Goal: Task Accomplishment & Management: Manage account settings

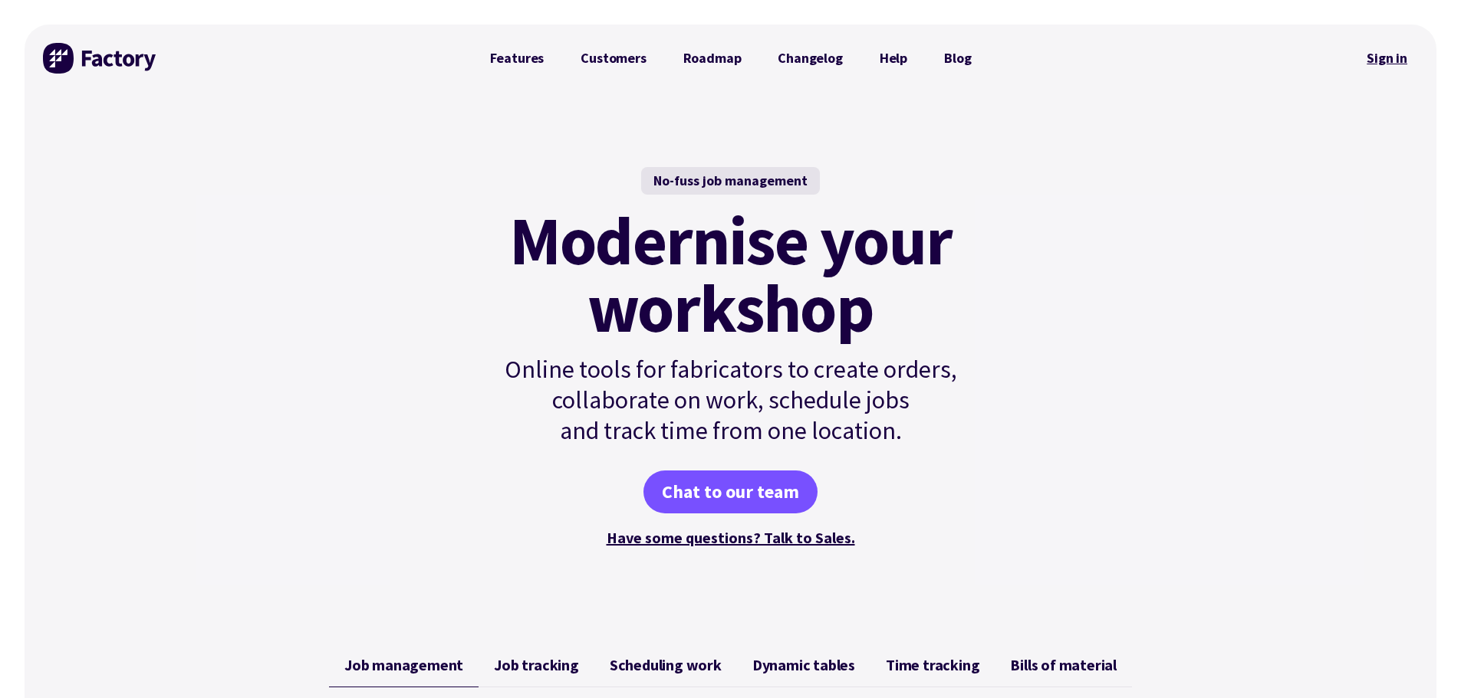
click at [1371, 55] on link "Sign in" at bounding box center [1387, 58] width 62 height 35
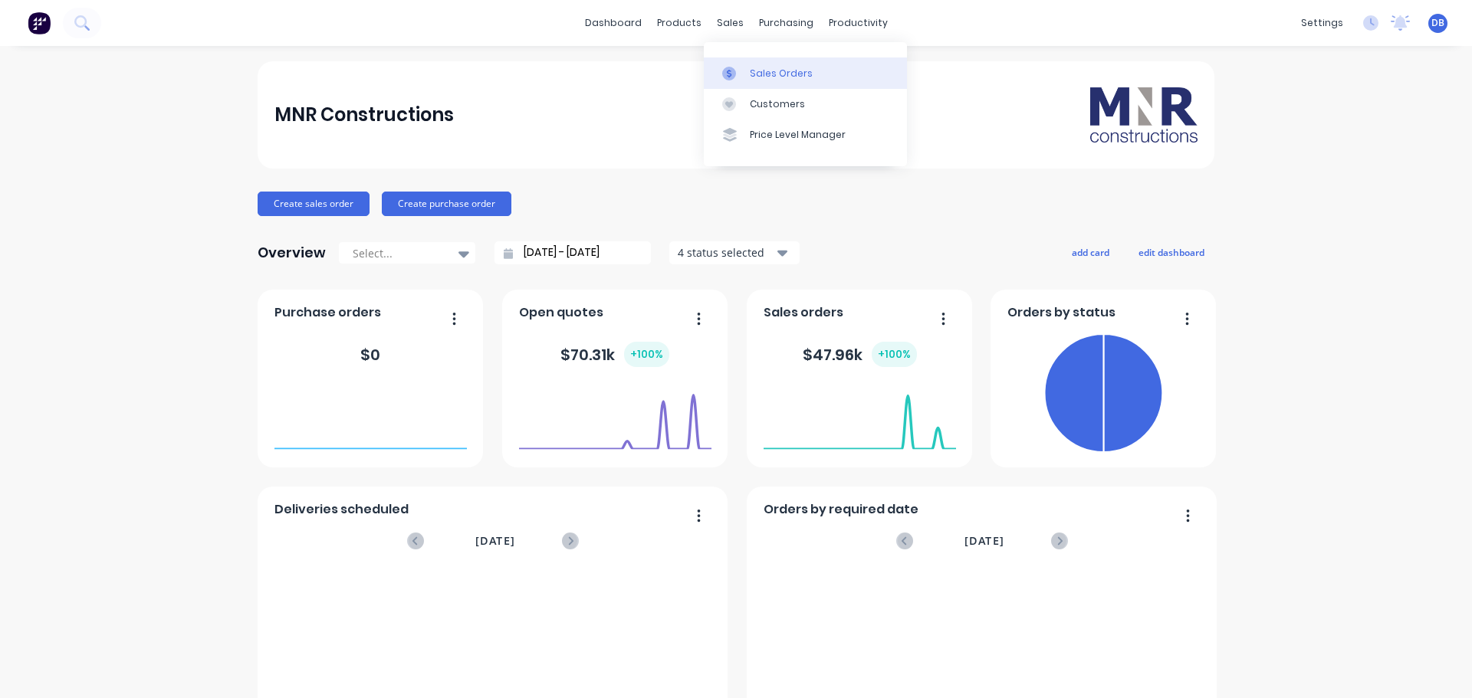
click at [758, 65] on link "Sales Orders" at bounding box center [805, 73] width 203 height 31
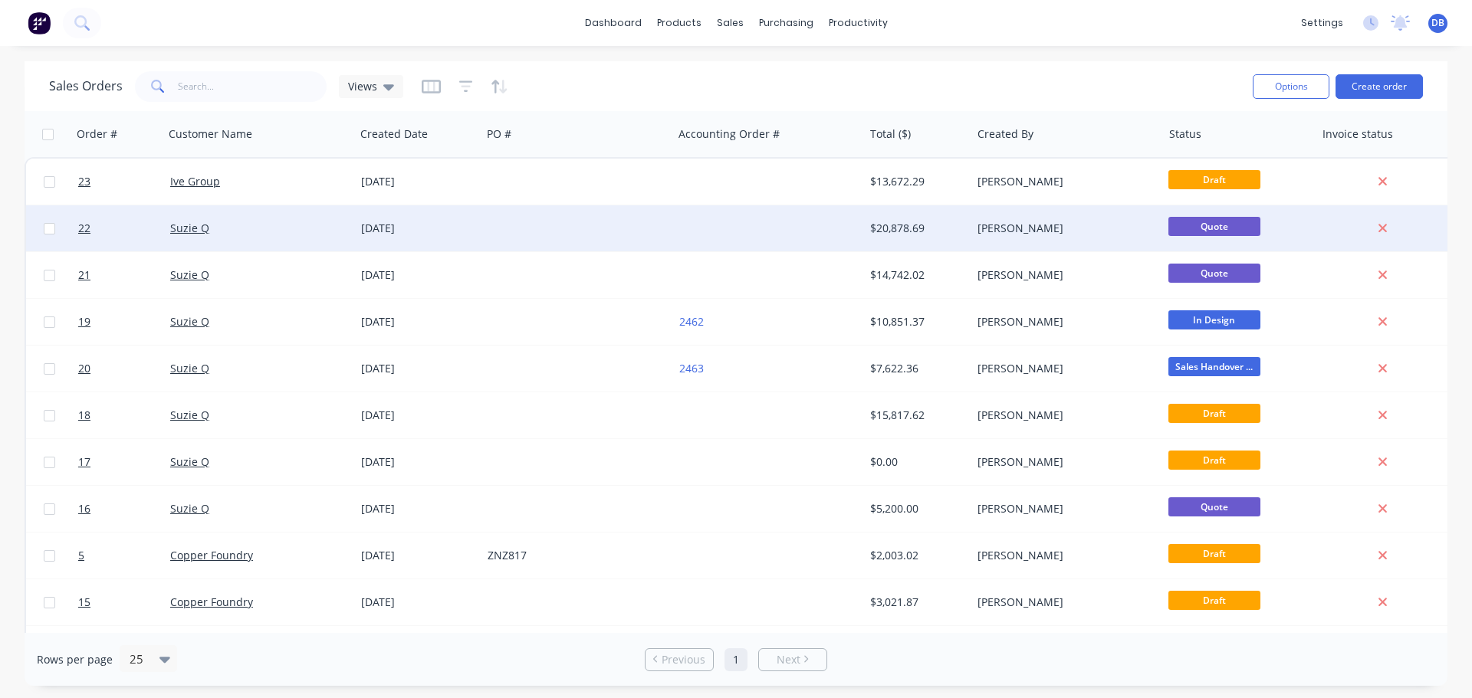
click at [511, 248] on div at bounding box center [577, 228] width 191 height 46
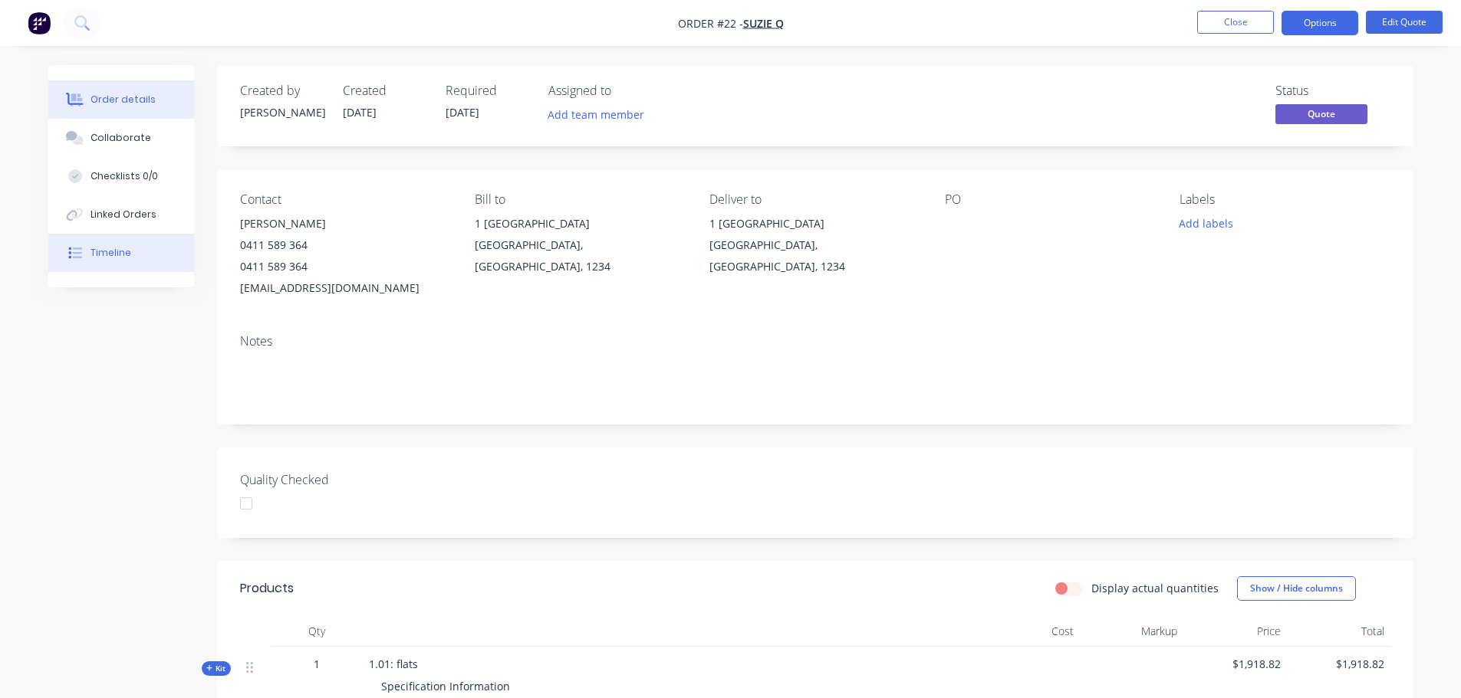
click at [101, 248] on div "Timeline" at bounding box center [110, 253] width 41 height 14
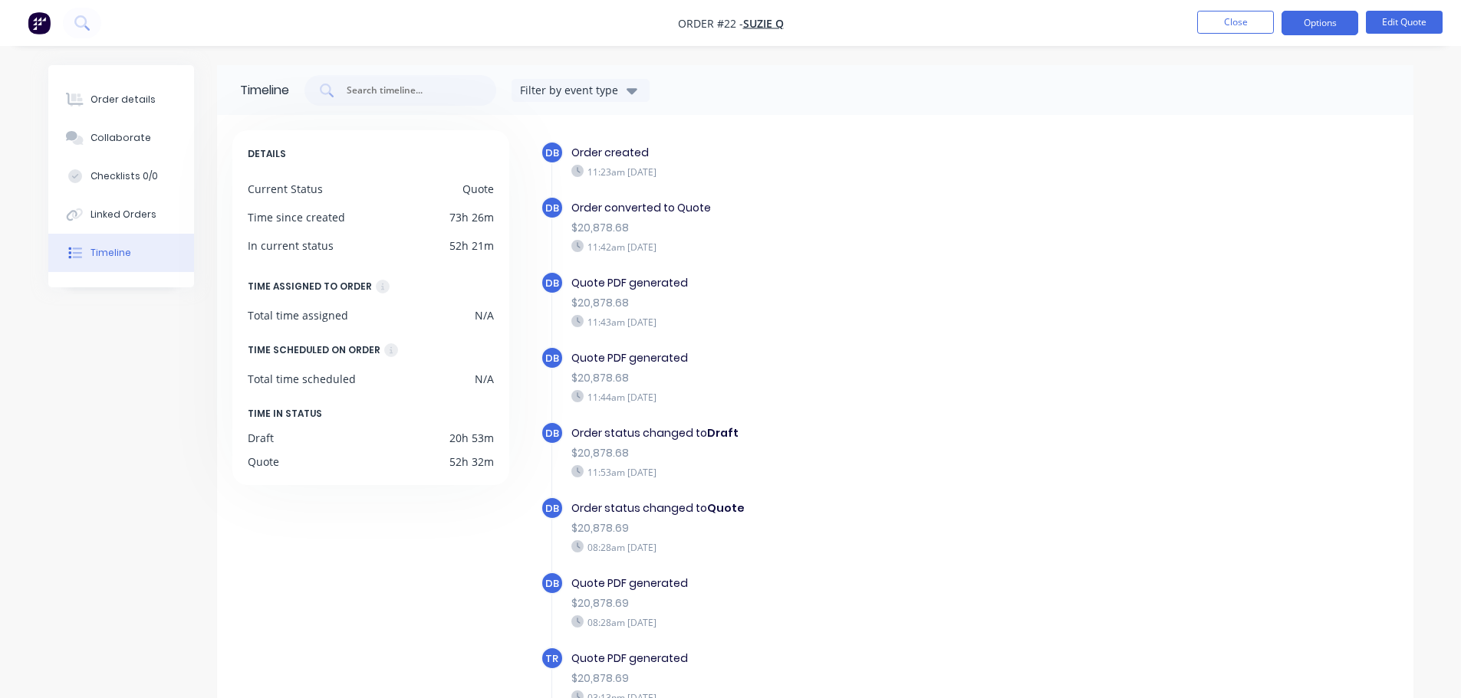
click at [1034, 303] on div "$20,878.68" at bounding box center [836, 303] width 531 height 16
click at [875, 258] on div "DB Order converted to Quote $20,878.68 11:42am [DATE]" at bounding box center [844, 233] width 606 height 75
click at [1014, 305] on div "$20,878.68" at bounding box center [836, 303] width 531 height 16
drag, startPoint x: 420, startPoint y: 521, endPoint x: 622, endPoint y: 516, distance: 201.7
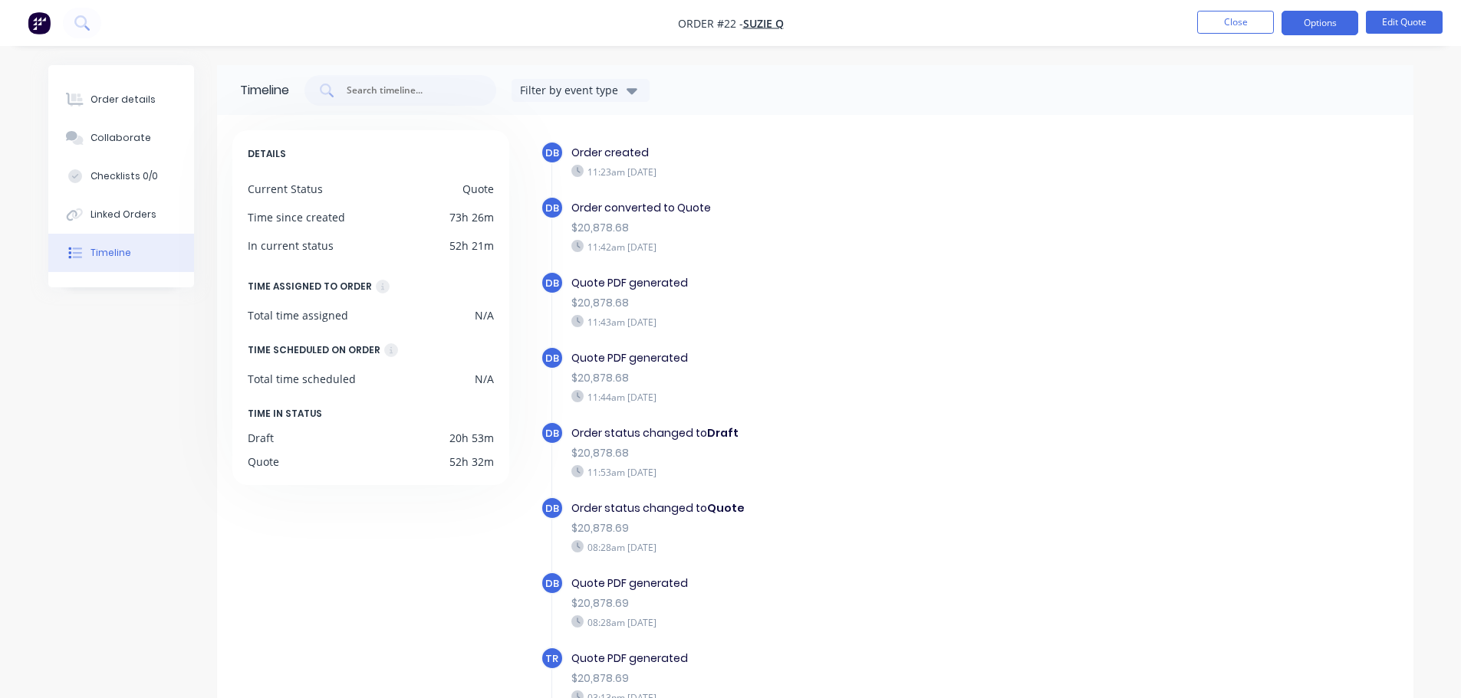
click at [437, 521] on div "DETAILS Current Status Quote Time since created 73h 26m In current status 52h 2…" at bounding box center [377, 461] width 291 height 663
click at [1099, 373] on div "Quote PDF generated $20,878.68 11:44am [DATE]" at bounding box center [837, 377] width 546 height 61
click at [137, 398] on div "Timeline Filter by event type DETAILS Current Status Quote Time since created 7…" at bounding box center [730, 440] width 1365 height 751
click at [136, 399] on div "Timeline Filter by event type DETAILS Current Status Quote Time since created 7…" at bounding box center [730, 440] width 1365 height 751
click at [162, 345] on div "Timeline Filter by event type DETAILS Current Status Quote Time since created 7…" at bounding box center [730, 440] width 1365 height 751
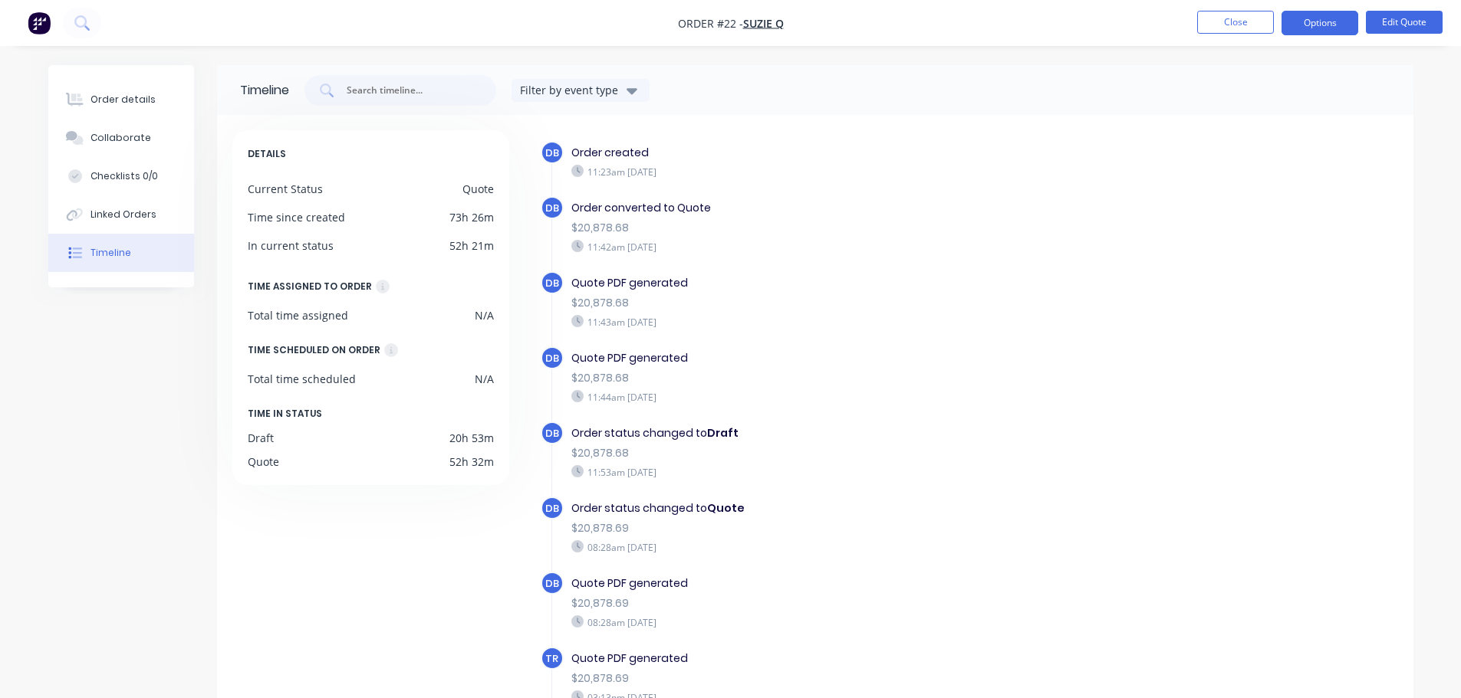
click at [1046, 255] on div "Order converted to Quote $20,878.68 11:42am [DATE]" at bounding box center [837, 226] width 546 height 61
click at [136, 97] on div "Order details" at bounding box center [122, 100] width 65 height 14
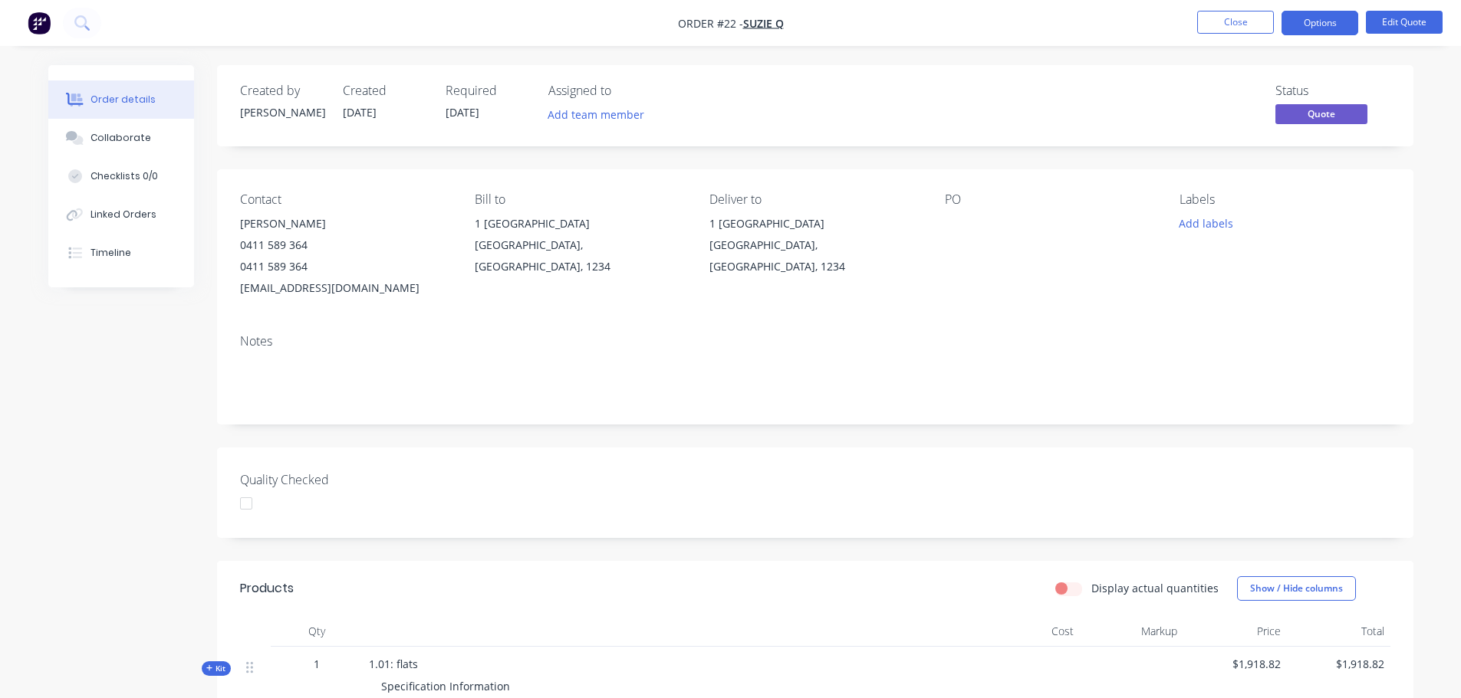
click at [1366, 247] on div "Labels Add labels" at bounding box center [1284, 245] width 210 height 107
click at [1095, 90] on div "Status Quote" at bounding box center [1046, 106] width 689 height 44
click at [1335, 19] on button "Options" at bounding box center [1319, 23] width 77 height 25
click at [1061, 113] on div "Status Quote" at bounding box center [1046, 106] width 689 height 44
click at [1345, 24] on button "Options" at bounding box center [1319, 23] width 77 height 25
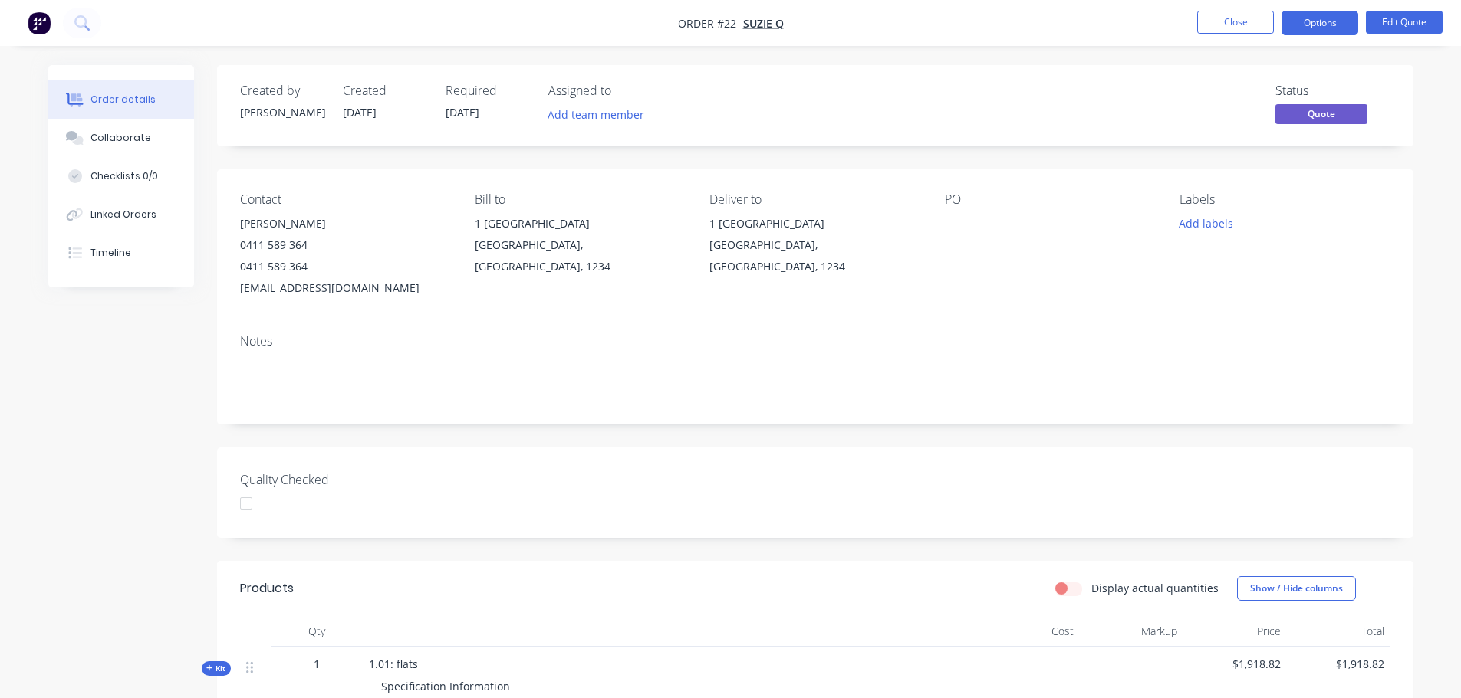
click at [1044, 40] on nav "Order #22 - Suzie Q Close Options Edit Quote" at bounding box center [730, 23] width 1461 height 46
click at [133, 128] on button "Collaborate" at bounding box center [121, 138] width 146 height 38
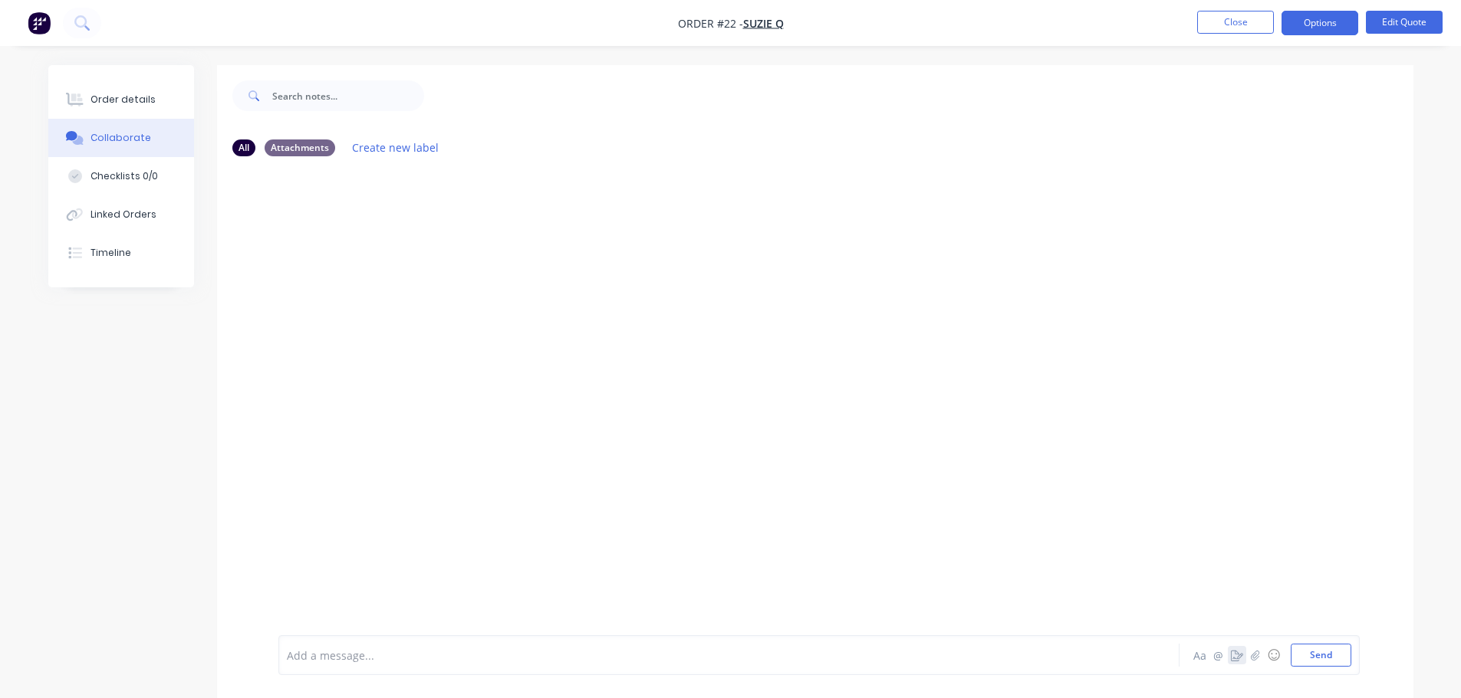
click at [1236, 657] on icon "button" at bounding box center [1237, 655] width 12 height 11
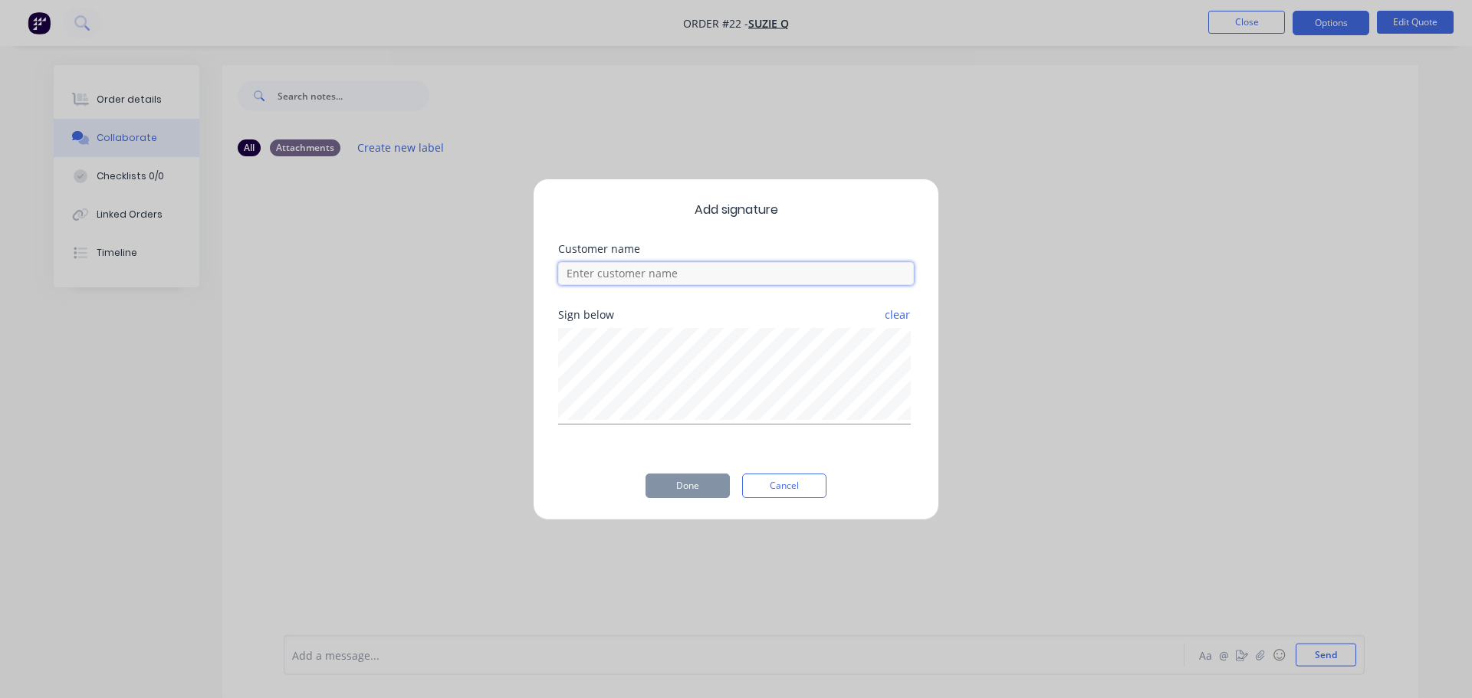
click at [645, 272] on input at bounding box center [736, 273] width 356 height 23
click at [784, 478] on button "Cancel" at bounding box center [784, 486] width 84 height 25
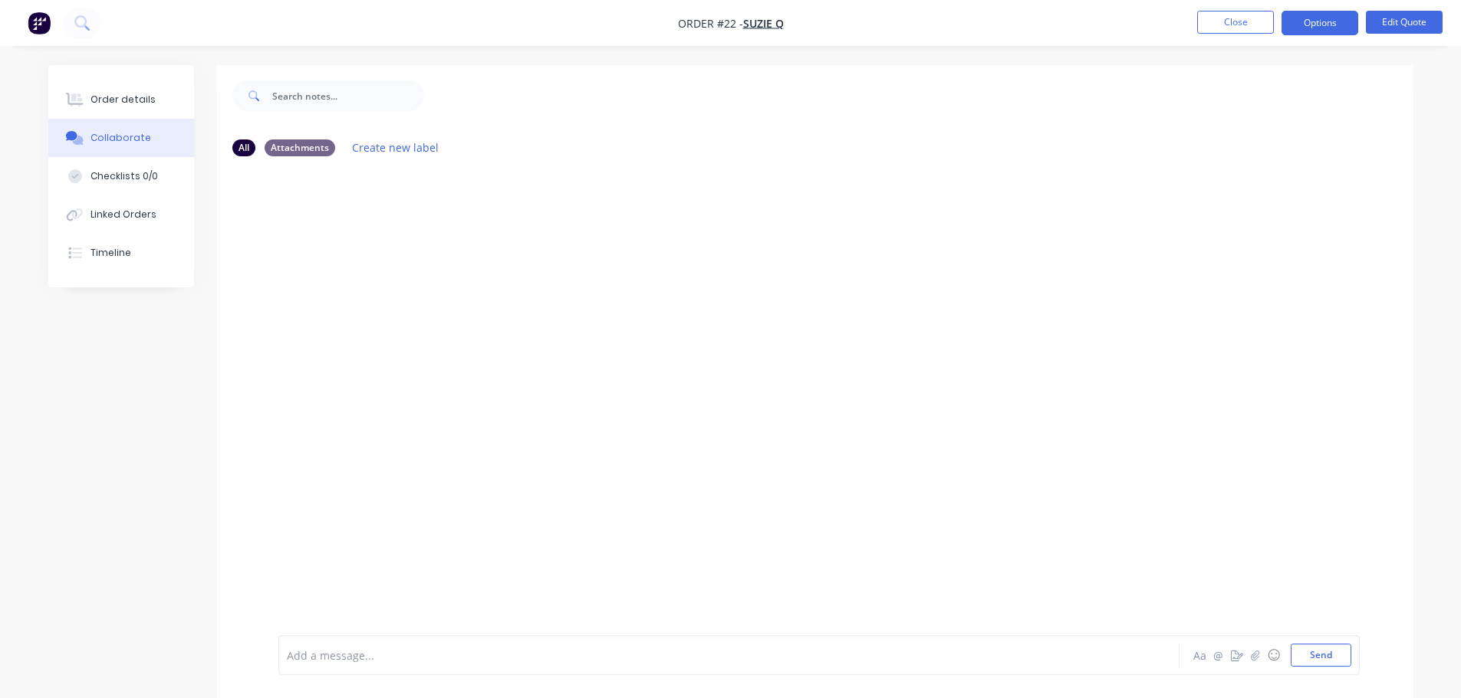
click at [900, 236] on div at bounding box center [815, 402] width 1196 height 467
click at [639, 252] on div at bounding box center [815, 402] width 1196 height 467
click at [626, 222] on div at bounding box center [815, 402] width 1196 height 467
click at [606, 343] on div at bounding box center [815, 402] width 1196 height 467
click at [626, 296] on div at bounding box center [815, 402] width 1196 height 467
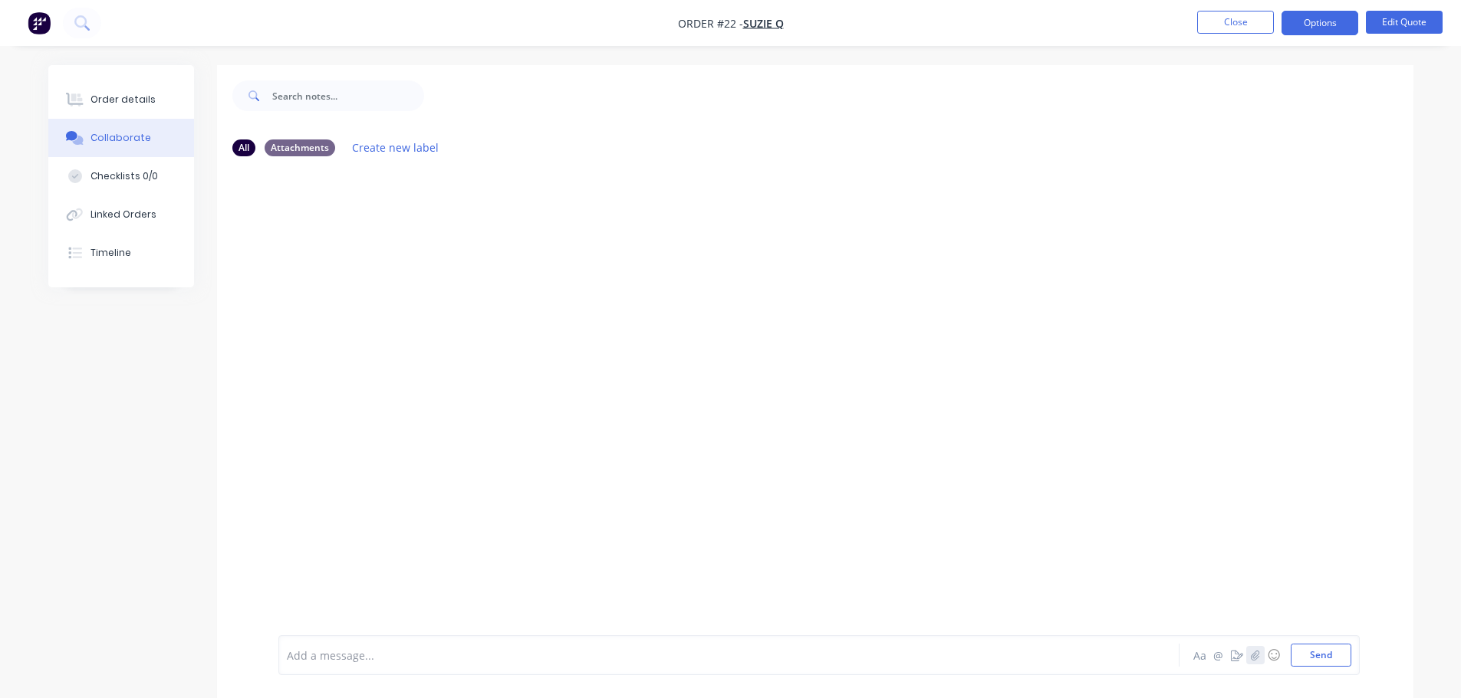
click at [1253, 653] on icon "button" at bounding box center [1254, 655] width 9 height 11
click at [1233, 654] on icon "button" at bounding box center [1237, 655] width 12 height 11
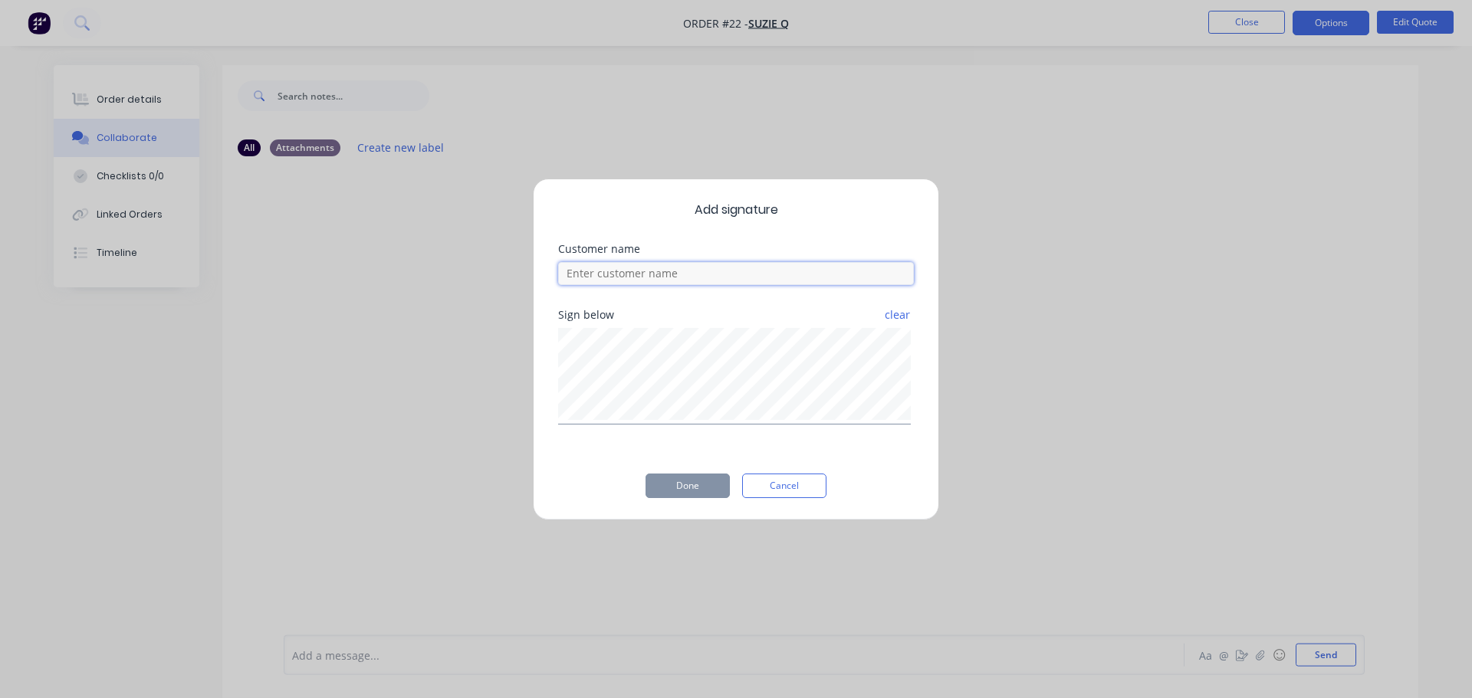
click at [596, 275] on input at bounding box center [736, 273] width 356 height 23
type input "H"
type input "E"
click at [806, 498] on div "Add signature Customer name Sign below clear Done Cancel" at bounding box center [736, 350] width 406 height 342
click at [767, 496] on div "Add signature Customer name Sign below clear Done Cancel" at bounding box center [736, 350] width 406 height 342
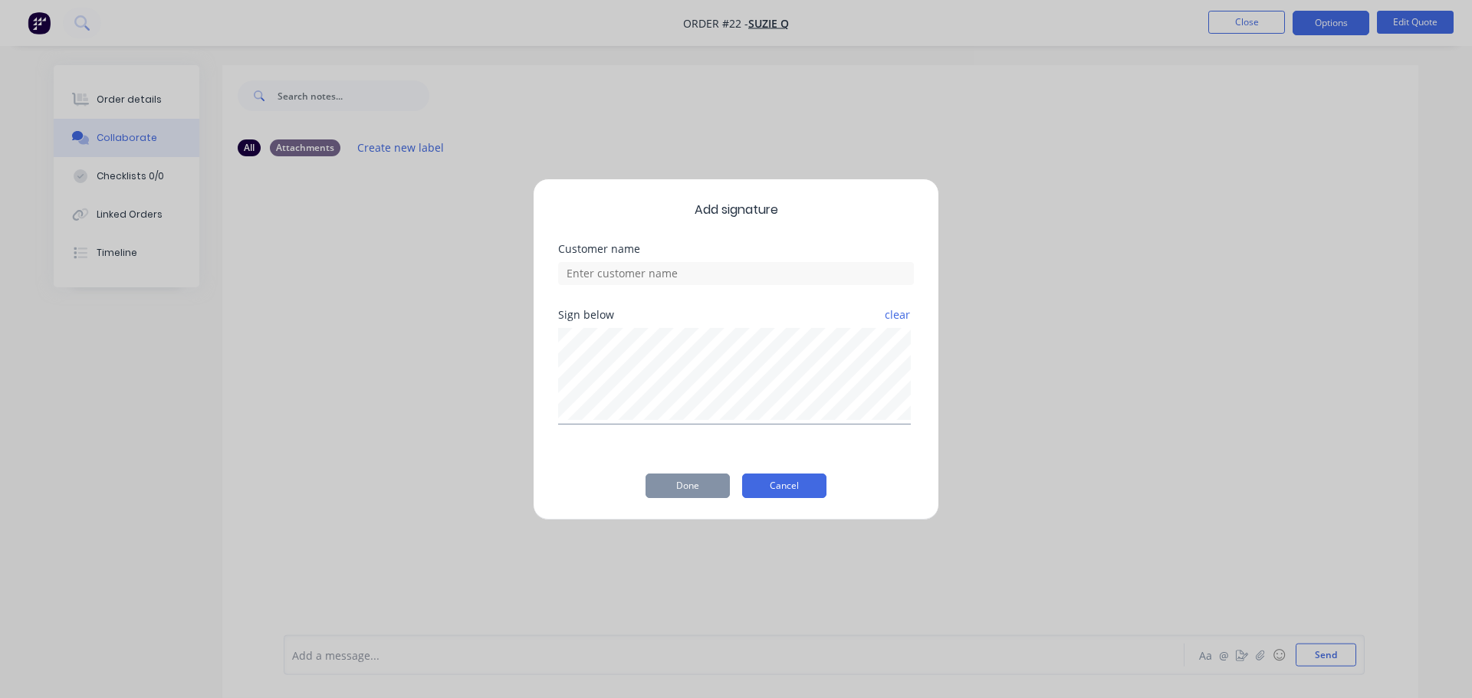
click at [809, 475] on button "Cancel" at bounding box center [784, 486] width 84 height 25
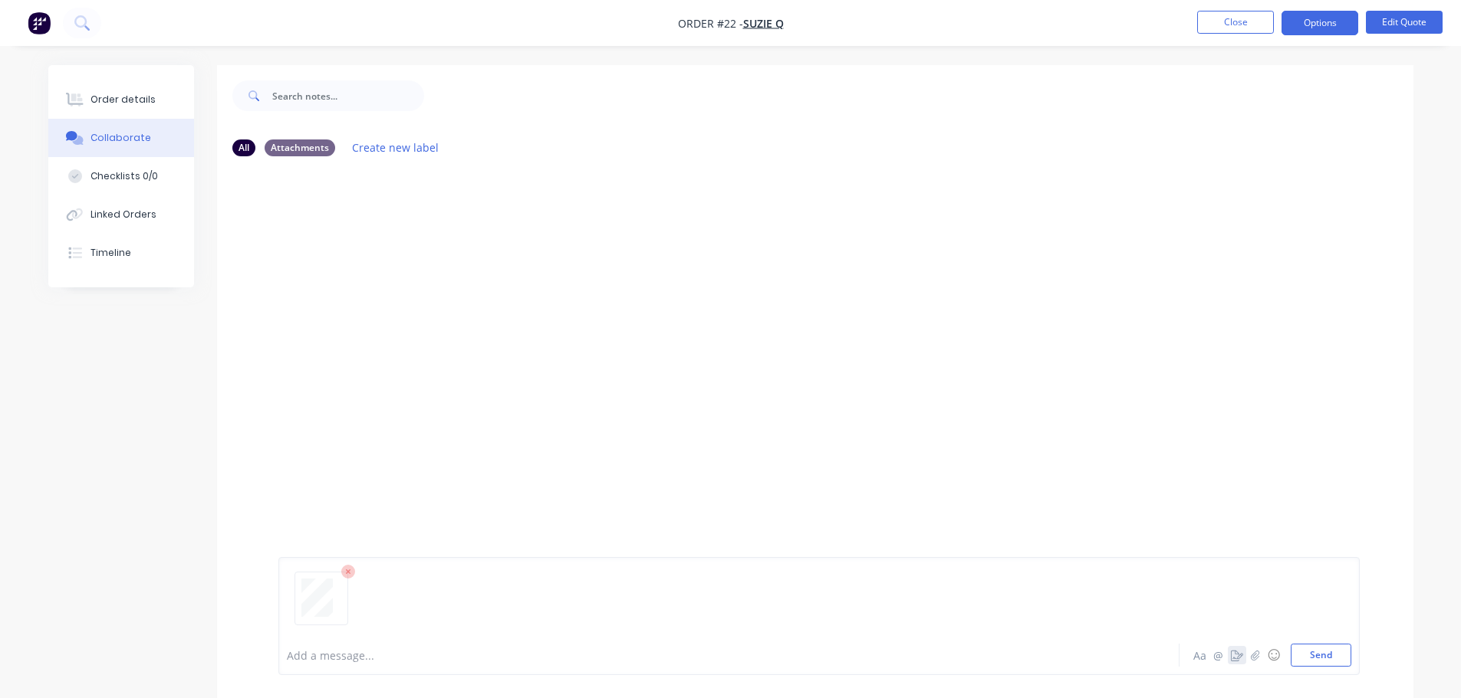
click at [1239, 657] on icon "button" at bounding box center [1237, 655] width 12 height 11
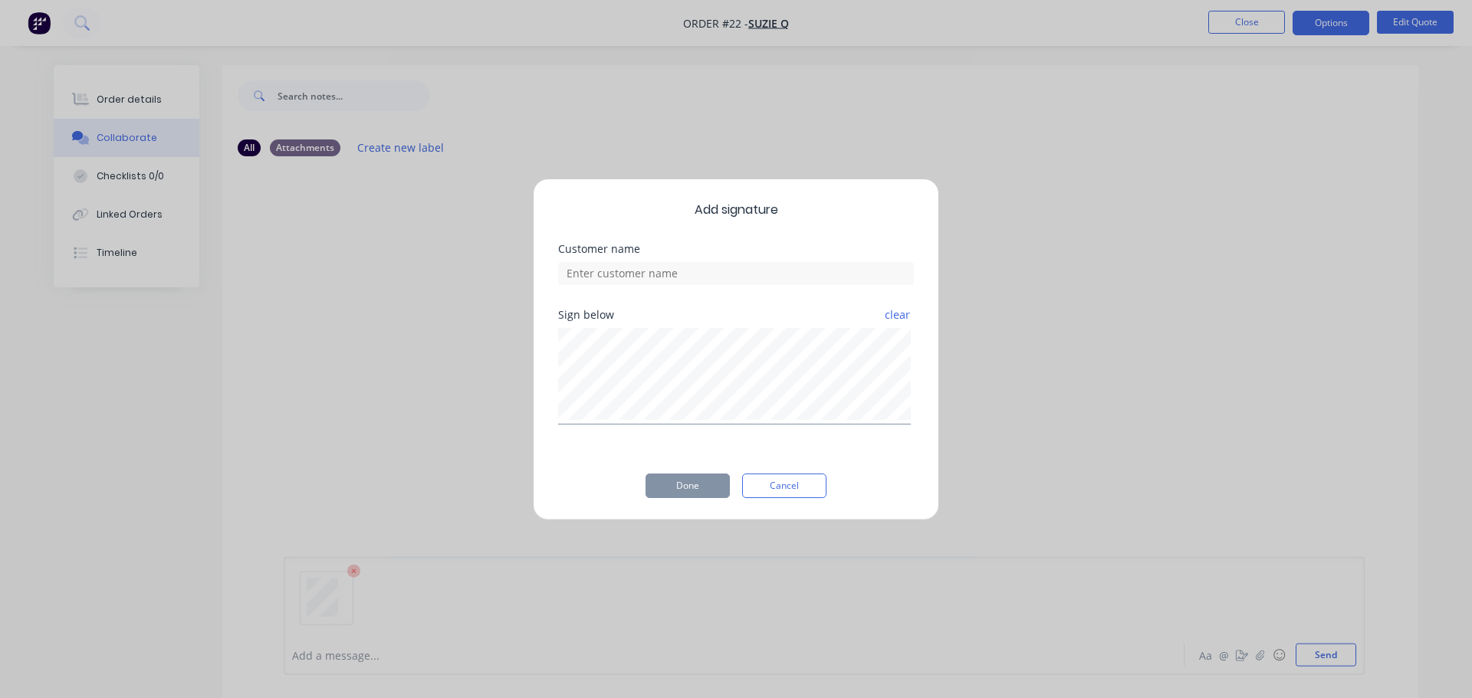
click at [589, 310] on div "Sign below" at bounding box center [736, 315] width 356 height 11
click at [893, 314] on button "clear" at bounding box center [897, 315] width 27 height 28
click at [800, 483] on button "Cancel" at bounding box center [784, 486] width 84 height 25
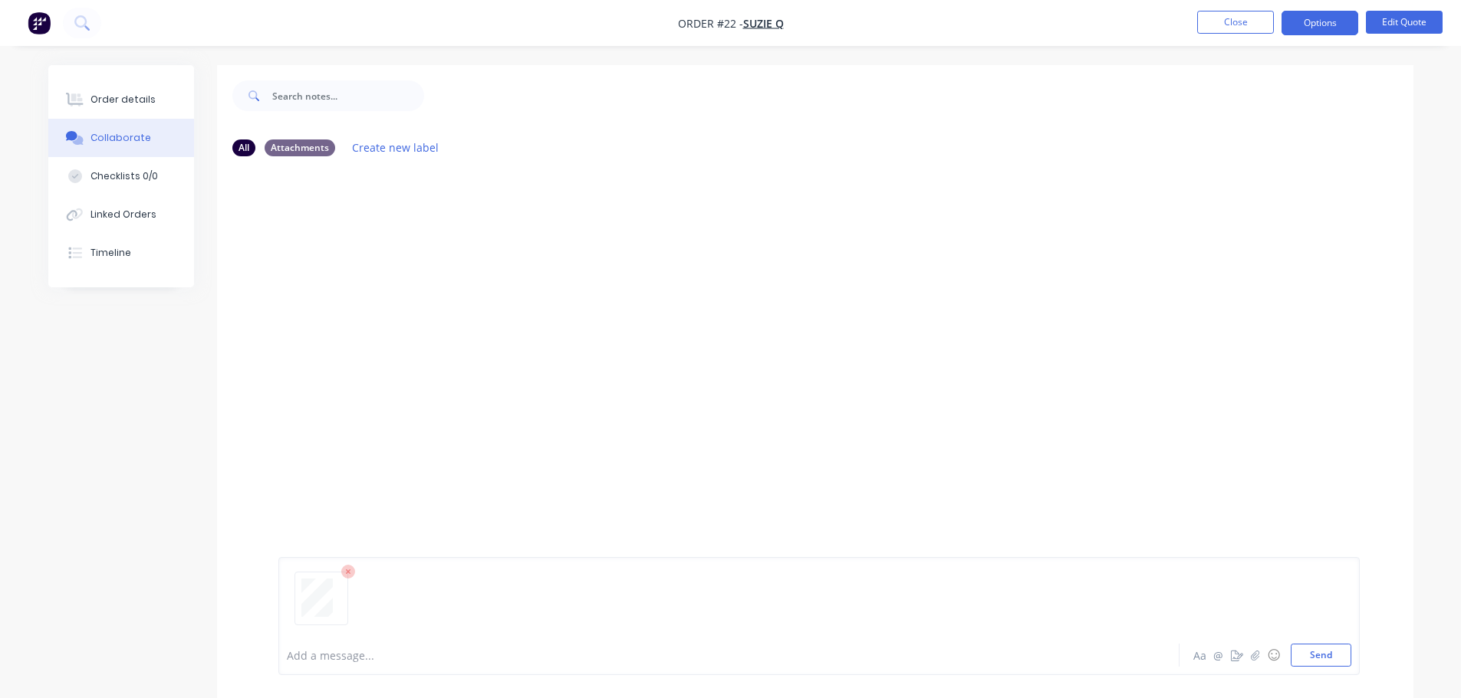
click at [440, 669] on div "Add a message... Aa @ ☺ Send" at bounding box center [818, 616] width 1081 height 118
click at [409, 657] on div at bounding box center [686, 656] width 797 height 16
click at [399, 364] on icon "button" at bounding box center [401, 363] width 5 height 18
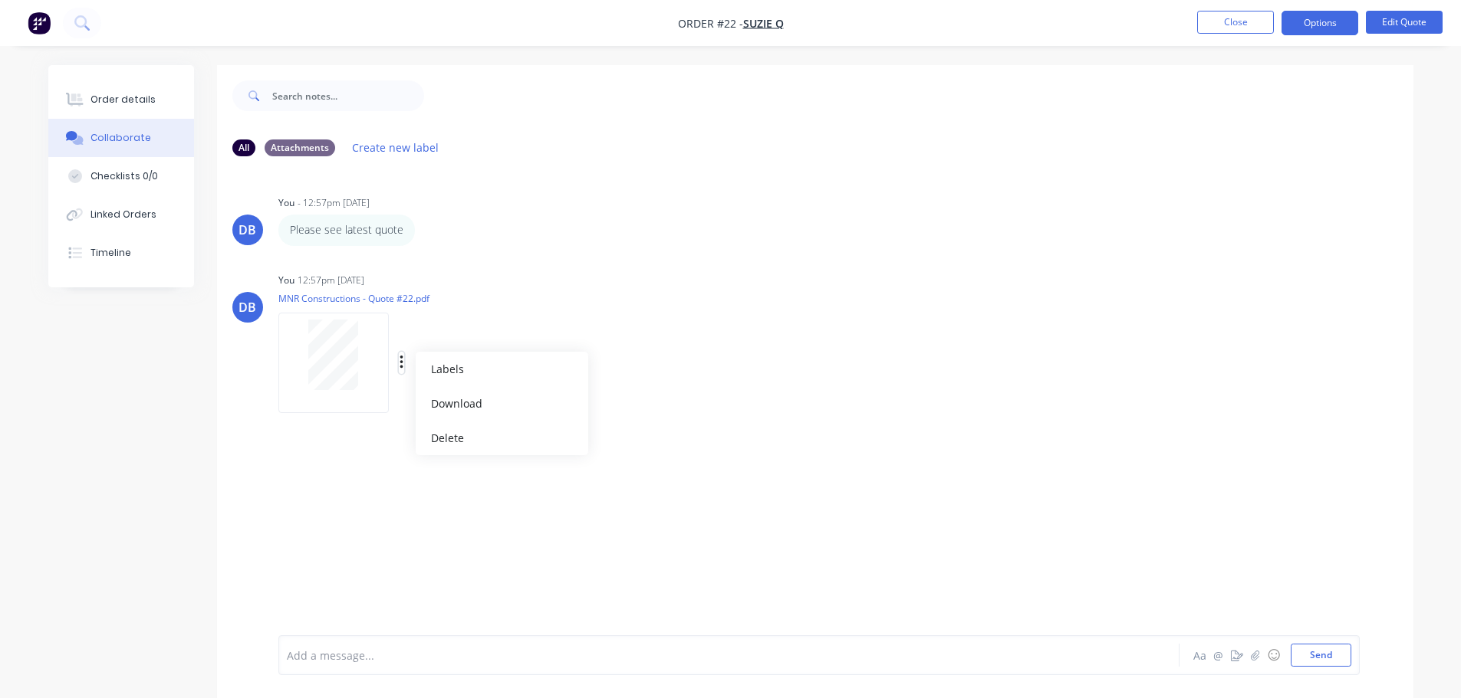
click at [401, 364] on icon "button" at bounding box center [400, 363] width 3 height 14
click at [1241, 654] on icon "button" at bounding box center [1237, 655] width 12 height 11
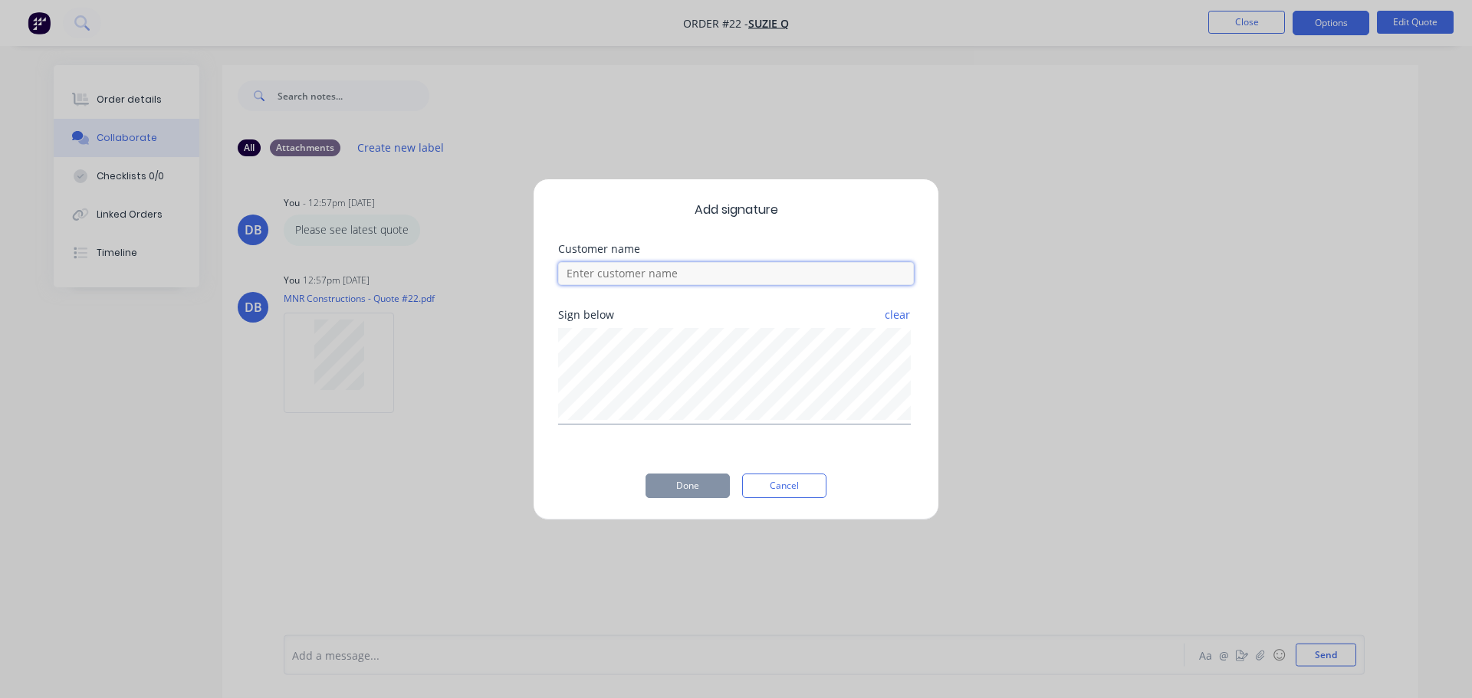
click at [596, 273] on input at bounding box center [736, 273] width 356 height 23
type input "[PERSON_NAME]"
drag, startPoint x: 650, startPoint y: 443, endPoint x: 660, endPoint y: 425, distance: 20.9
click at [651, 442] on div "Sign below clear" at bounding box center [736, 380] width 356 height 140
click at [700, 482] on button "Done" at bounding box center [688, 486] width 84 height 25
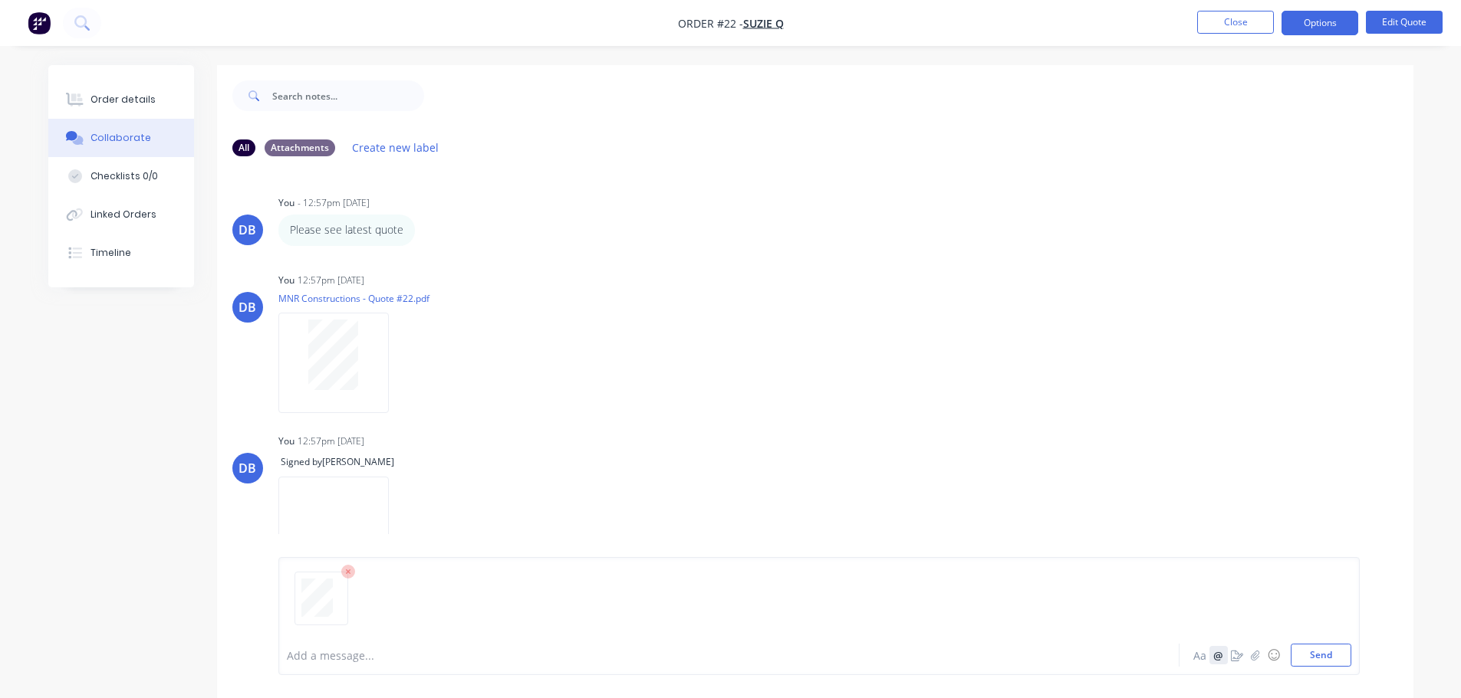
click at [1218, 662] on button "@" at bounding box center [1218, 655] width 18 height 18
click at [1130, 658] on div "Add a message... Aa @ ☺ Send" at bounding box center [819, 655] width 1064 height 23
click at [343, 672] on div "Add a message... Aa @ ☺ Send" at bounding box center [818, 616] width 1081 height 118
click at [343, 660] on div at bounding box center [686, 656] width 797 height 16
click at [1220, 660] on button "@" at bounding box center [1218, 655] width 18 height 18
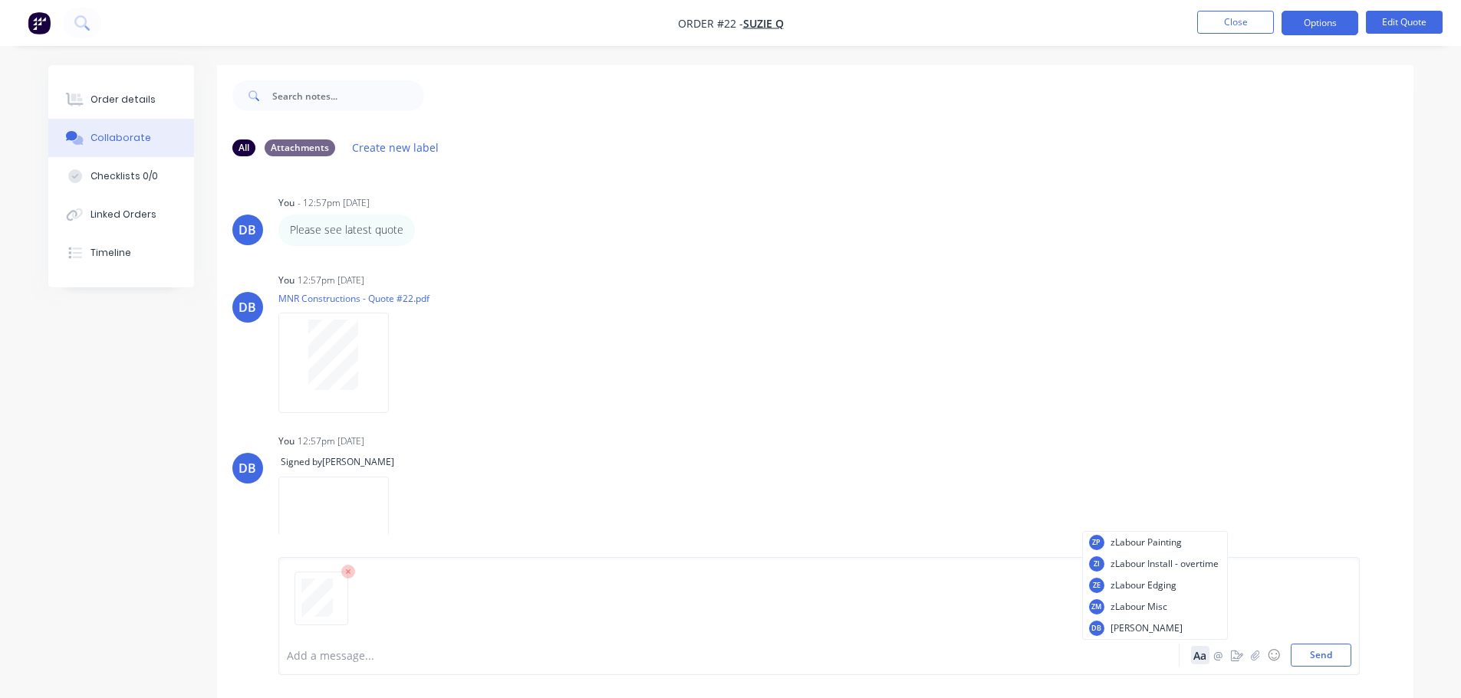
click at [1201, 656] on button "Aa" at bounding box center [1200, 655] width 18 height 18
click at [1261, 658] on button "button" at bounding box center [1255, 655] width 18 height 18
click at [341, 656] on div at bounding box center [686, 656] width 797 height 16
click at [1215, 655] on button "@" at bounding box center [1218, 655] width 18 height 18
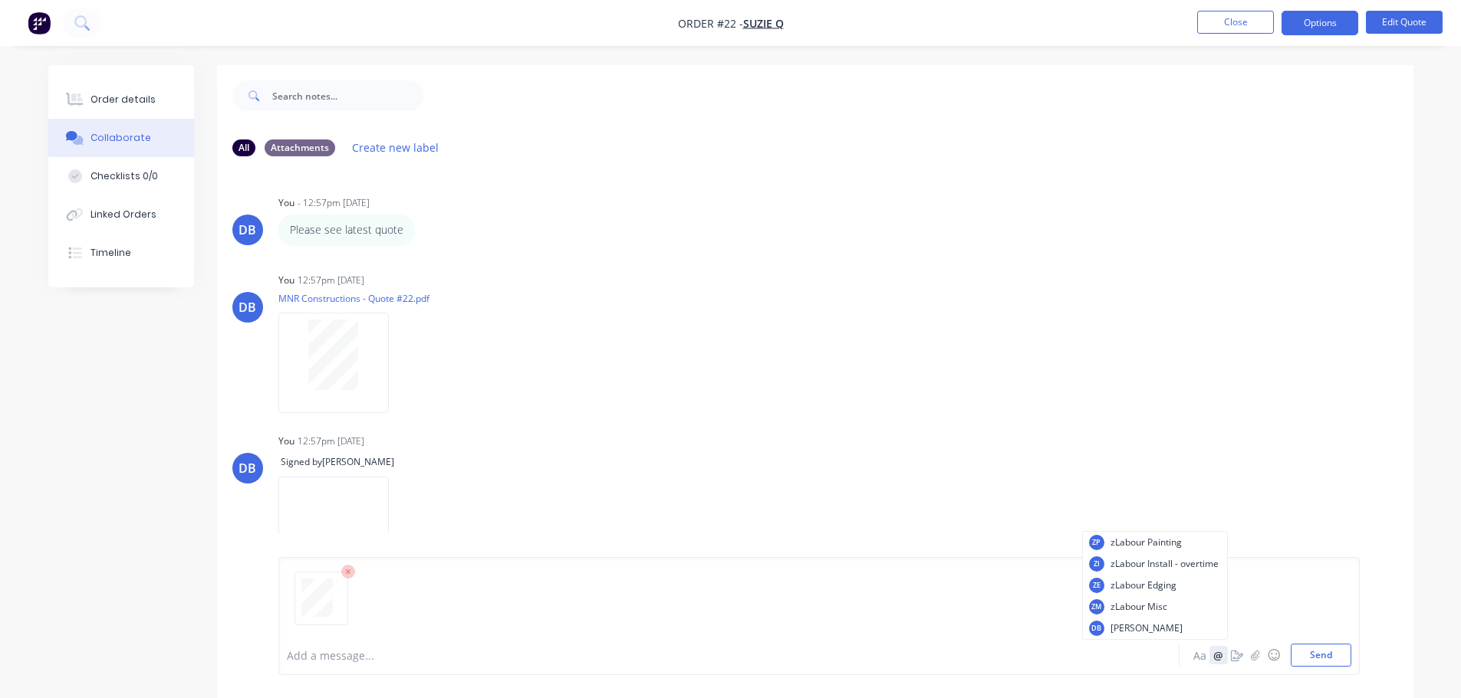
click at [1215, 655] on button "@" at bounding box center [1218, 655] width 18 height 18
click at [1236, 654] on icon "button" at bounding box center [1237, 655] width 12 height 11
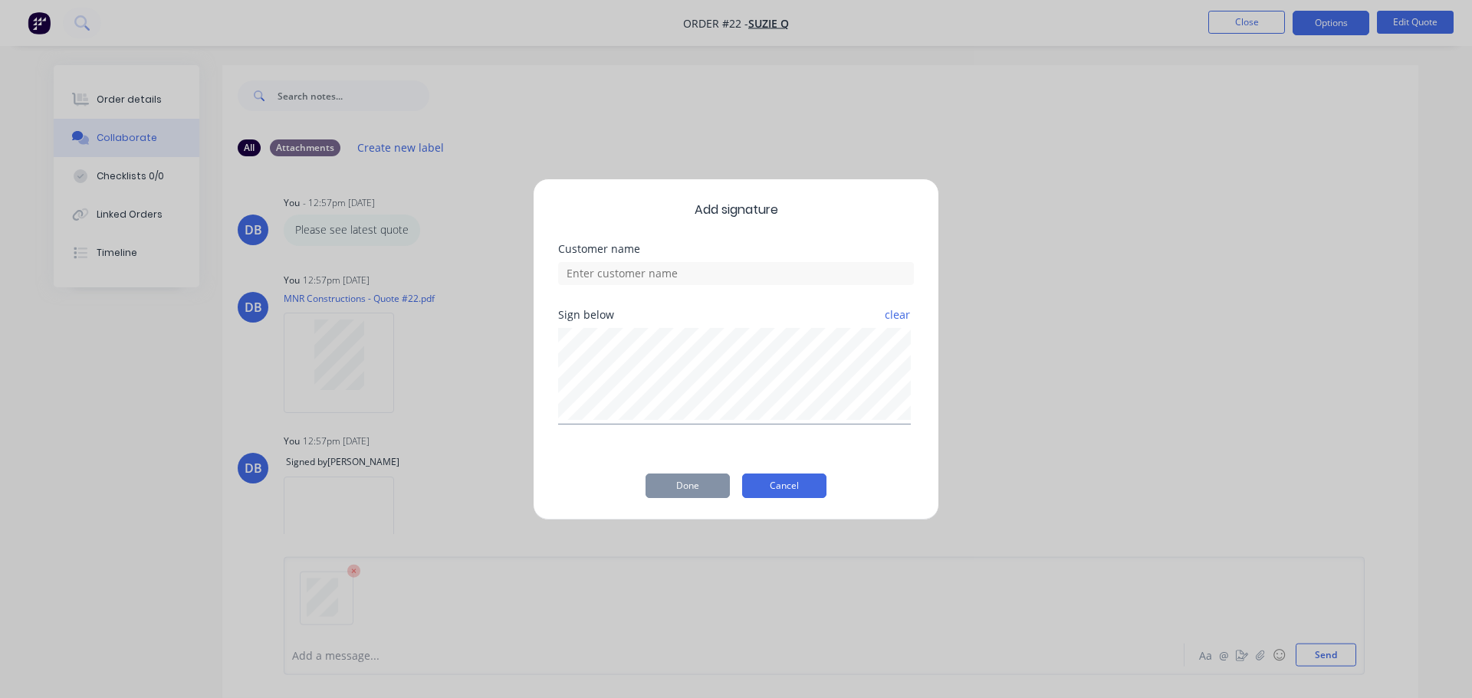
click at [773, 485] on button "Cancel" at bounding box center [784, 486] width 84 height 25
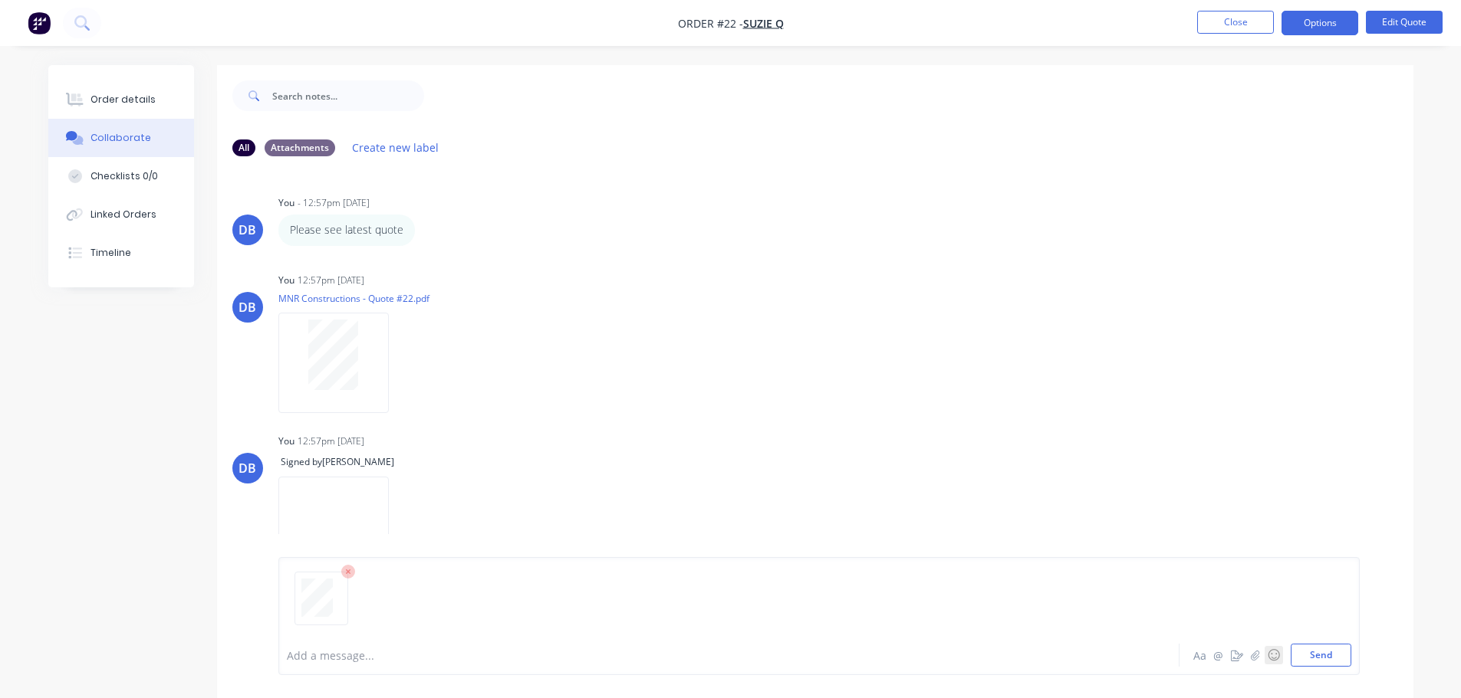
click at [1274, 658] on button "☺" at bounding box center [1273, 655] width 18 height 18
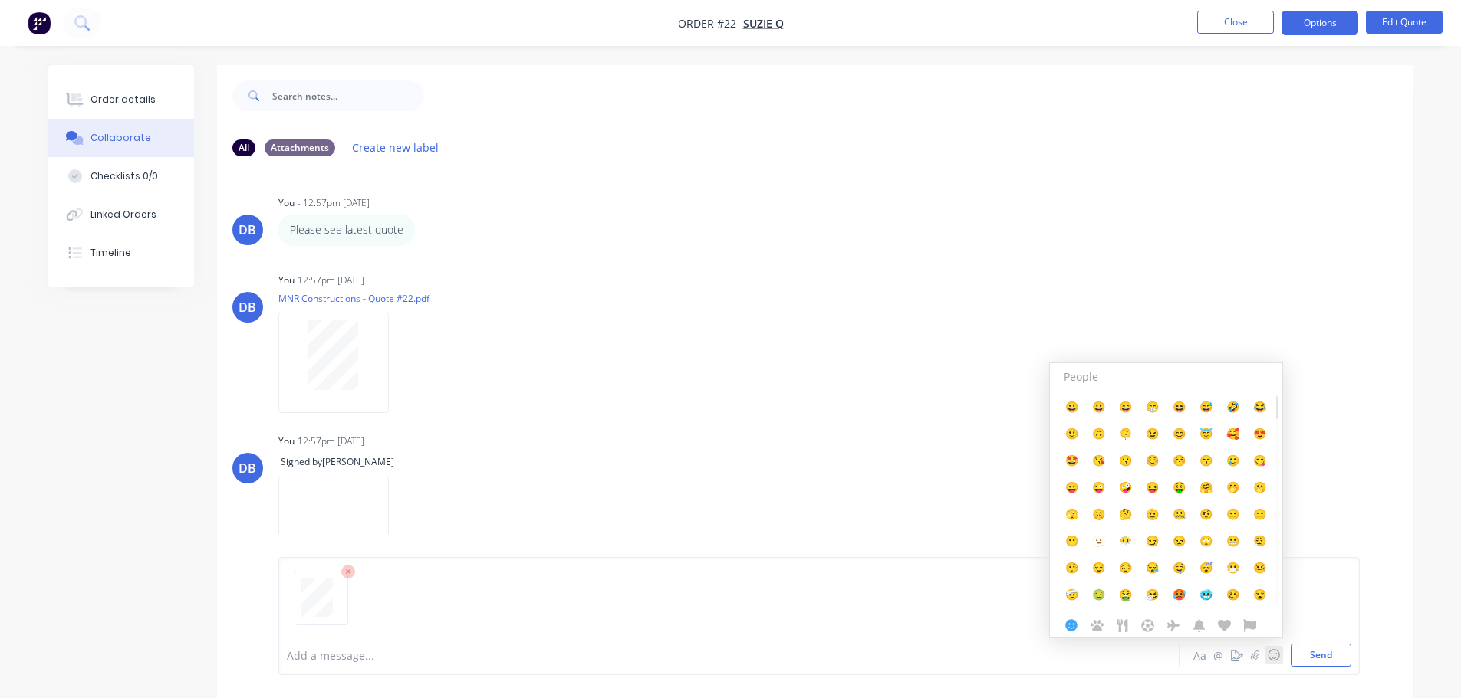
click at [491, 666] on div "Add a message..." at bounding box center [686, 655] width 798 height 23
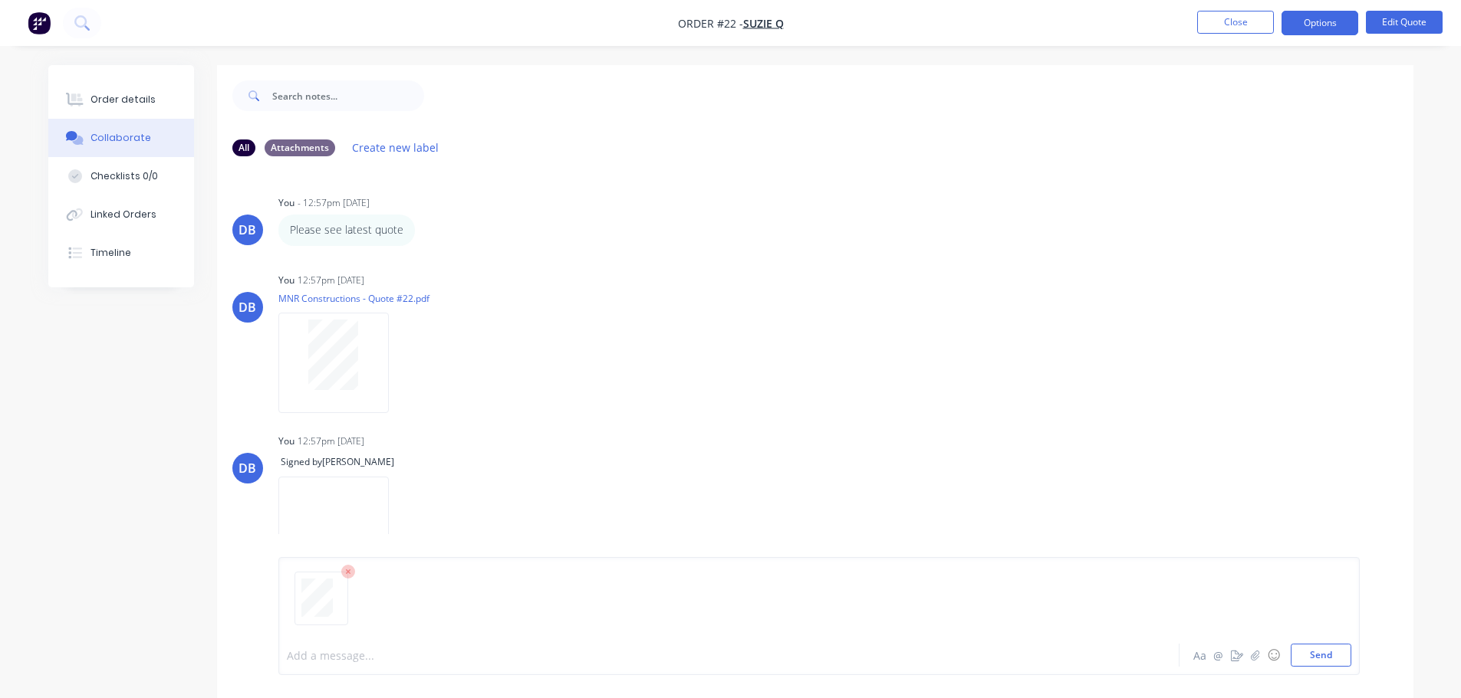
click at [348, 572] on icon at bounding box center [348, 572] width 5 height 5
click at [364, 103] on input "text" at bounding box center [348, 96] width 152 height 31
click at [383, 150] on button "Create new label" at bounding box center [395, 147] width 103 height 21
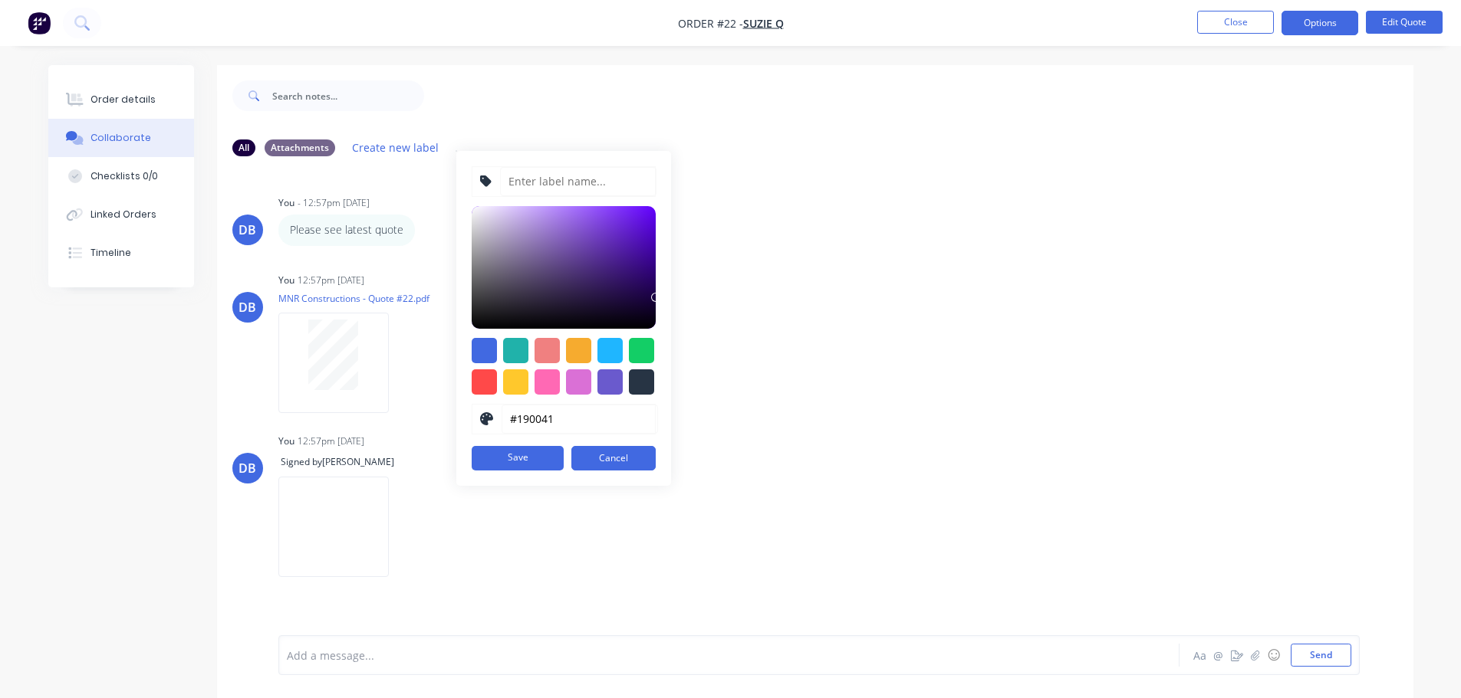
click at [977, 420] on div "DB You - 12:57pm [DATE] Please see latest quote Labels Edit Delete DB You 12:57…" at bounding box center [815, 402] width 1196 height 467
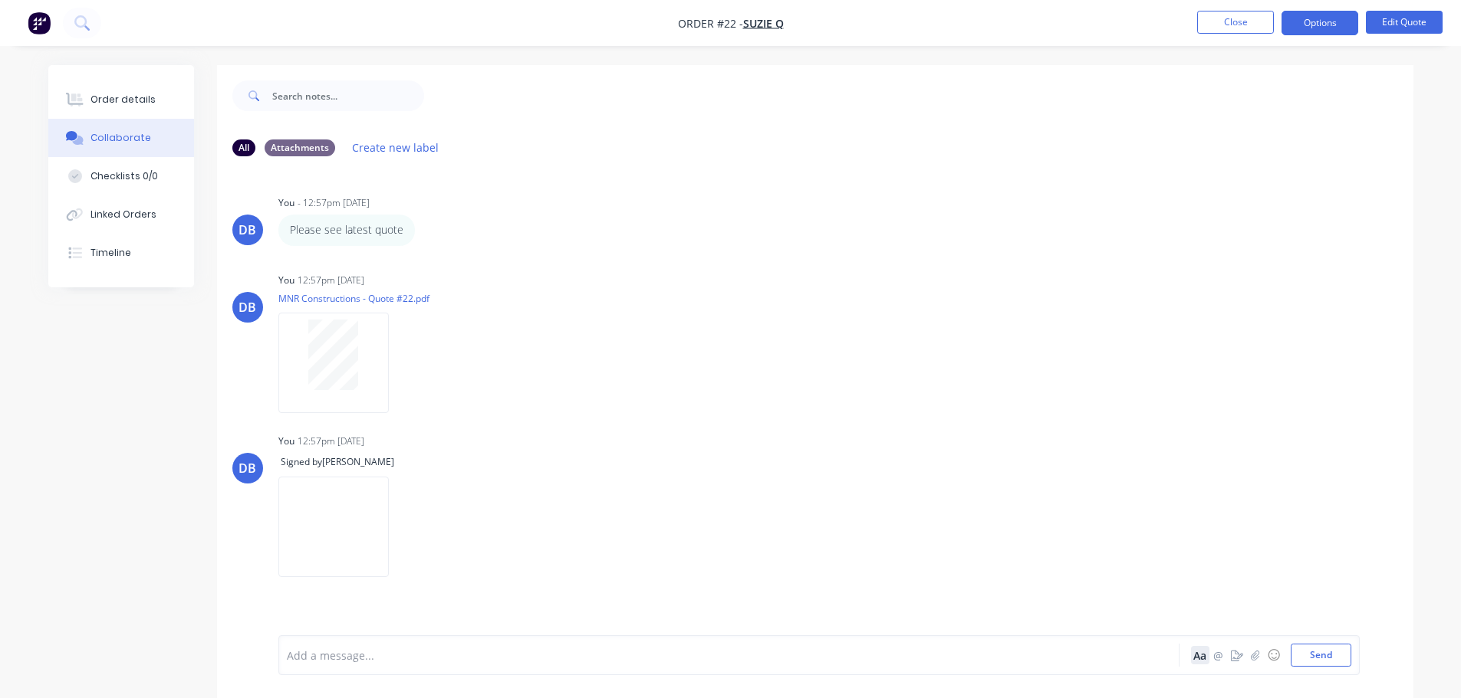
click at [1204, 657] on button "Aa" at bounding box center [1200, 655] width 18 height 18
click at [189, 633] on div "All Attachments Create new label DB You - 12:57pm [DATE] Please see latest quot…" at bounding box center [730, 393] width 1365 height 656
click at [1433, 561] on div "Order details Collaborate Checklists 0/0 Linked Orders Timeline Order details C…" at bounding box center [730, 361] width 1461 height 722
click at [1235, 657] on icon "button" at bounding box center [1237, 655] width 12 height 11
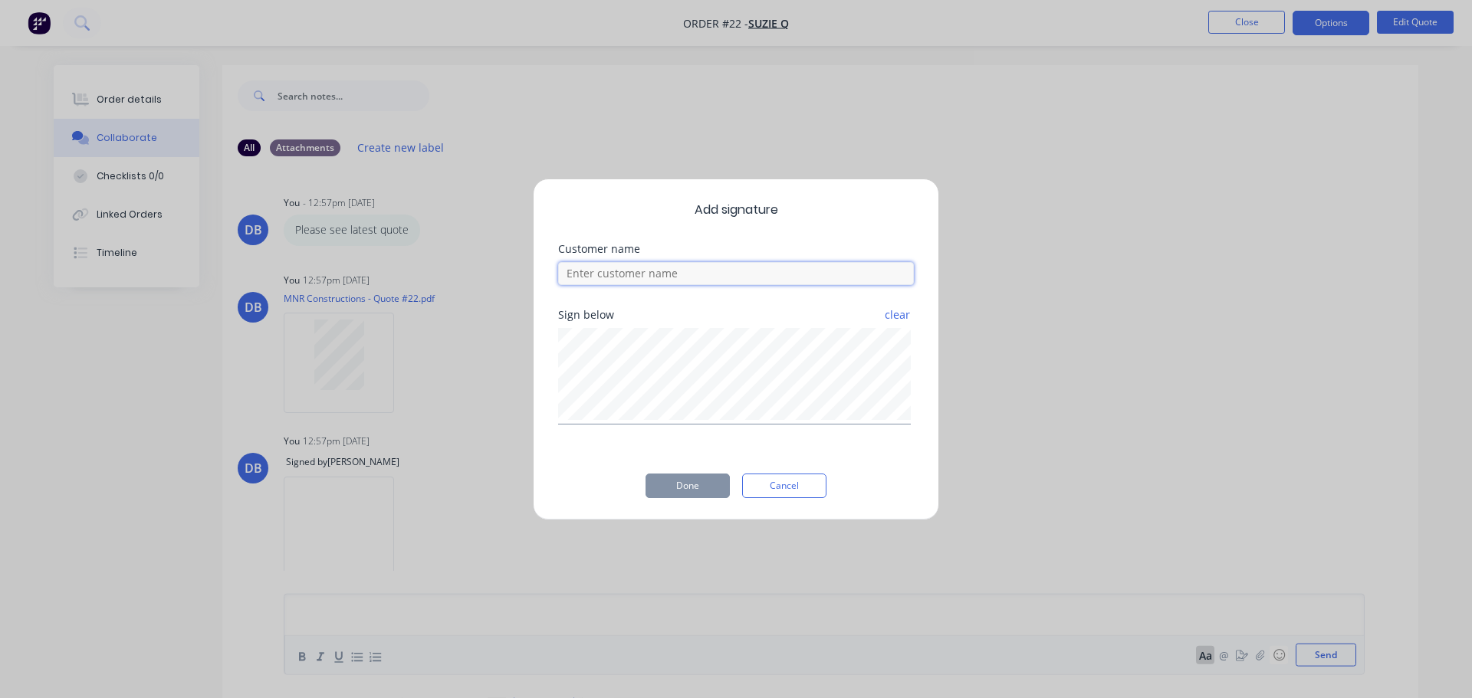
click at [637, 267] on input at bounding box center [736, 273] width 356 height 23
click at [636, 274] on input at bounding box center [736, 273] width 356 height 23
click at [745, 476] on button "Cancel" at bounding box center [784, 486] width 84 height 25
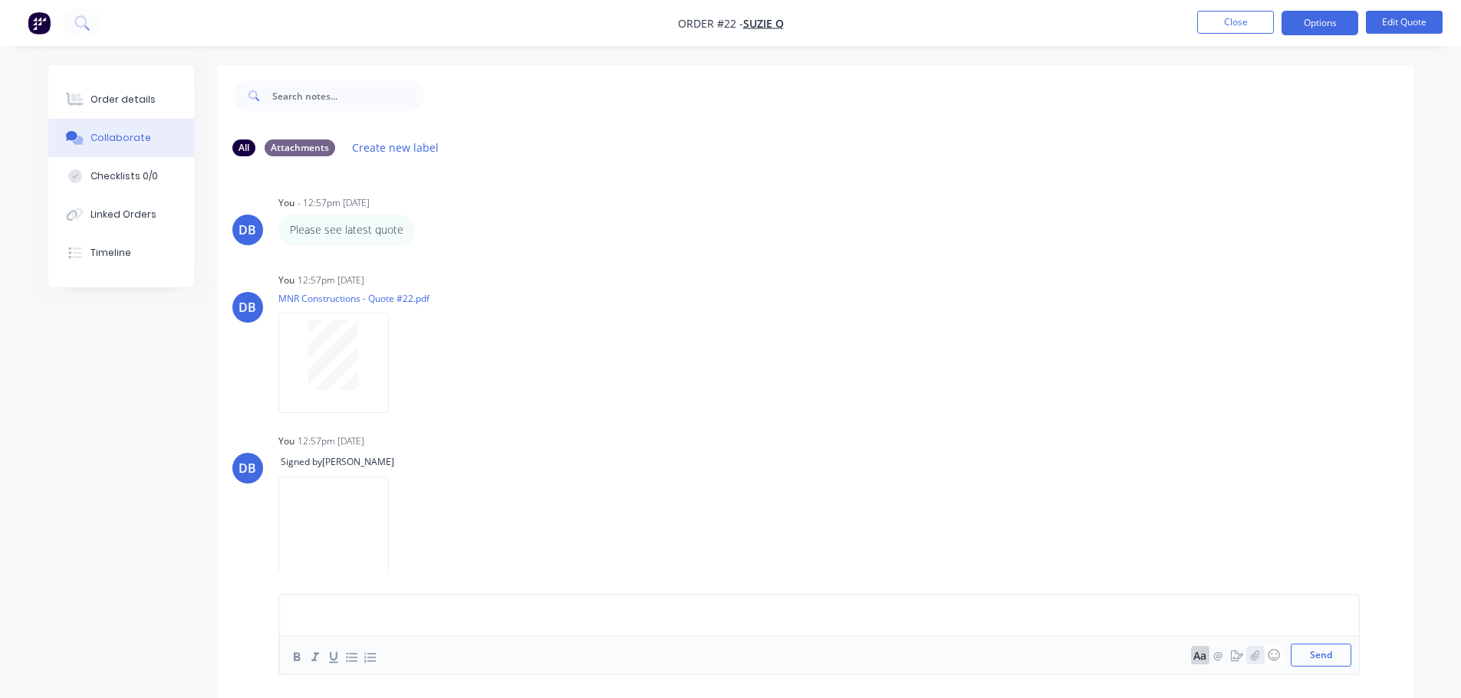
click at [1262, 659] on button "button" at bounding box center [1255, 655] width 18 height 18
click at [1221, 658] on button "@" at bounding box center [1218, 655] width 18 height 18
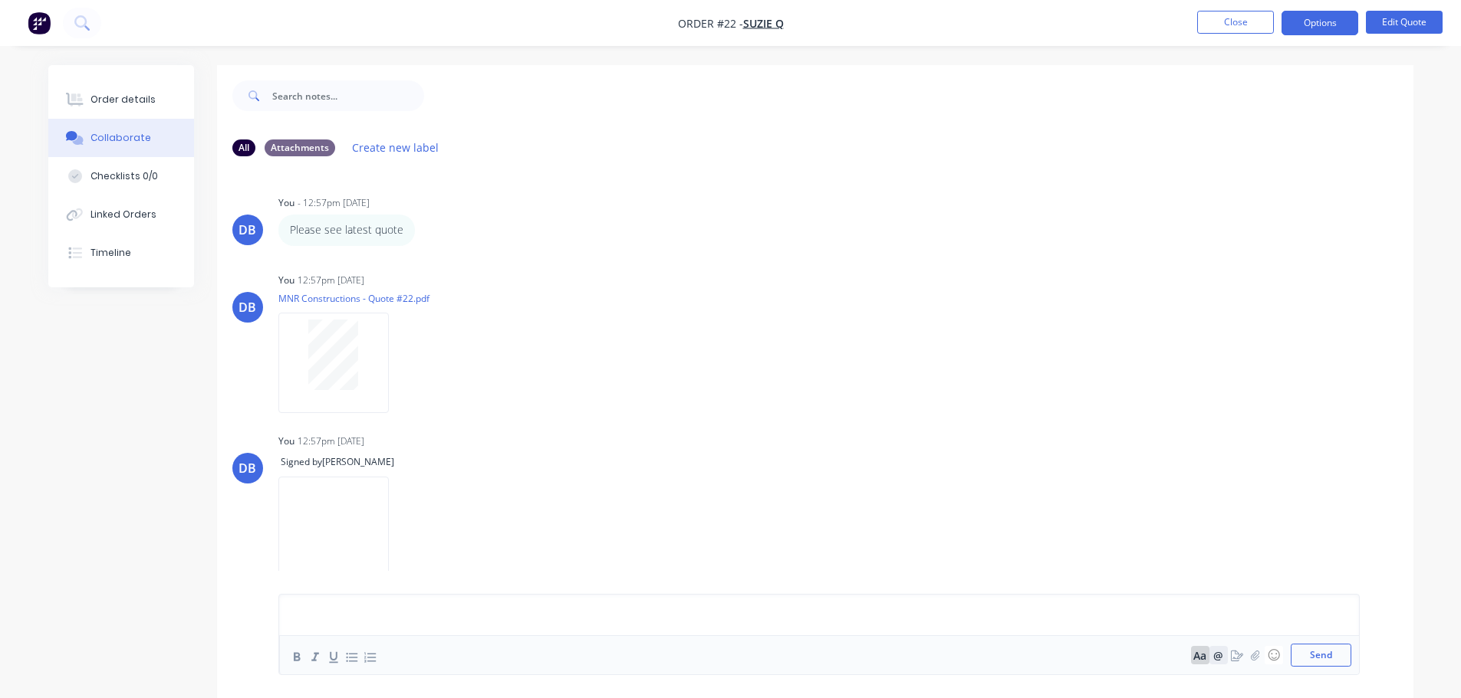
click at [1221, 658] on button "@" at bounding box center [1218, 655] width 18 height 18
click at [704, 318] on div "You 12:57pm [DATE] MNR Constructions - Quote #22.pdf Labels Download Delete" at bounding box center [517, 338] width 479 height 138
click at [335, 97] on input "text" at bounding box center [348, 96] width 152 height 31
type input "J"
drag, startPoint x: 110, startPoint y: 174, endPoint x: 111, endPoint y: 185, distance: 10.8
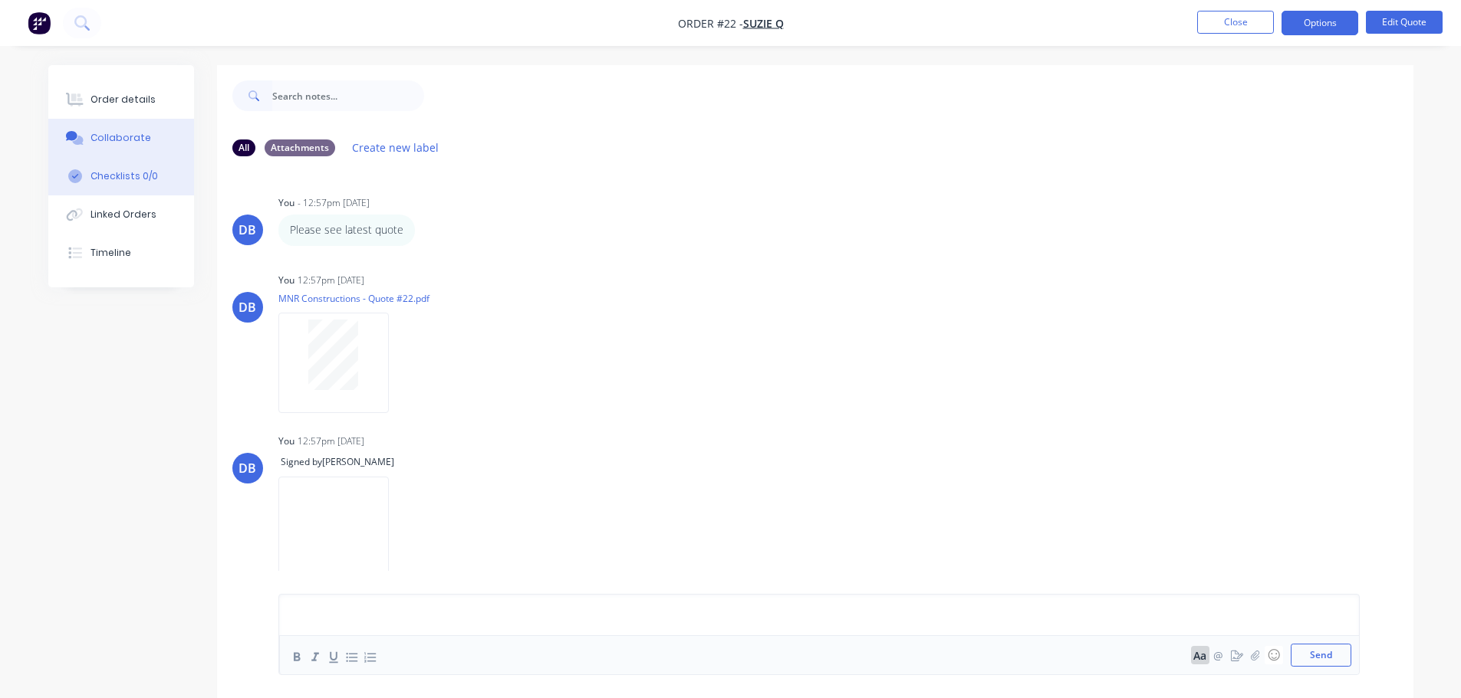
click at [111, 181] on div "Checklists 0/0" at bounding box center [123, 176] width 67 height 14
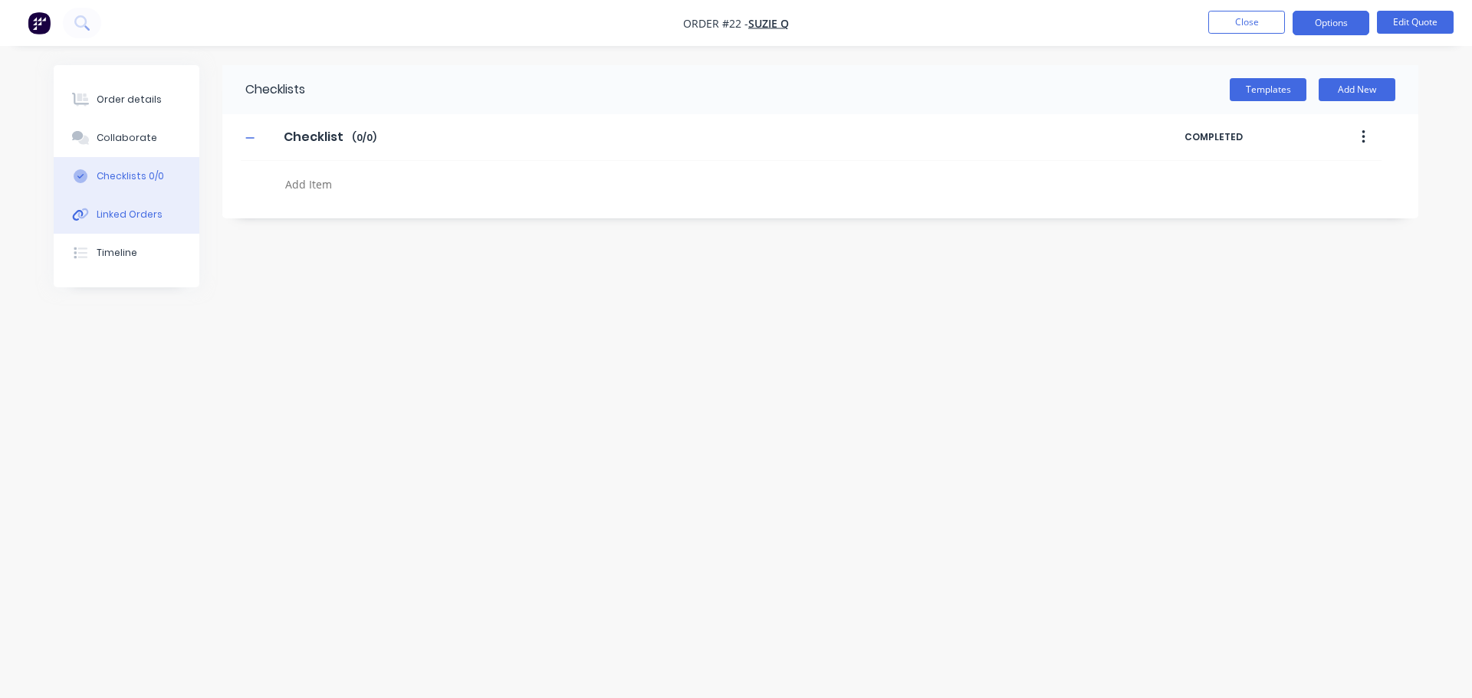
click at [107, 215] on div "Linked Orders" at bounding box center [130, 215] width 66 height 14
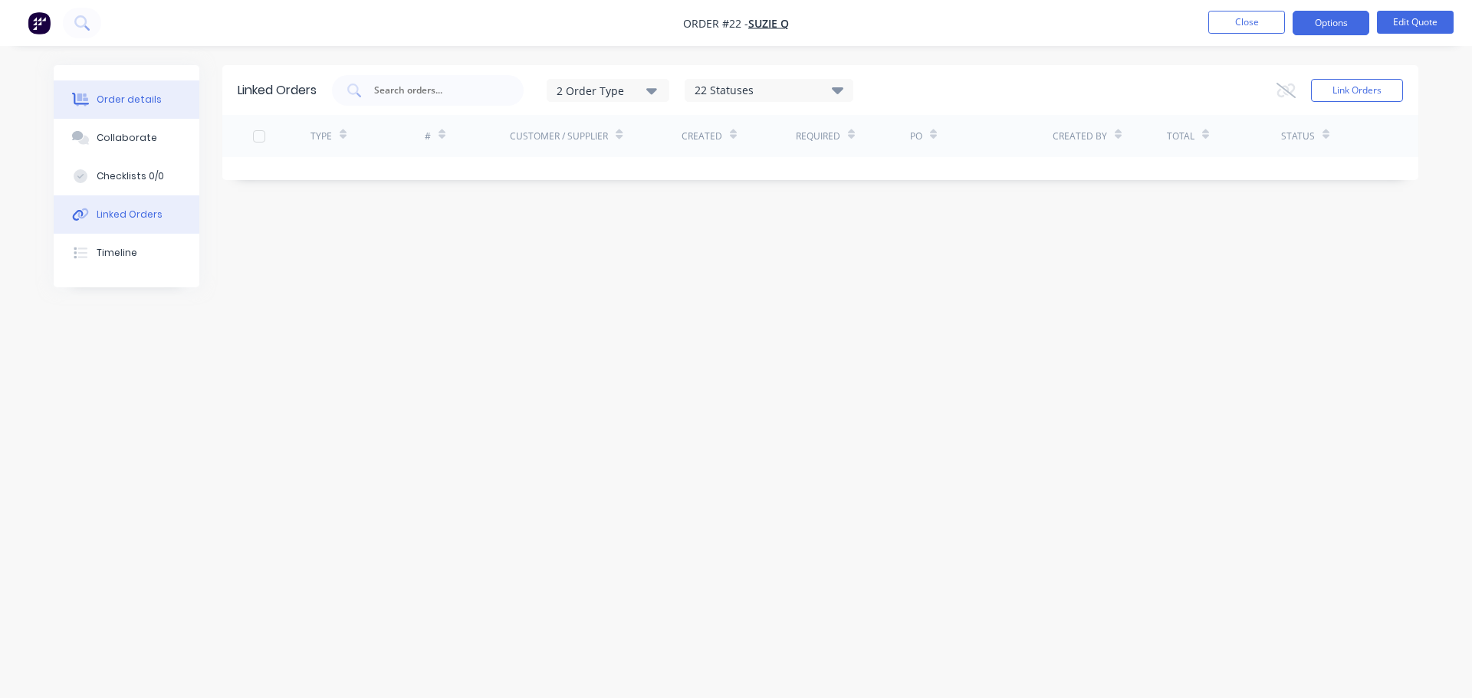
click at [108, 95] on div "Order details" at bounding box center [129, 100] width 65 height 14
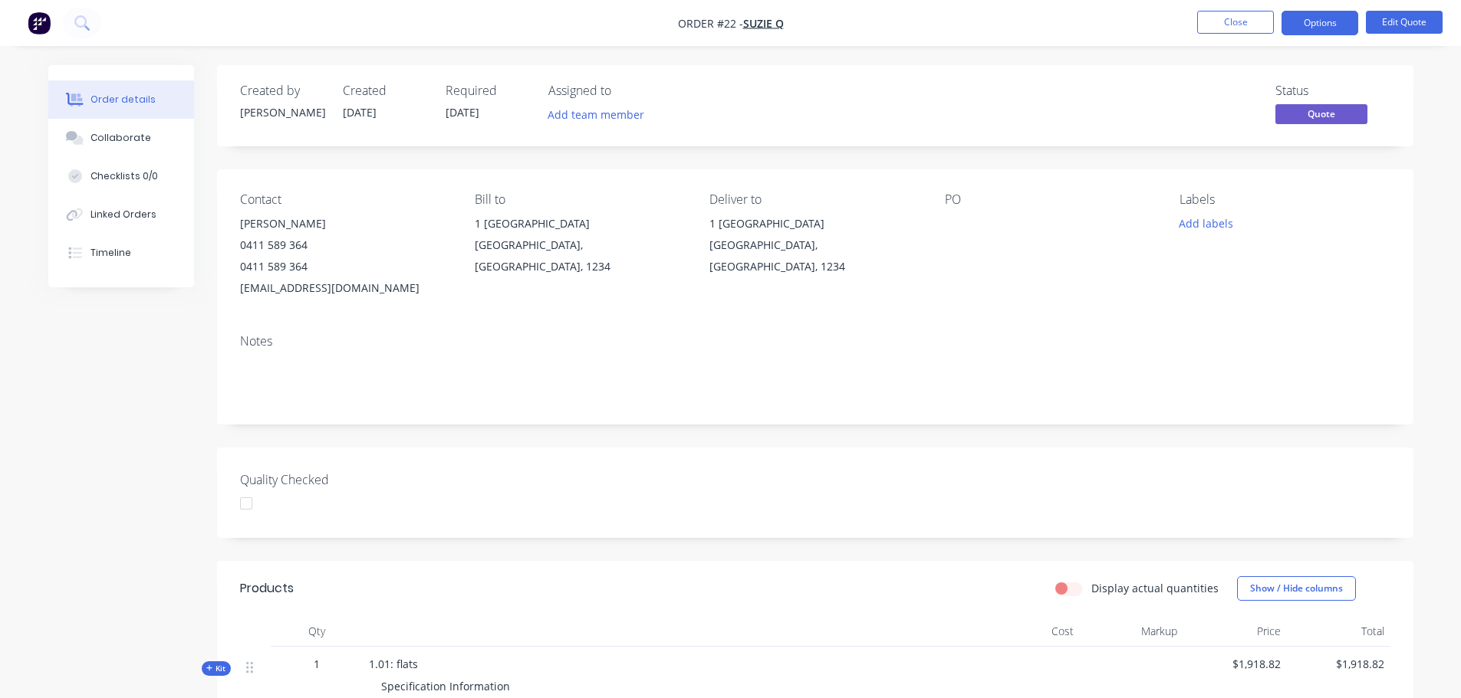
click at [422, 213] on div "[PERSON_NAME]" at bounding box center [345, 223] width 210 height 21
drag, startPoint x: 834, startPoint y: 223, endPoint x: 965, endPoint y: 231, distance: 131.3
click at [837, 225] on div "1 [GEOGRAPHIC_DATA]" at bounding box center [814, 223] width 210 height 21
click at [980, 232] on div at bounding box center [1041, 223] width 192 height 21
click at [142, 141] on div "Collaborate" at bounding box center [120, 138] width 61 height 14
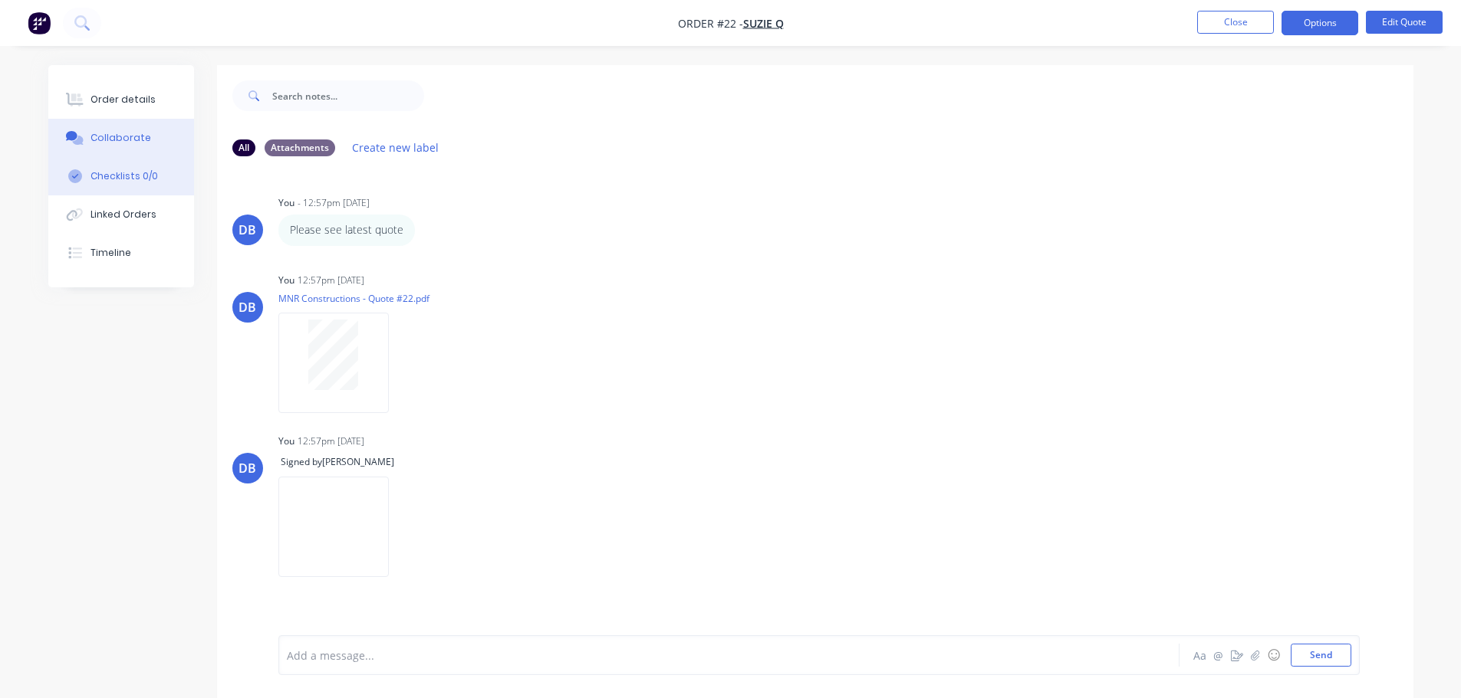
click at [145, 179] on div "Checklists 0/0" at bounding box center [123, 176] width 67 height 14
type textarea "x"
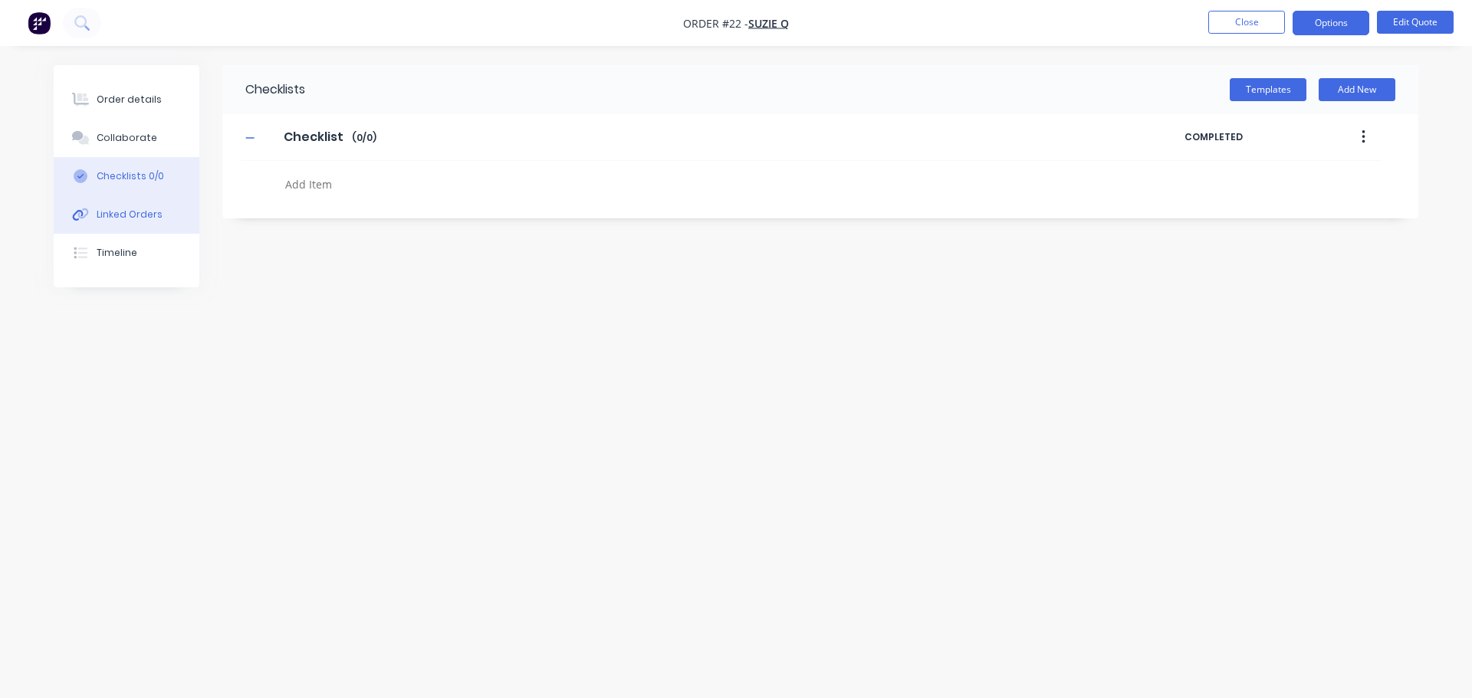
click at [131, 209] on div "Linked Orders" at bounding box center [130, 215] width 66 height 14
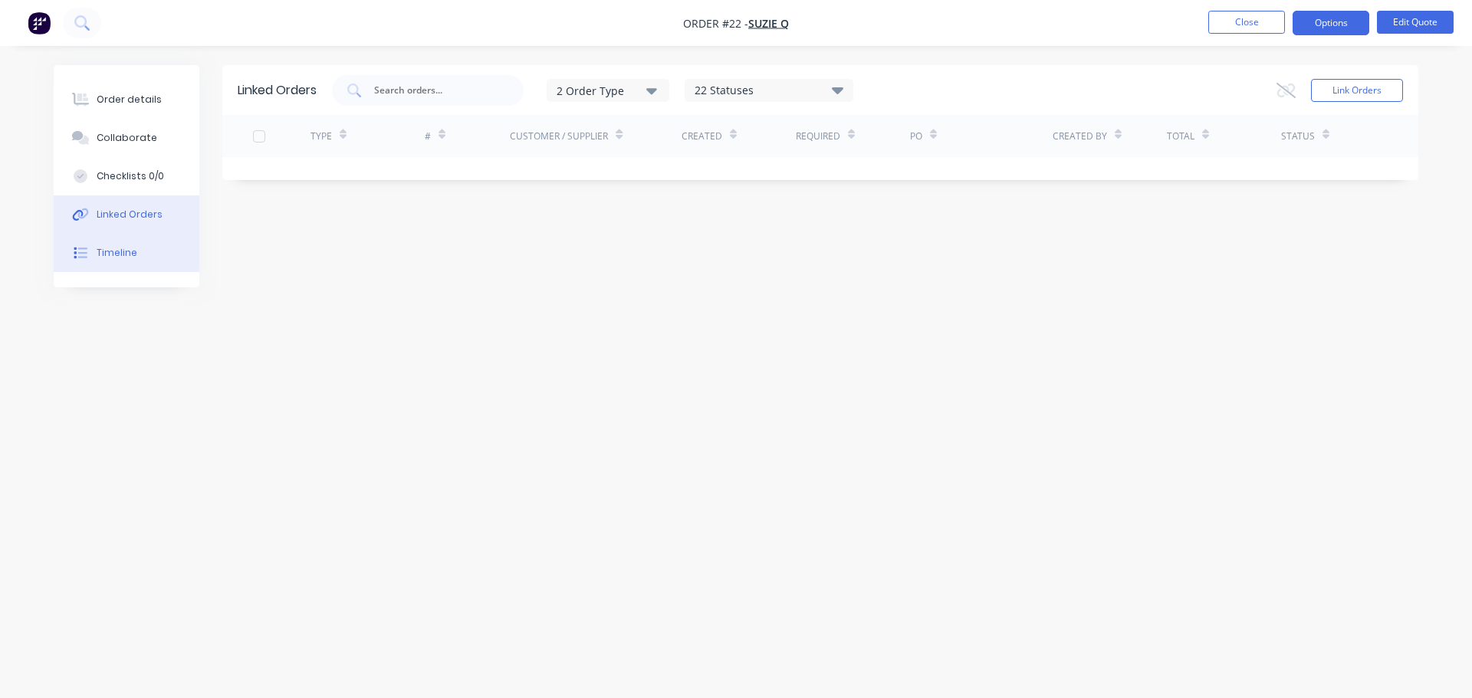
click at [130, 270] on button "Timeline" at bounding box center [127, 253] width 146 height 38
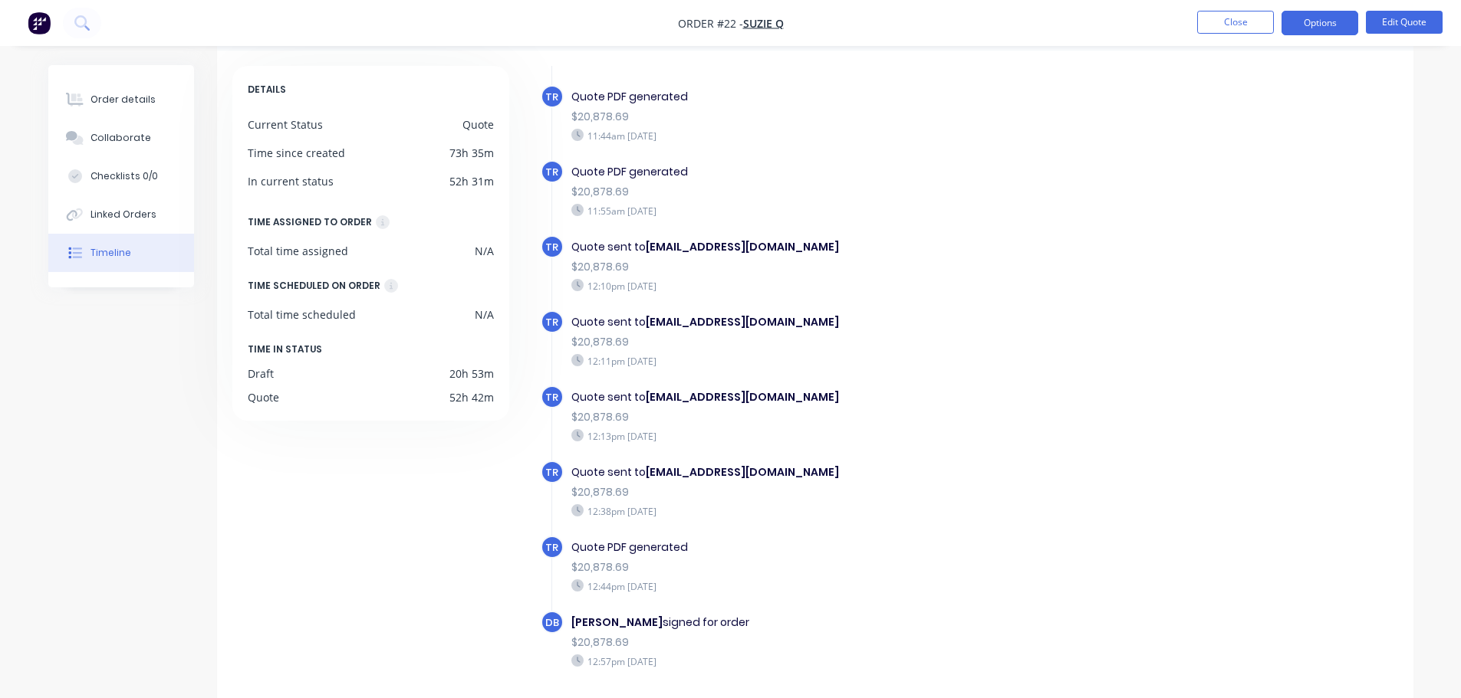
scroll to position [118, 0]
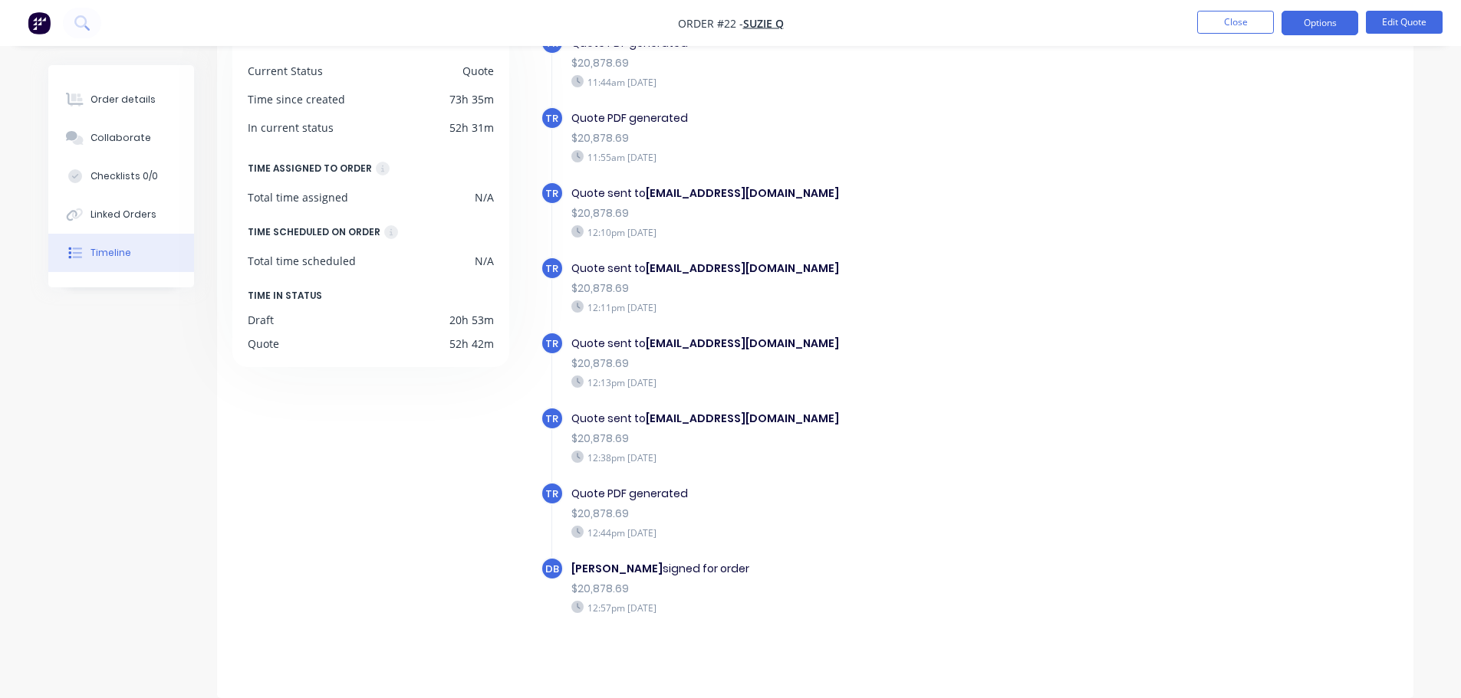
click at [970, 552] on div "TR Quote PDF generated $20,878.69 12:44pm [DATE]" at bounding box center [844, 519] width 606 height 75
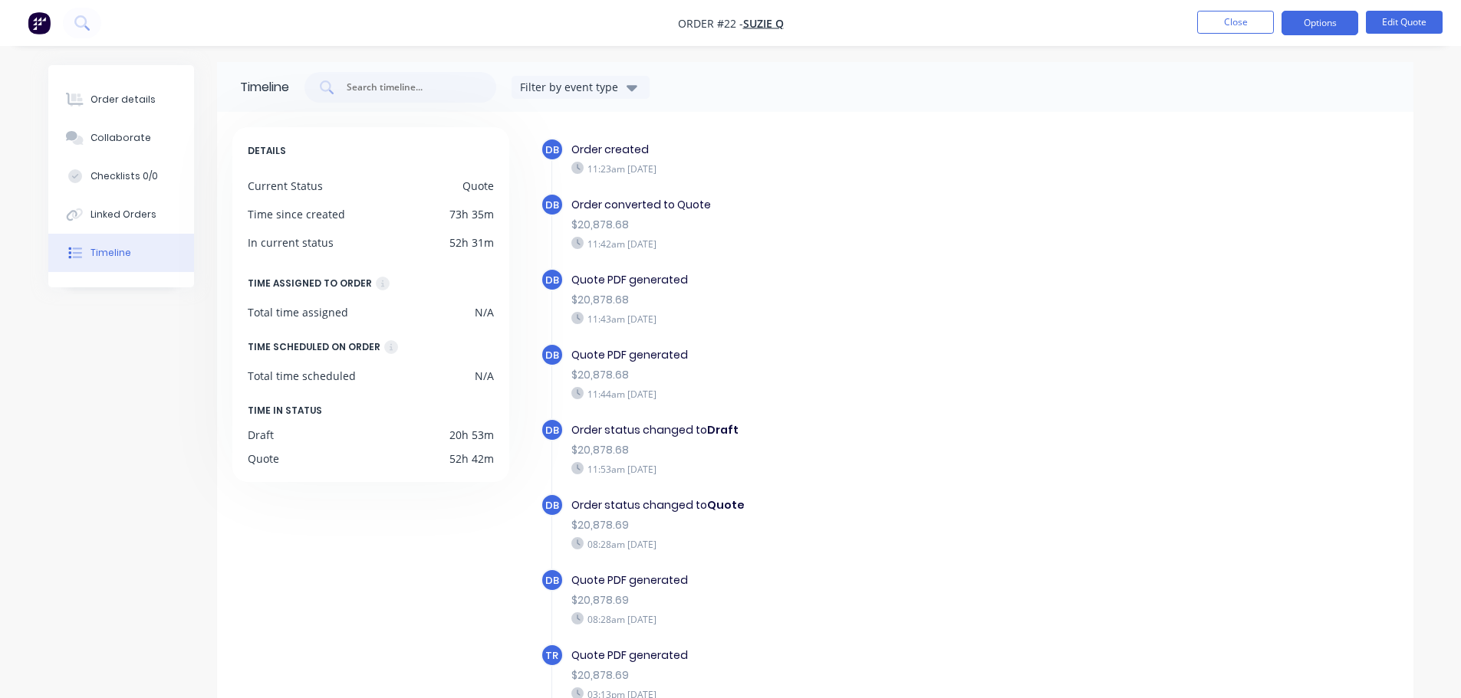
scroll to position [0, 0]
click at [126, 151] on button "Collaborate" at bounding box center [121, 138] width 146 height 38
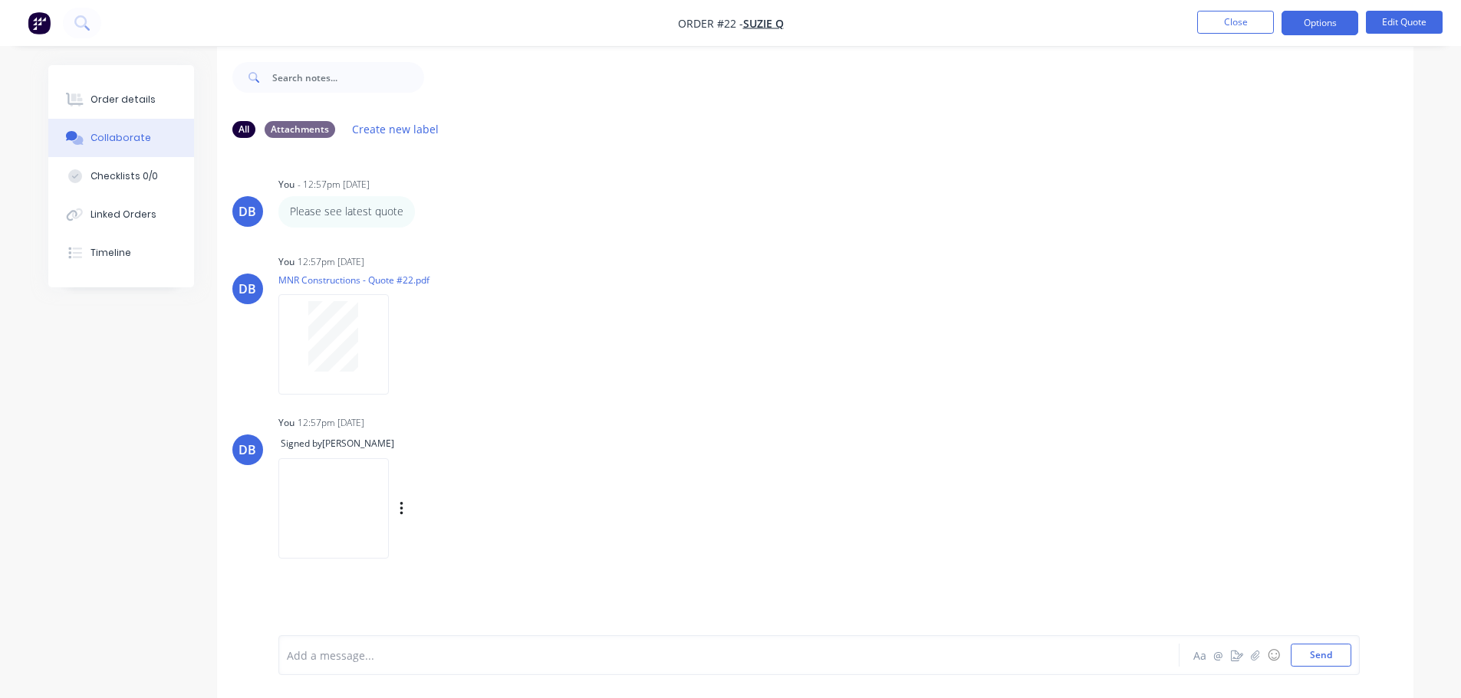
scroll to position [23, 0]
click at [659, 361] on div "You 12:57pm [DATE] MNR Constructions - Quote #22.pdf Labels Download Delete" at bounding box center [517, 315] width 479 height 138
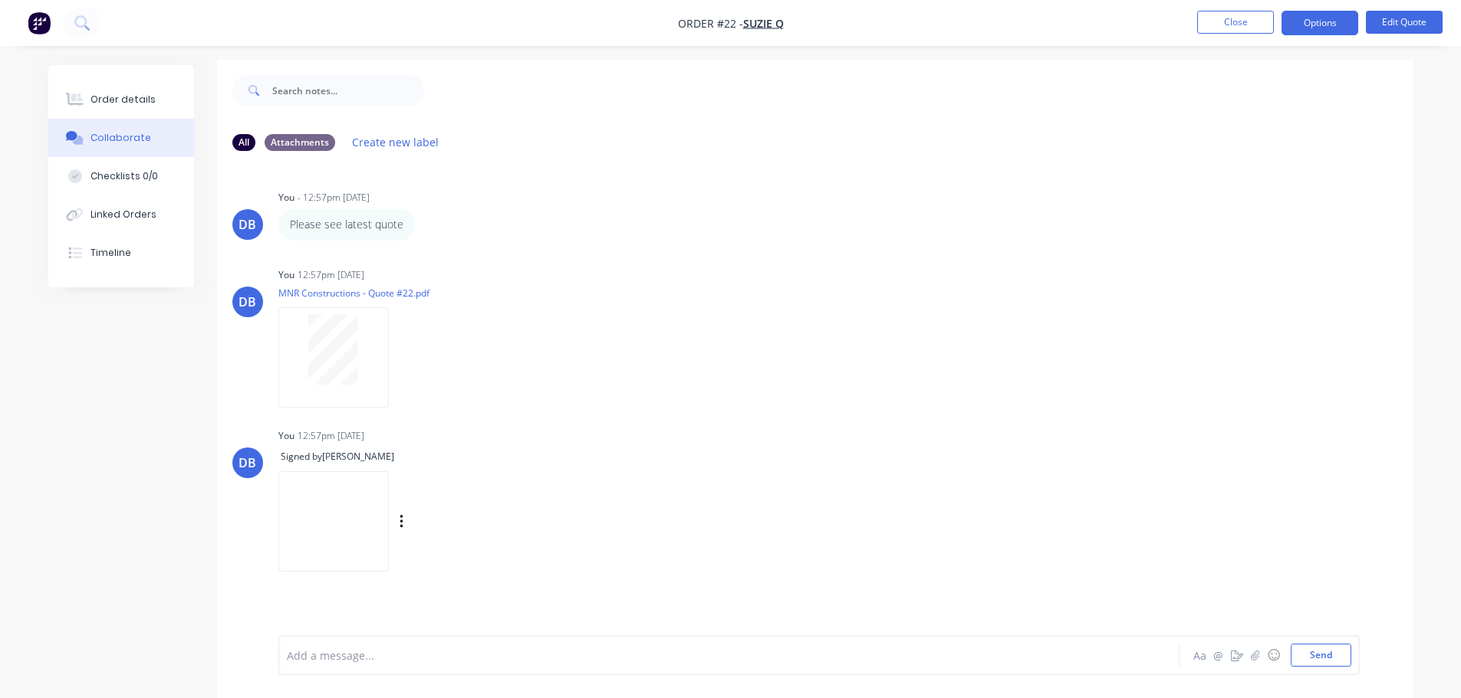
scroll to position [0, 0]
drag, startPoint x: 563, startPoint y: 409, endPoint x: 480, endPoint y: 266, distance: 164.9
click at [479, 268] on div "DB You - 12:57pm [DATE] Please see latest quote Labels Edit Delete DB You 12:57…" at bounding box center [815, 402] width 1196 height 467
click at [711, 236] on div "Please see latest quote Labels Edit Delete" at bounding box center [517, 230] width 479 height 31
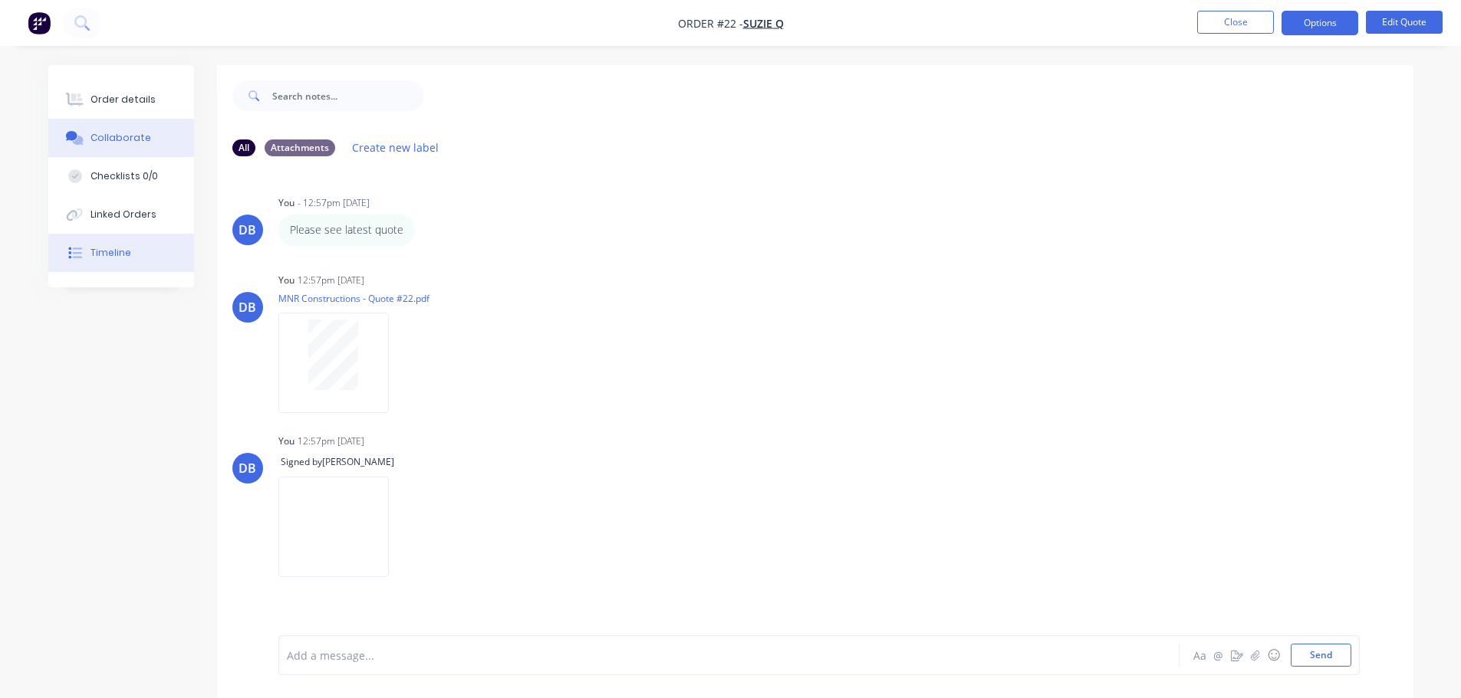
click at [135, 250] on button "Timeline" at bounding box center [121, 253] width 146 height 38
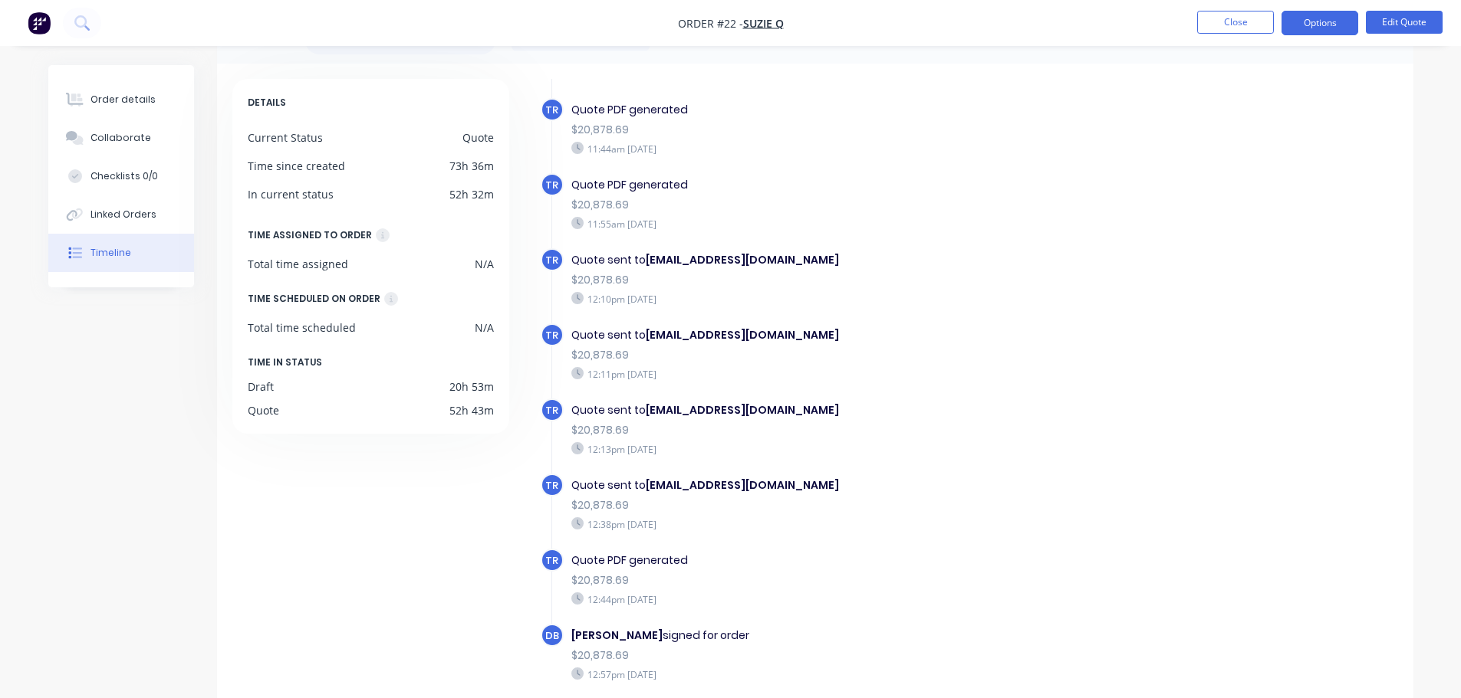
scroll to position [118, 0]
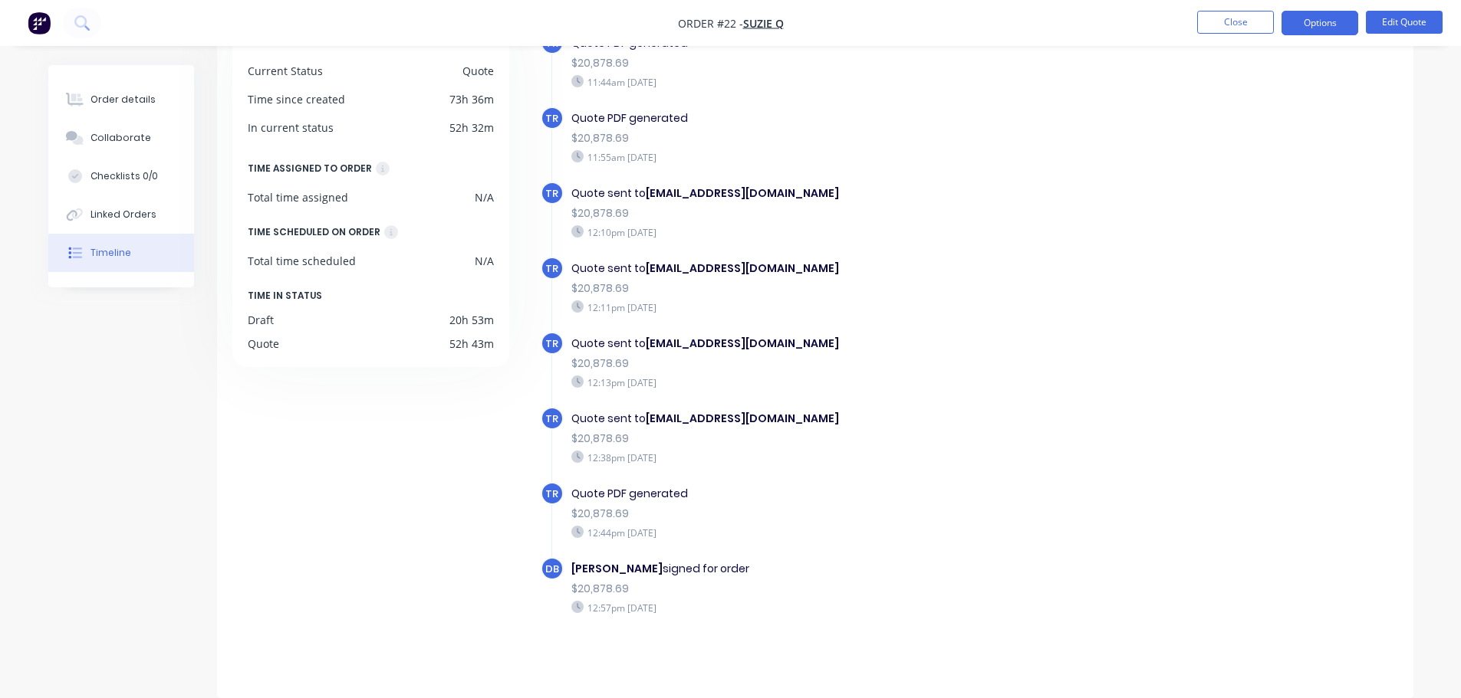
drag, startPoint x: 724, startPoint y: 504, endPoint x: 668, endPoint y: 480, distance: 60.8
click at [677, 485] on div "Quote PDF generated $20,878.69 12:44pm [DATE]" at bounding box center [837, 512] width 546 height 61
click at [698, 493] on div "Quote PDF generated" at bounding box center [836, 494] width 531 height 16
click at [710, 505] on div "Quote PDF generated $20,878.69 12:44pm [DATE]" at bounding box center [837, 512] width 546 height 61
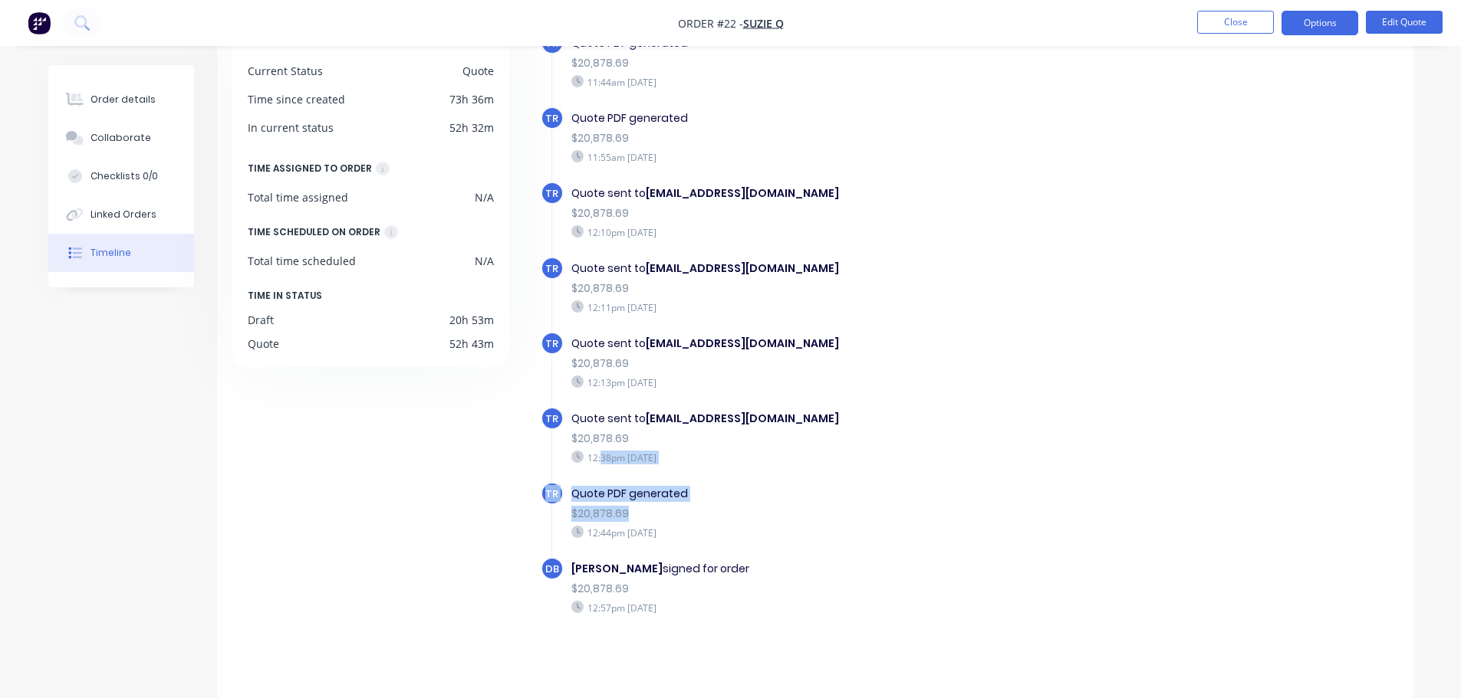
drag, startPoint x: 722, startPoint y: 503, endPoint x: 600, endPoint y: 479, distance: 124.2
click at [794, 542] on div "Quote PDF generated $20,878.69 12:44pm [DATE]" at bounding box center [837, 512] width 546 height 61
drag, startPoint x: 748, startPoint y: 565, endPoint x: 886, endPoint y: 613, distance: 146.2
click at [715, 566] on div "[PERSON_NAME] signed for order" at bounding box center [836, 569] width 531 height 16
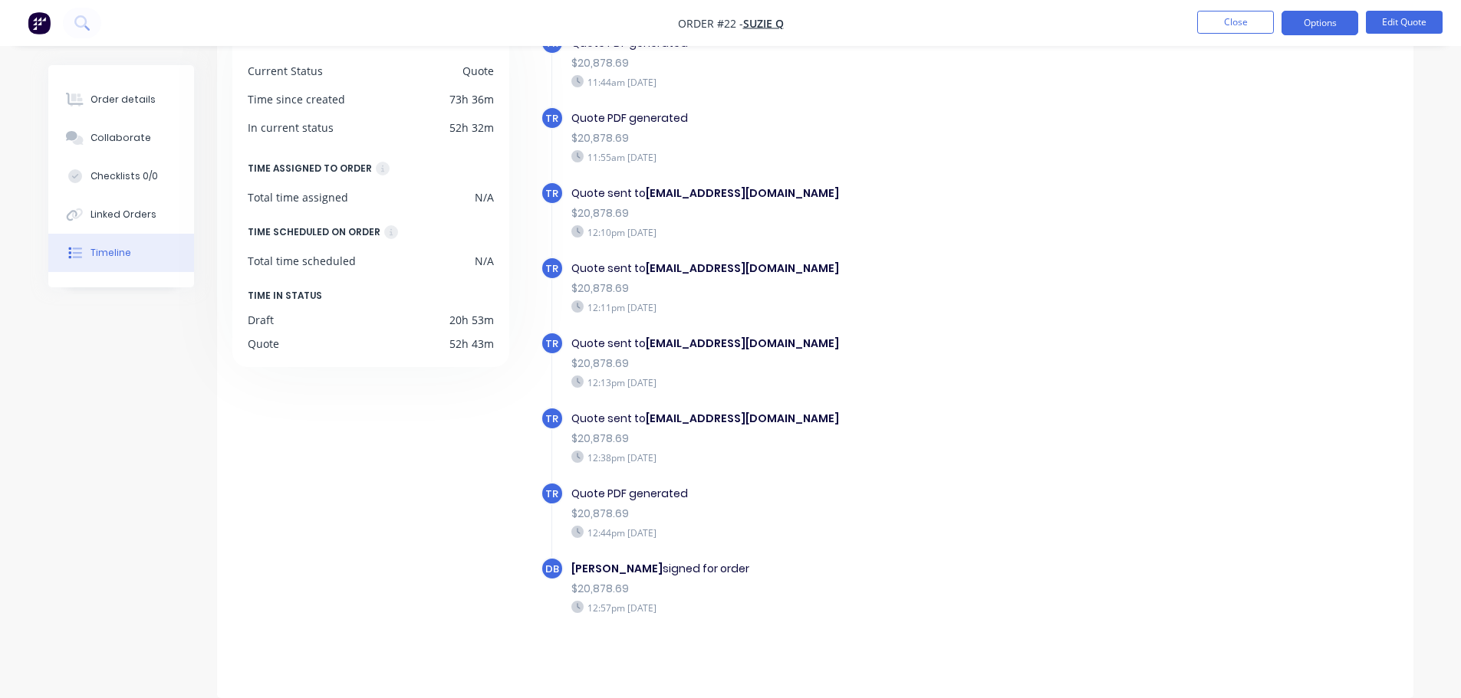
click at [942, 597] on div "[PERSON_NAME] signed for order $20,878.69 12:57pm [DATE]" at bounding box center [837, 587] width 546 height 61
drag, startPoint x: 769, startPoint y: 570, endPoint x: 733, endPoint y: 570, distance: 36.0
click at [733, 570] on div "[PERSON_NAME] signed for order" at bounding box center [836, 569] width 531 height 16
click at [798, 579] on div "[PERSON_NAME] signed for order $20,878.69 12:57pm [DATE]" at bounding box center [837, 587] width 546 height 61
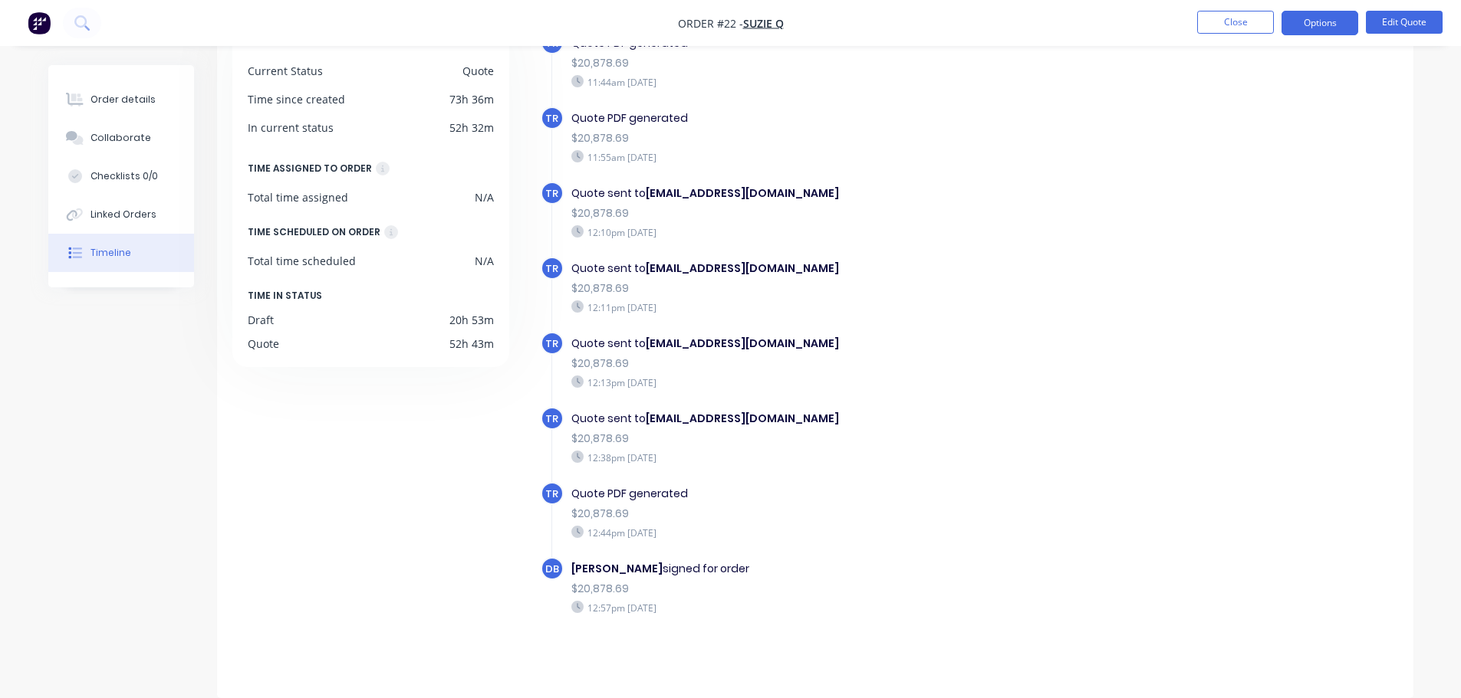
drag, startPoint x: 690, startPoint y: 570, endPoint x: 633, endPoint y: 561, distance: 58.1
click at [633, 561] on div "[PERSON_NAME] signed for order" at bounding box center [836, 569] width 531 height 16
click at [728, 586] on div "$20,878.69" at bounding box center [836, 589] width 531 height 16
click at [749, 595] on div "$20,878.69" at bounding box center [836, 589] width 531 height 16
drag, startPoint x: 714, startPoint y: 613, endPoint x: 666, endPoint y: 588, distance: 53.9
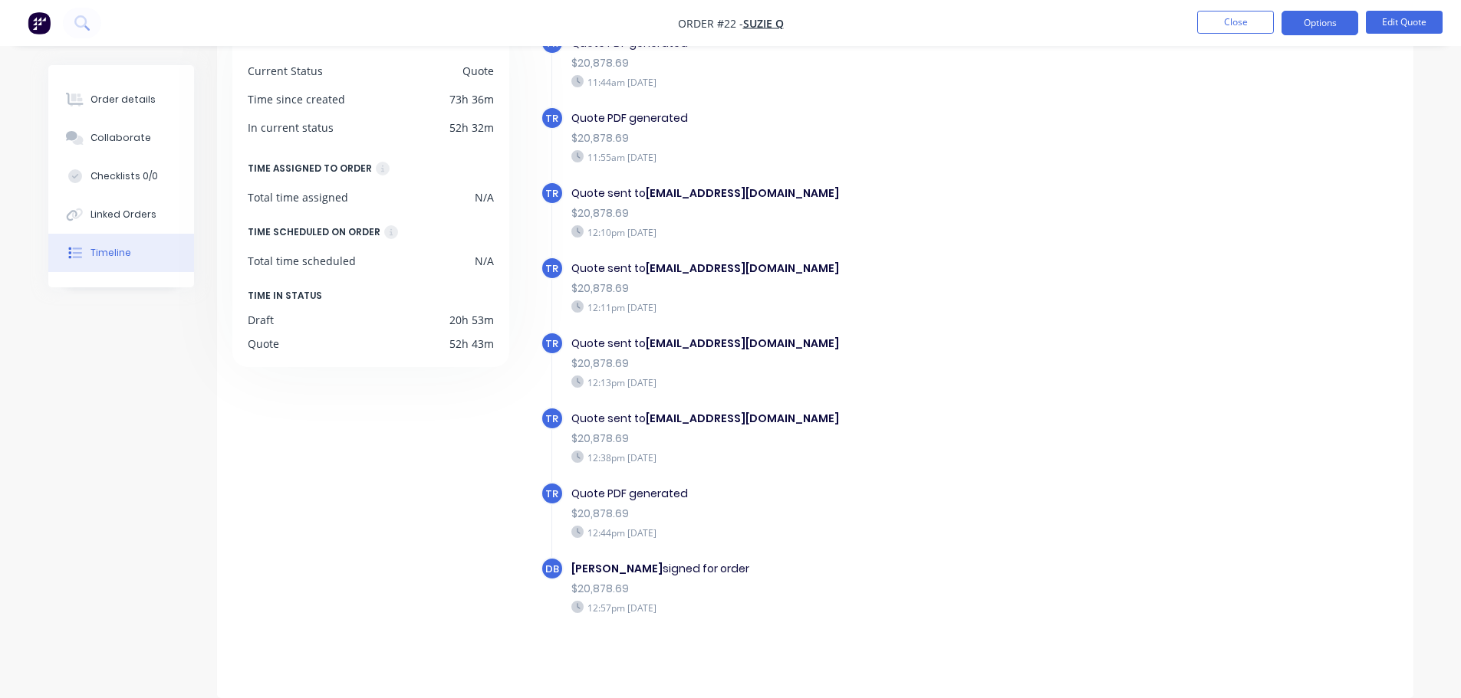
click at [616, 583] on div "[PERSON_NAME] signed for order $20,878.69 12:57pm [DATE]" at bounding box center [837, 587] width 546 height 61
click at [816, 626] on div "[PERSON_NAME] signed for order $20,878.69 12:57pm [DATE]" at bounding box center [844, 594] width 606 height 75
drag, startPoint x: 760, startPoint y: 610, endPoint x: 594, endPoint y: 545, distance: 178.0
click at [782, 615] on div "[PERSON_NAME] signed for order $20,878.69 12:57pm [DATE]" at bounding box center [837, 587] width 546 height 61
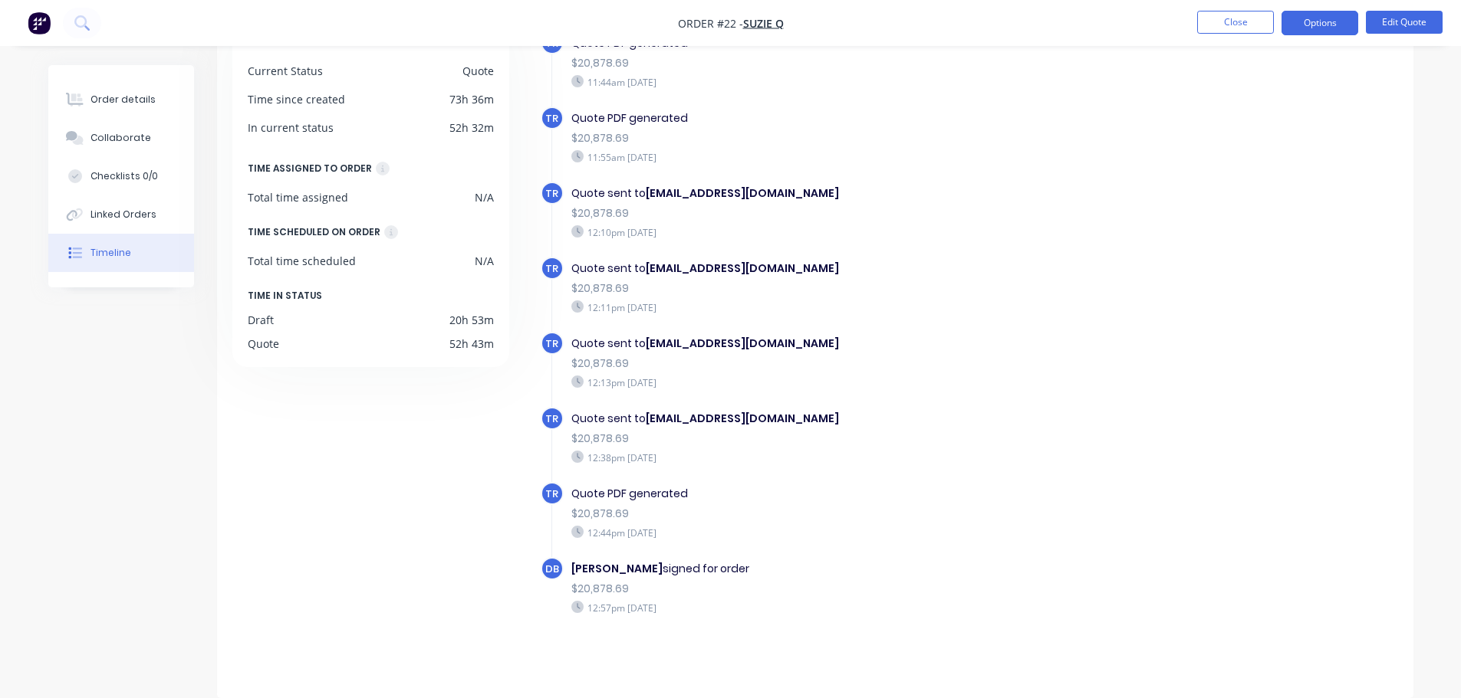
drag, startPoint x: 754, startPoint y: 607, endPoint x: 600, endPoint y: 550, distance: 164.5
click at [665, 596] on div "$20,878.69" at bounding box center [836, 589] width 531 height 16
drag, startPoint x: 583, startPoint y: 582, endPoint x: 598, endPoint y: 586, distance: 15.8
click at [598, 583] on div "$20,878.69" at bounding box center [836, 589] width 531 height 16
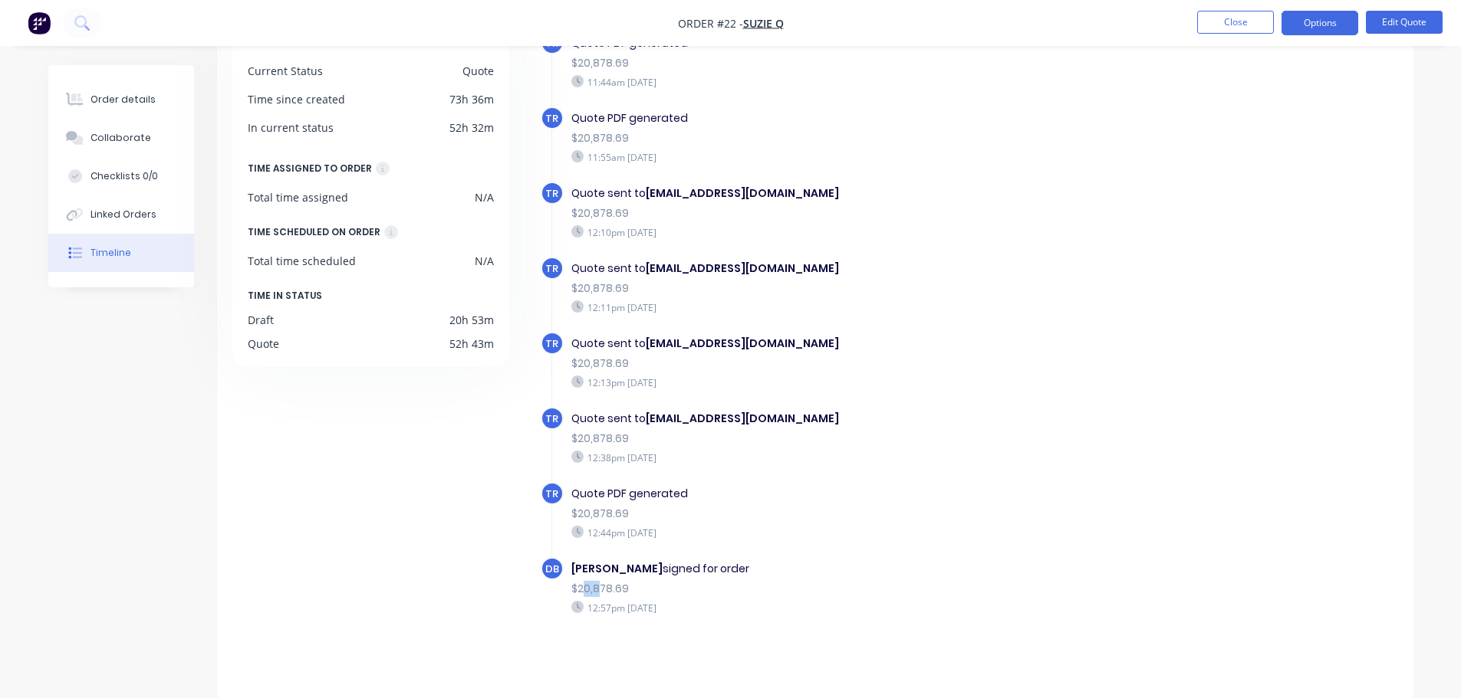
click at [582, 587] on div "$20,878.69" at bounding box center [836, 589] width 531 height 16
drag, startPoint x: 592, startPoint y: 590, endPoint x: 652, endPoint y: 604, distance: 61.6
click at [639, 597] on div "[PERSON_NAME] signed for order $20,878.69 12:57pm [DATE]" at bounding box center [837, 587] width 546 height 61
click at [965, 583] on div "$20,878.69" at bounding box center [836, 589] width 531 height 16
drag, startPoint x: 745, startPoint y: 612, endPoint x: 564, endPoint y: 570, distance: 184.9
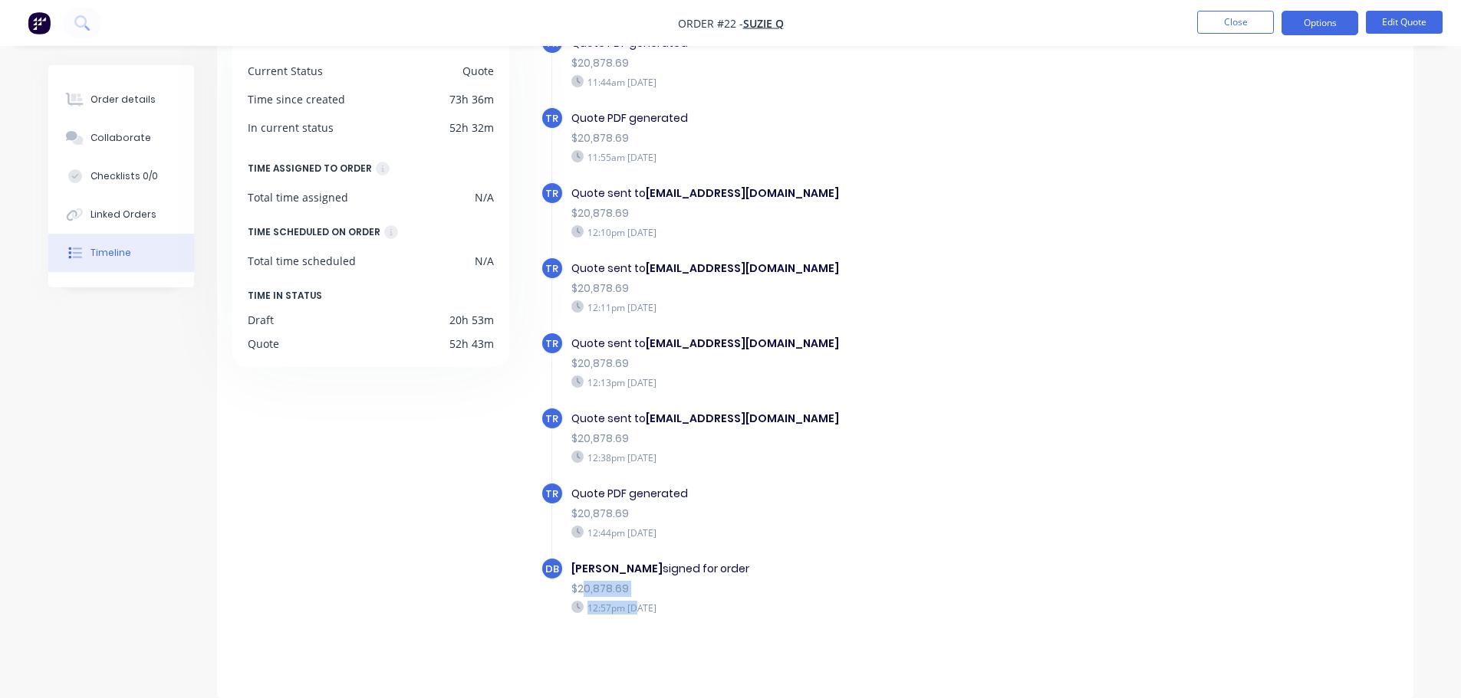
click at [564, 570] on div "[PERSON_NAME] signed for order $20,878.69 12:57pm [DATE]" at bounding box center [837, 587] width 546 height 61
click at [587, 581] on div "$20,878.69" at bounding box center [836, 589] width 531 height 16
click at [113, 131] on div "Collaborate" at bounding box center [120, 138] width 61 height 14
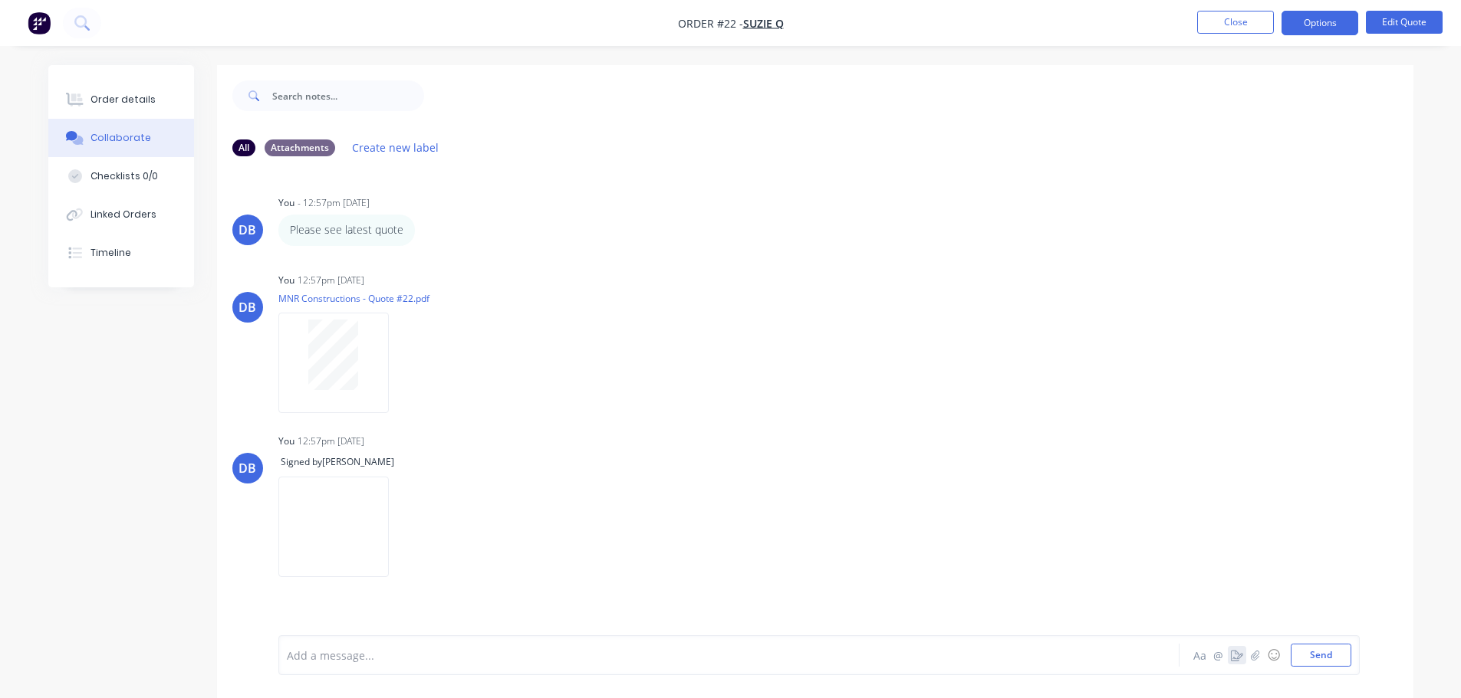
click at [1234, 656] on icon "button" at bounding box center [1237, 655] width 12 height 11
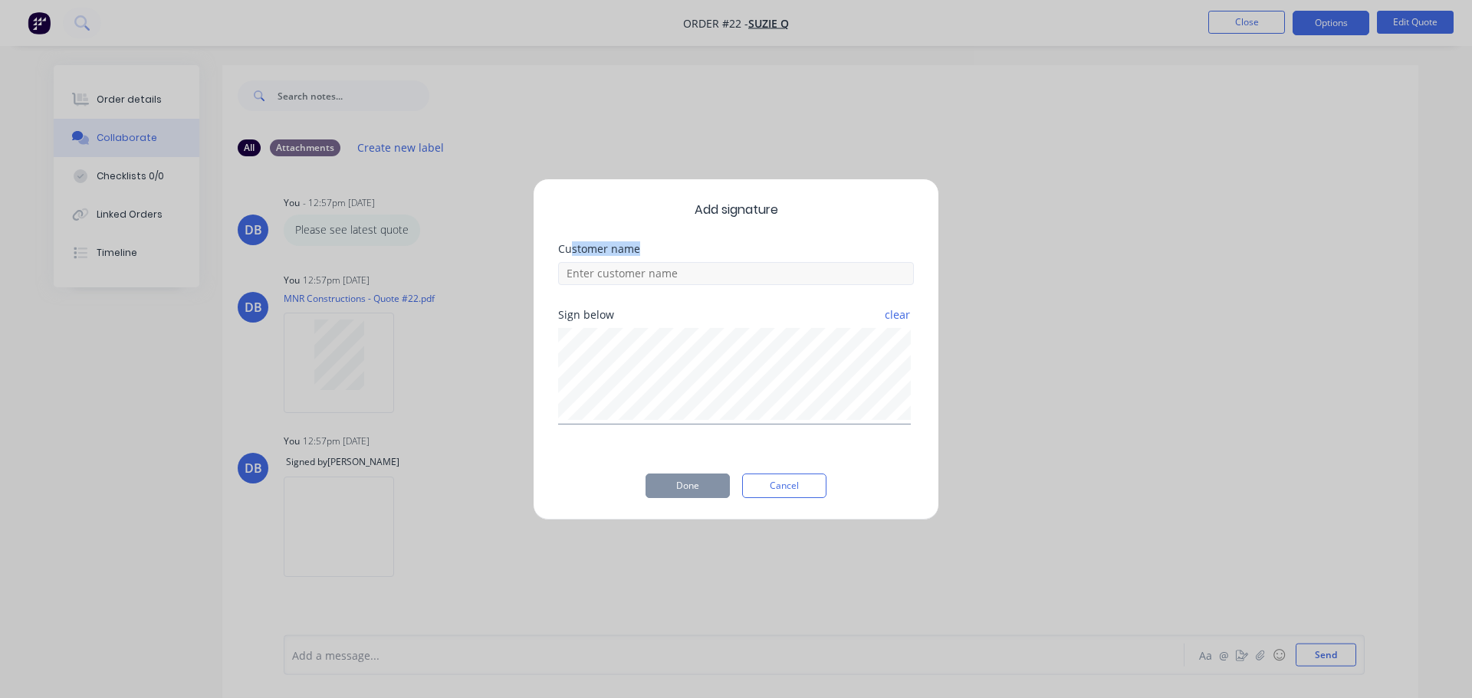
drag, startPoint x: 572, startPoint y: 253, endPoint x: 666, endPoint y: 261, distance: 93.9
click at [666, 261] on div "Customer name" at bounding box center [736, 264] width 356 height 41
click at [666, 242] on div "Add signature Customer name Sign below clear Done Cancel" at bounding box center [736, 350] width 406 height 342
click at [621, 278] on input at bounding box center [736, 273] width 356 height 23
click at [659, 284] on input at bounding box center [736, 273] width 356 height 23
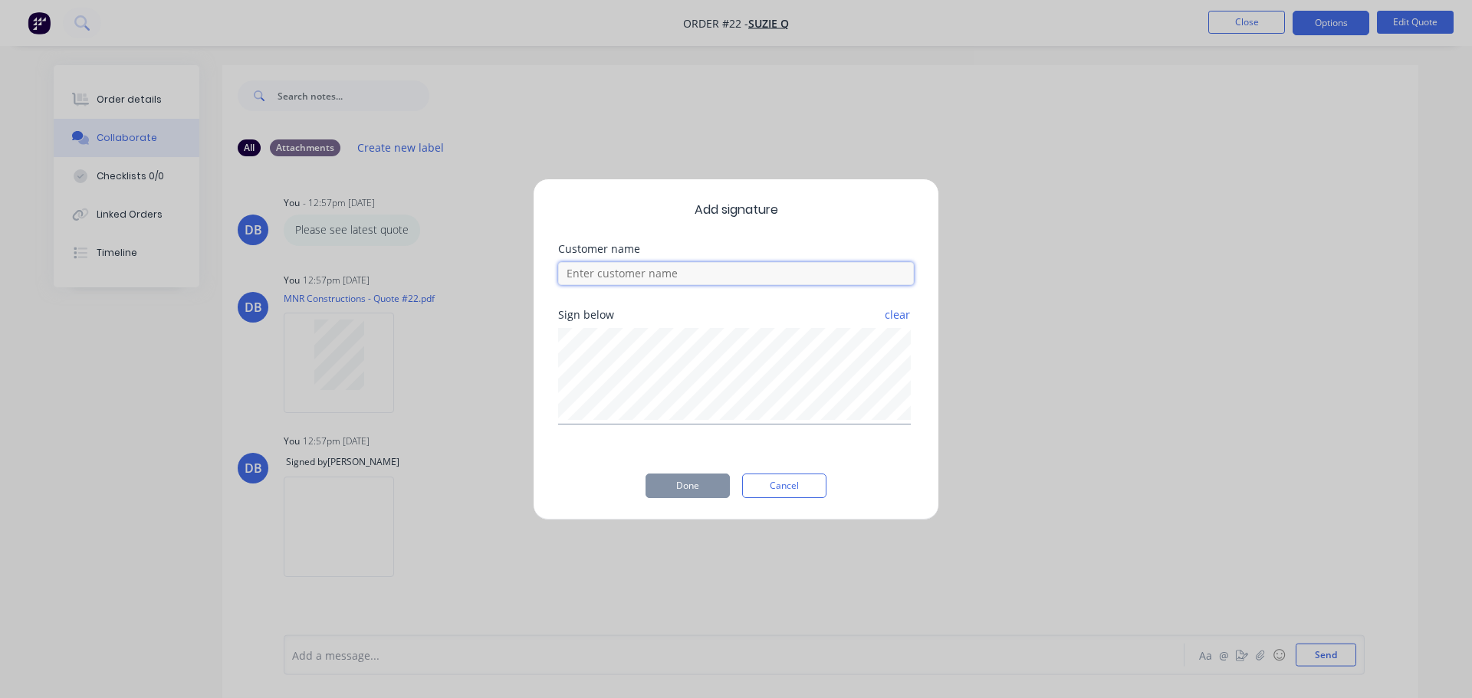
click at [679, 279] on input at bounding box center [736, 273] width 356 height 23
type input "s"
type input "N"
type input "D"
click at [789, 487] on button "Cancel" at bounding box center [784, 486] width 84 height 25
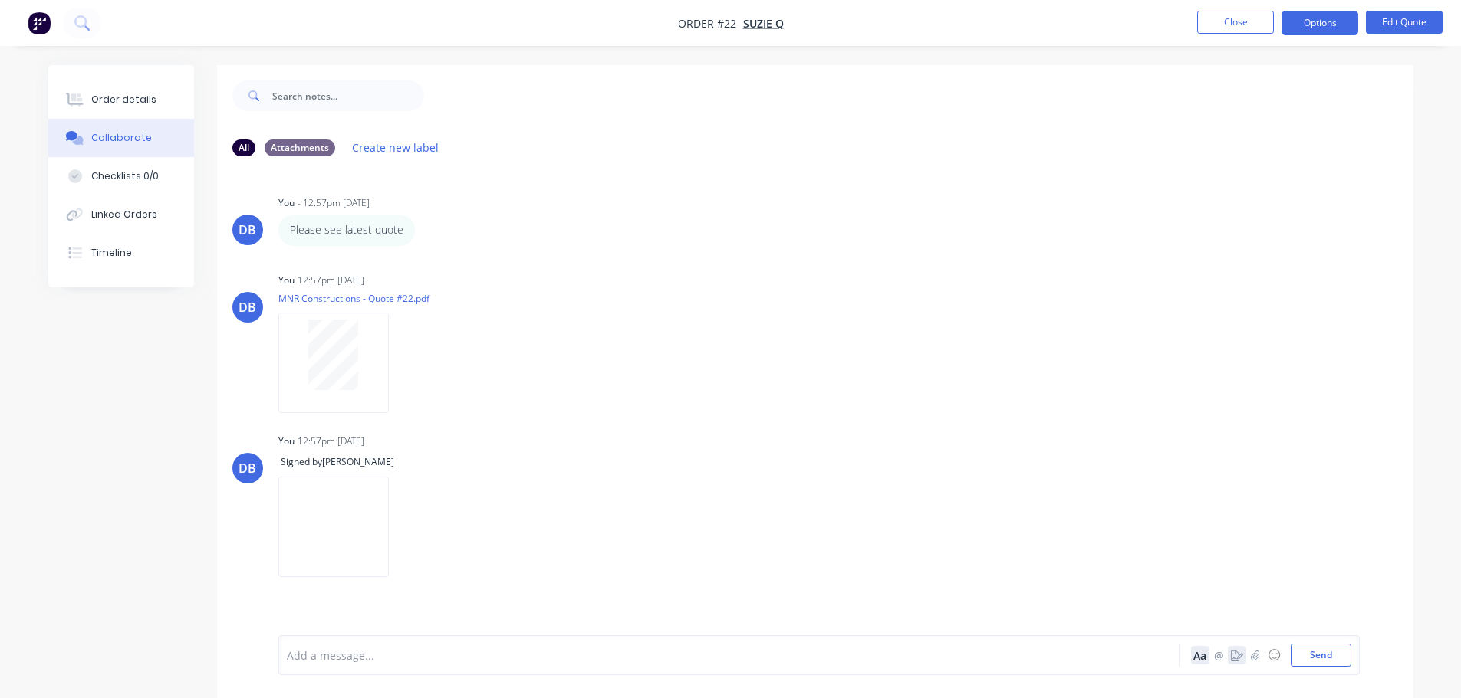
scroll to position [23, 0]
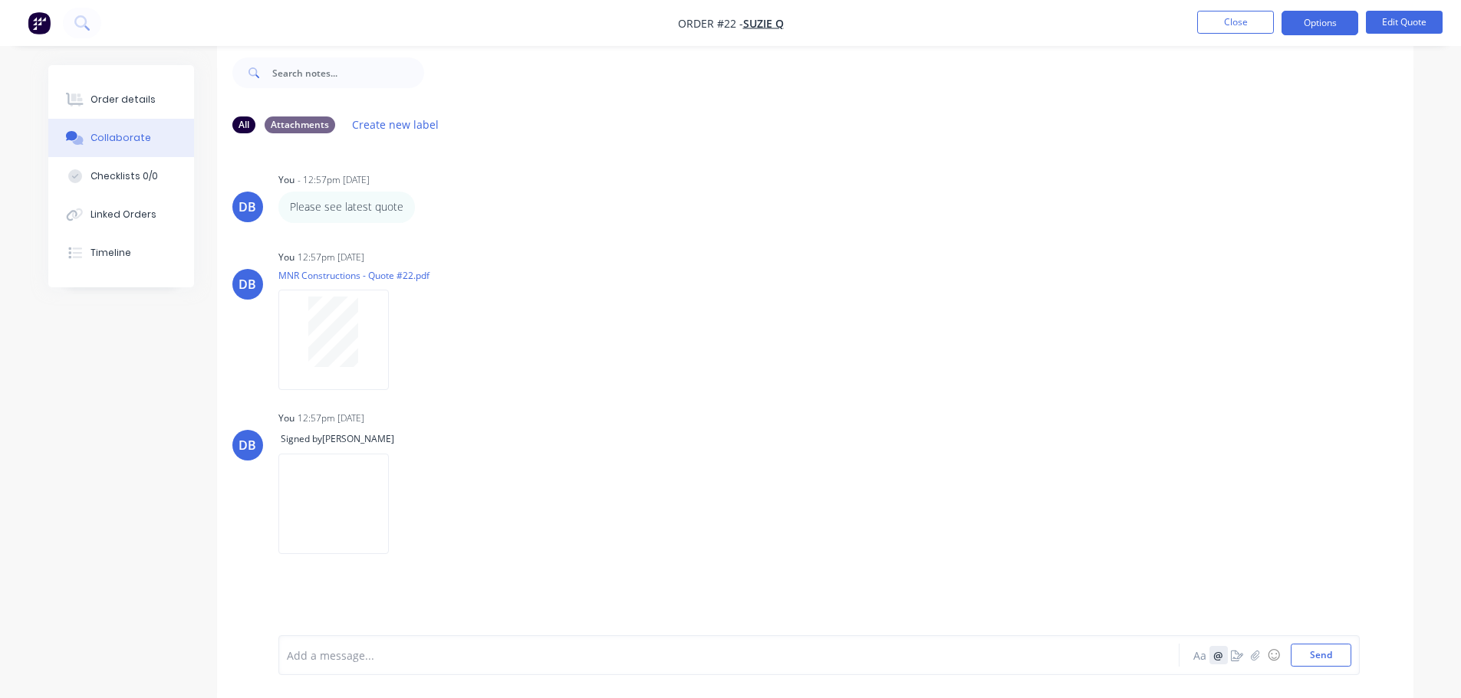
click at [1210, 656] on button "@" at bounding box center [1218, 655] width 18 height 18
click at [99, 458] on div "All Attachments Create new label DB You - 12:57pm [DATE] Please see latest quot…" at bounding box center [730, 370] width 1365 height 656
click at [1201, 657] on button "Aa" at bounding box center [1200, 655] width 18 height 18
click at [1425, 405] on div "Order details Collaborate Checklists 0/0 Linked Orders Timeline Order details C…" at bounding box center [730, 370] width 1395 height 656
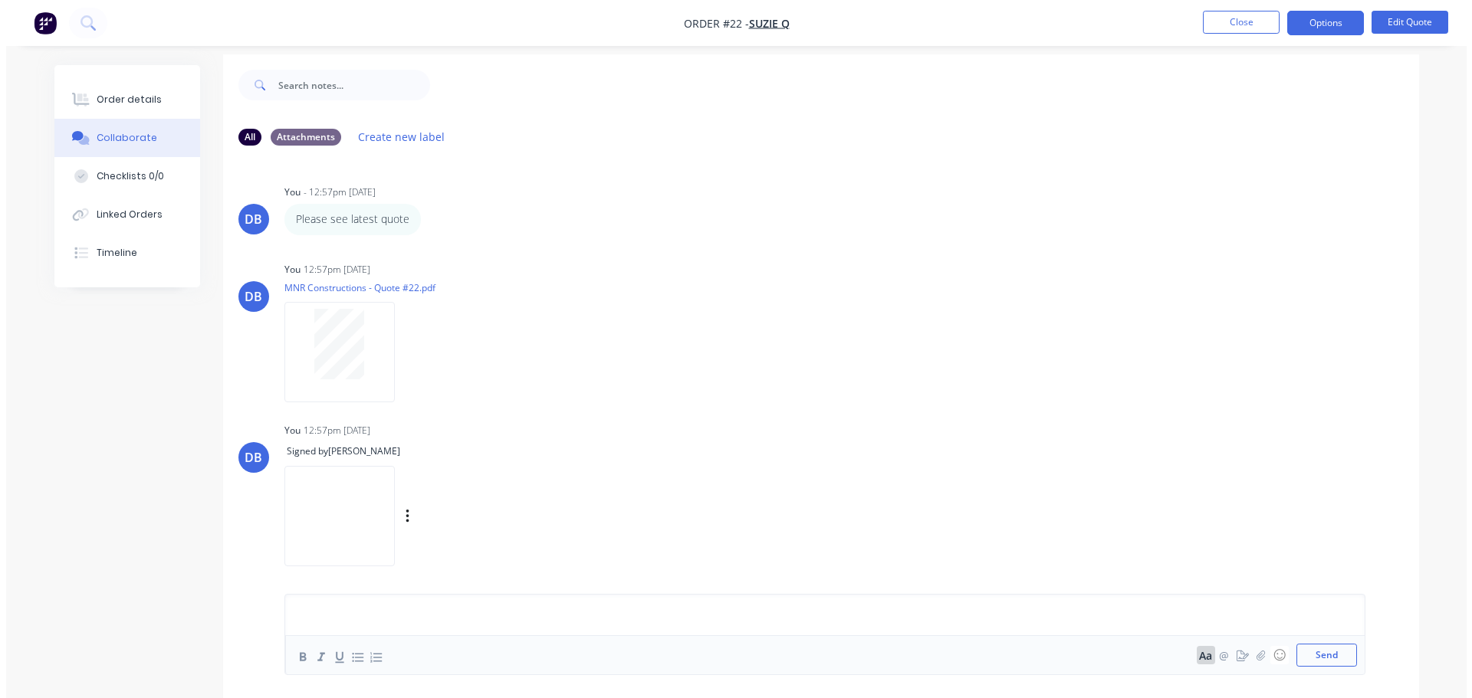
scroll to position [0, 0]
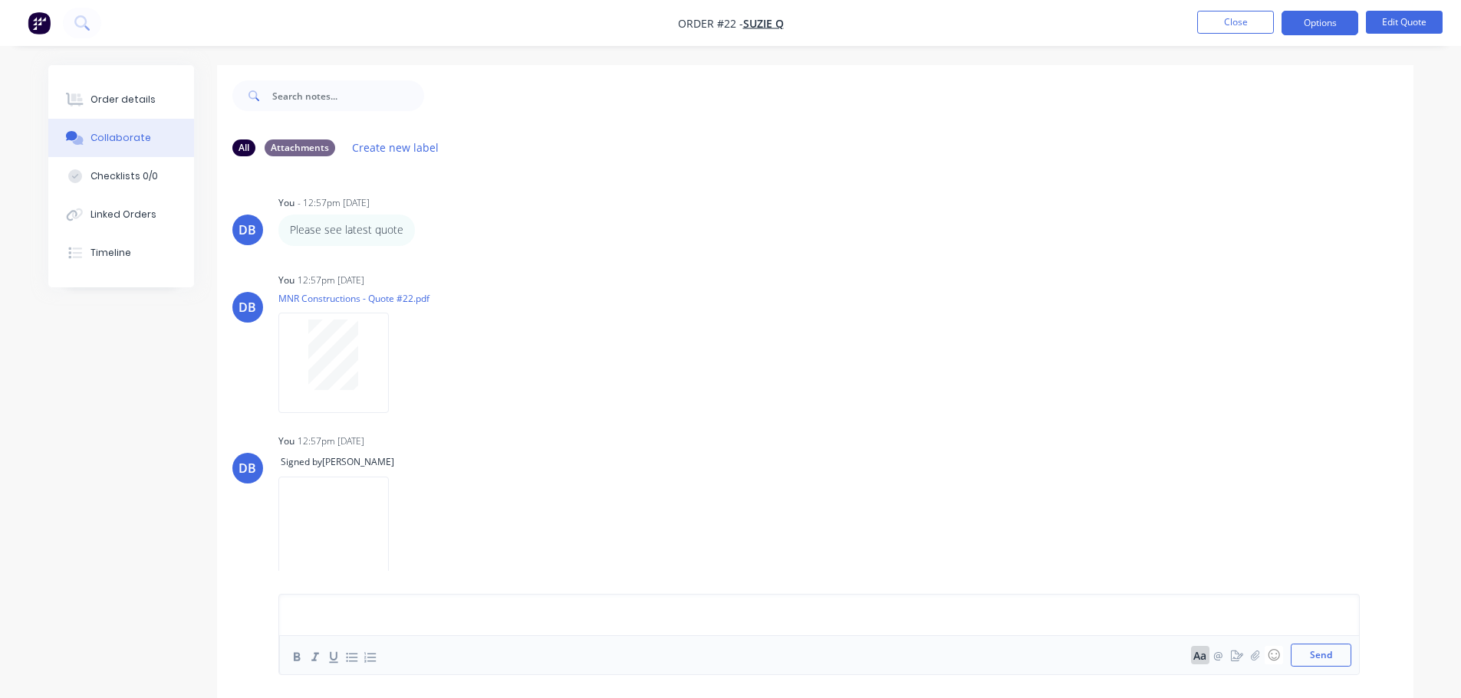
click at [114, 401] on div "All Attachments Create new label DB You - 12:57pm [DATE] Please see latest quot…" at bounding box center [730, 393] width 1365 height 656
click at [242, 145] on div "All" at bounding box center [243, 147] width 23 height 17
click at [39, 454] on div "Order details Collaborate Checklists 0/0 Linked Orders Timeline Order details C…" at bounding box center [730, 393] width 1395 height 656
click at [81, 477] on div "All Attachments Create new label DB You - 12:57pm [DATE] Please see latest quot…" at bounding box center [730, 393] width 1365 height 656
click at [1218, 656] on button "@" at bounding box center [1218, 655] width 18 height 18
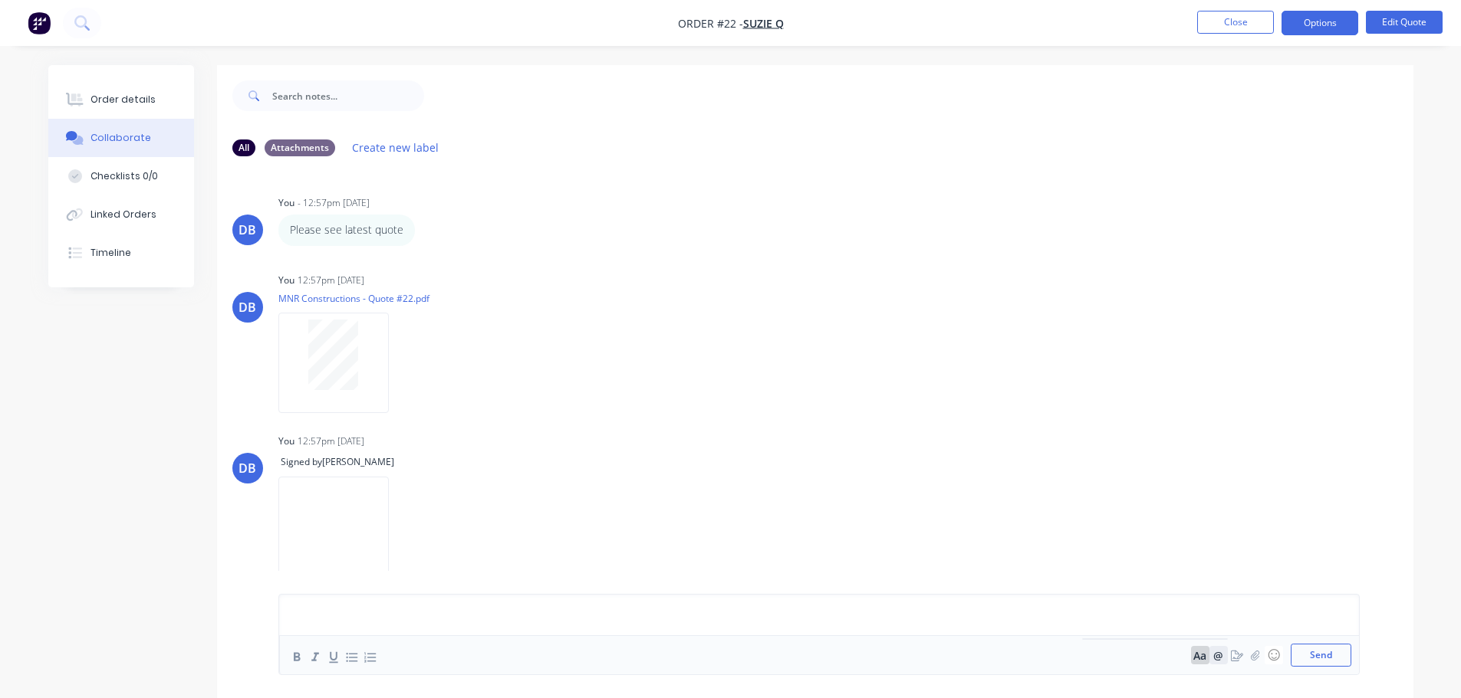
click at [1221, 656] on button "@" at bounding box center [1218, 655] width 18 height 18
click at [1232, 655] on icon "button" at bounding box center [1237, 655] width 12 height 11
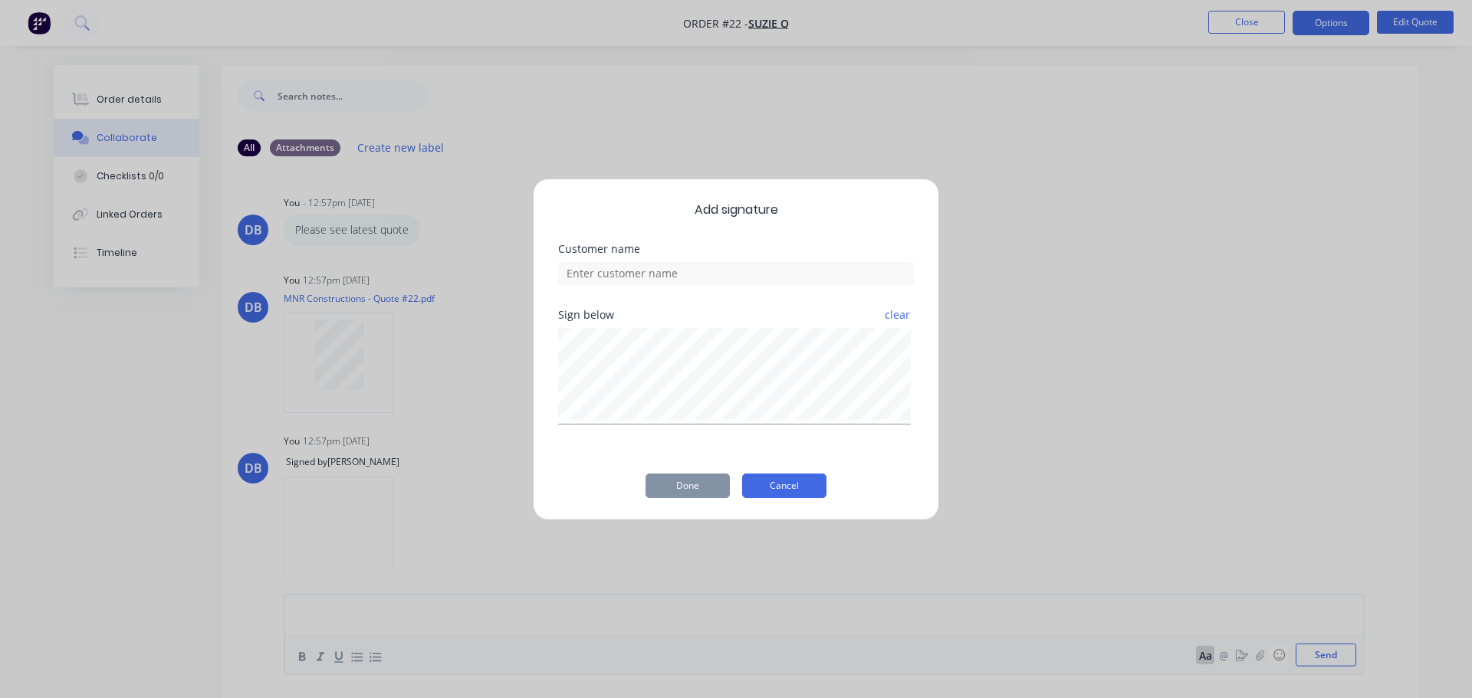
click at [781, 488] on button "Cancel" at bounding box center [784, 486] width 84 height 25
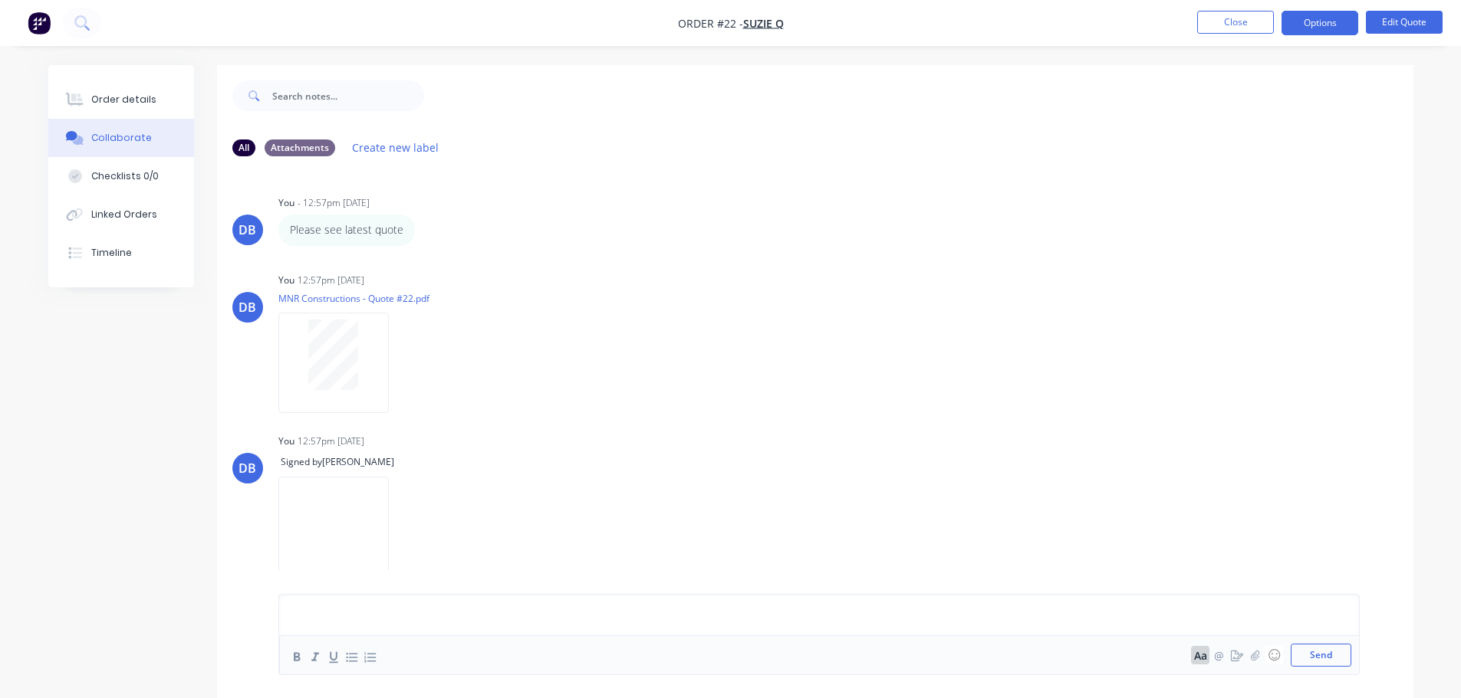
click at [310, 618] on div at bounding box center [686, 615] width 797 height 16
click at [348, 630] on div "Aa @ ☺ Send" at bounding box center [819, 634] width 1064 height 55
click at [361, 608] on div at bounding box center [686, 615] width 797 height 16
click at [1091, 616] on div "[URL][DOMAIN_NAME] Aa @ ☺ Send" at bounding box center [819, 634] width 1064 height 55
drag, startPoint x: 1085, startPoint y: 621, endPoint x: 409, endPoint y: 590, distance: 677.0
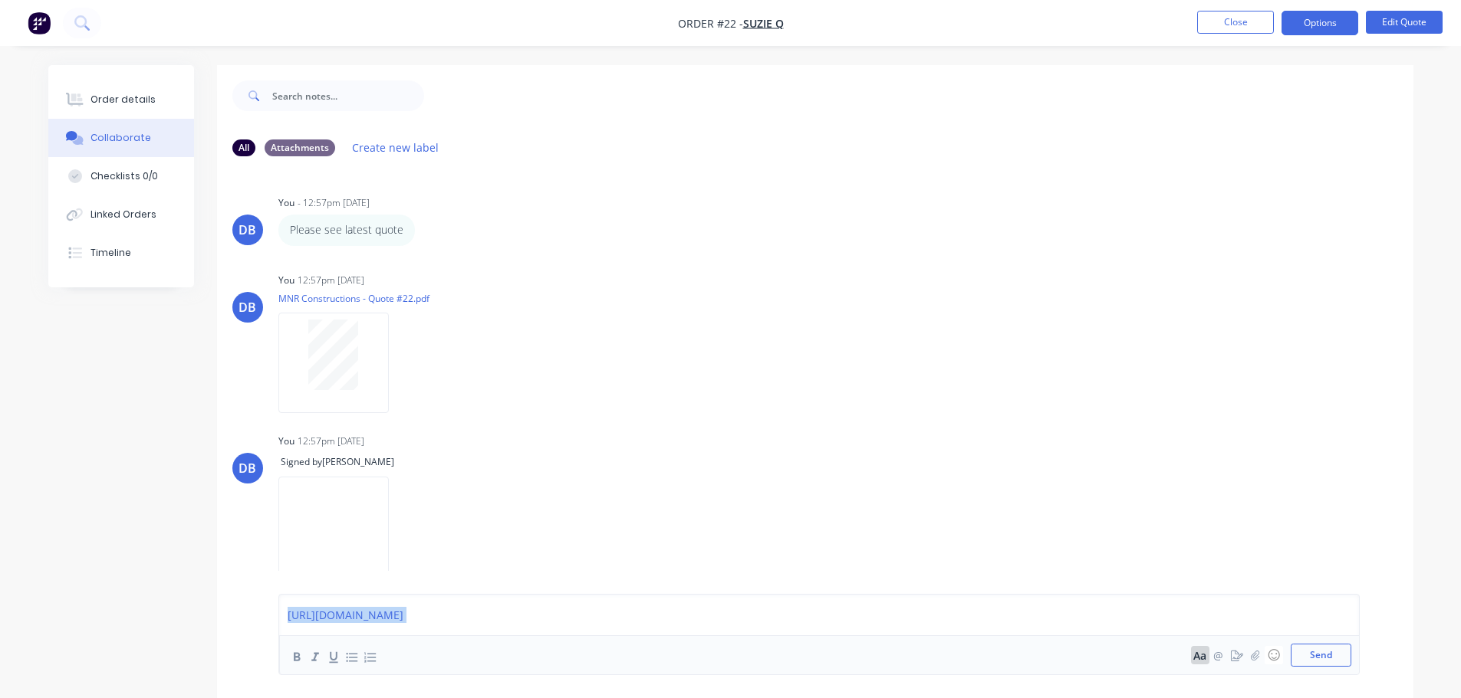
click at [412, 594] on div "[URL][DOMAIN_NAME] Aa @ ☺ Send" at bounding box center [818, 634] width 1081 height 81
click at [1116, 618] on div "[URL][DOMAIN_NAME] Aa @ ☺ Send" at bounding box center [819, 634] width 1064 height 55
drag, startPoint x: 1084, startPoint y: 620, endPoint x: 233, endPoint y: 580, distance: 852.0
click at [233, 580] on div "[URL][DOMAIN_NAME] Aa @ ☺ Send" at bounding box center [815, 634] width 1196 height 127
click at [1133, 616] on div "[URL][DOMAIN_NAME] Aa @ ☺ Send" at bounding box center [819, 634] width 1064 height 55
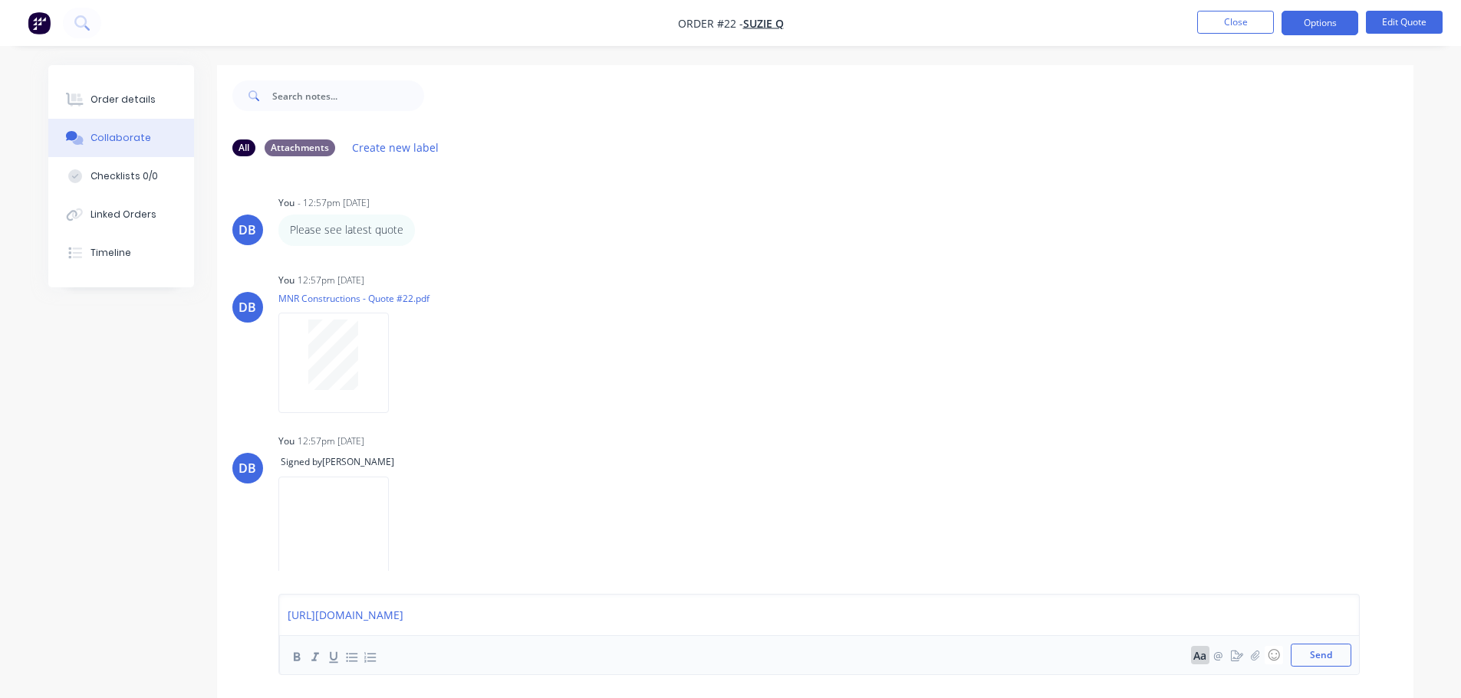
drag, startPoint x: 1080, startPoint y: 617, endPoint x: 265, endPoint y: 605, distance: 814.4
click at [265, 605] on div "[URL][DOMAIN_NAME] Aa @ ☺ Send" at bounding box center [815, 634] width 1196 height 127
click at [1218, 26] on button "Close" at bounding box center [1235, 22] width 77 height 23
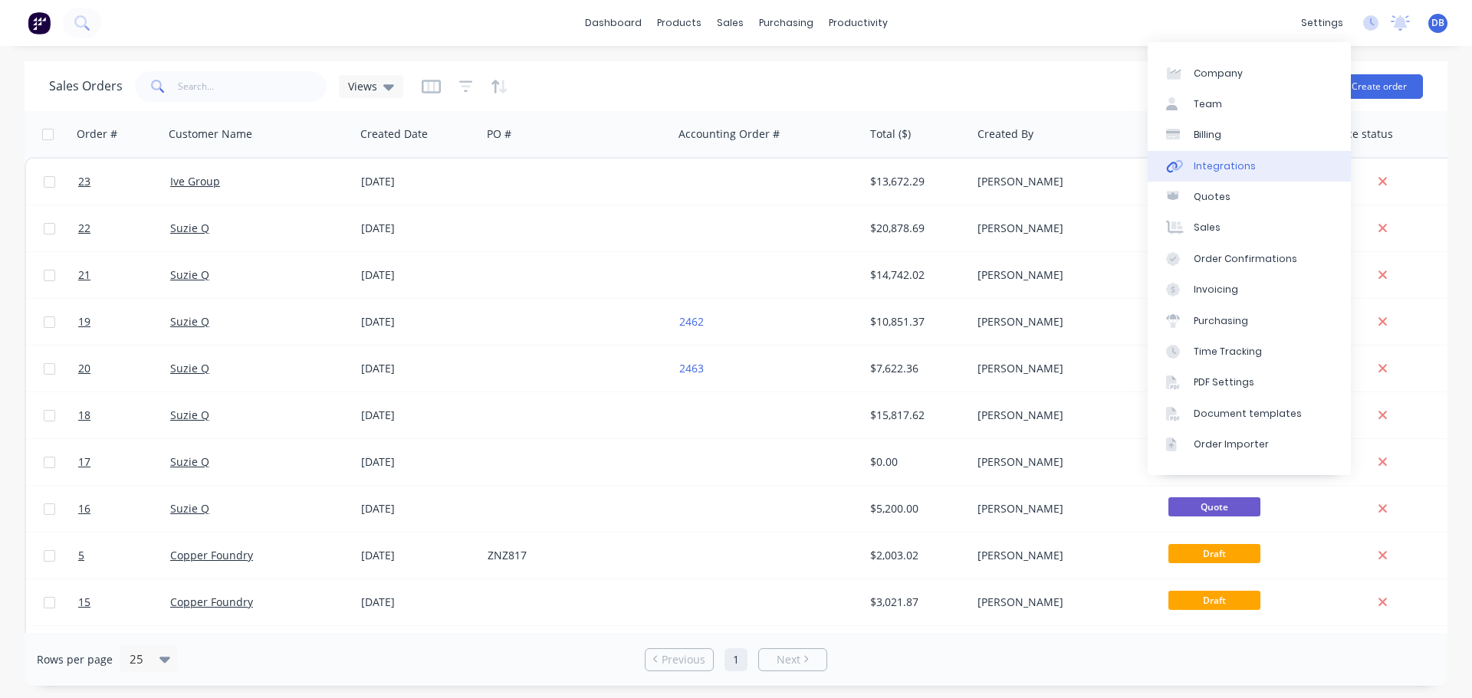
click at [1205, 166] on div "Integrations" at bounding box center [1225, 166] width 62 height 14
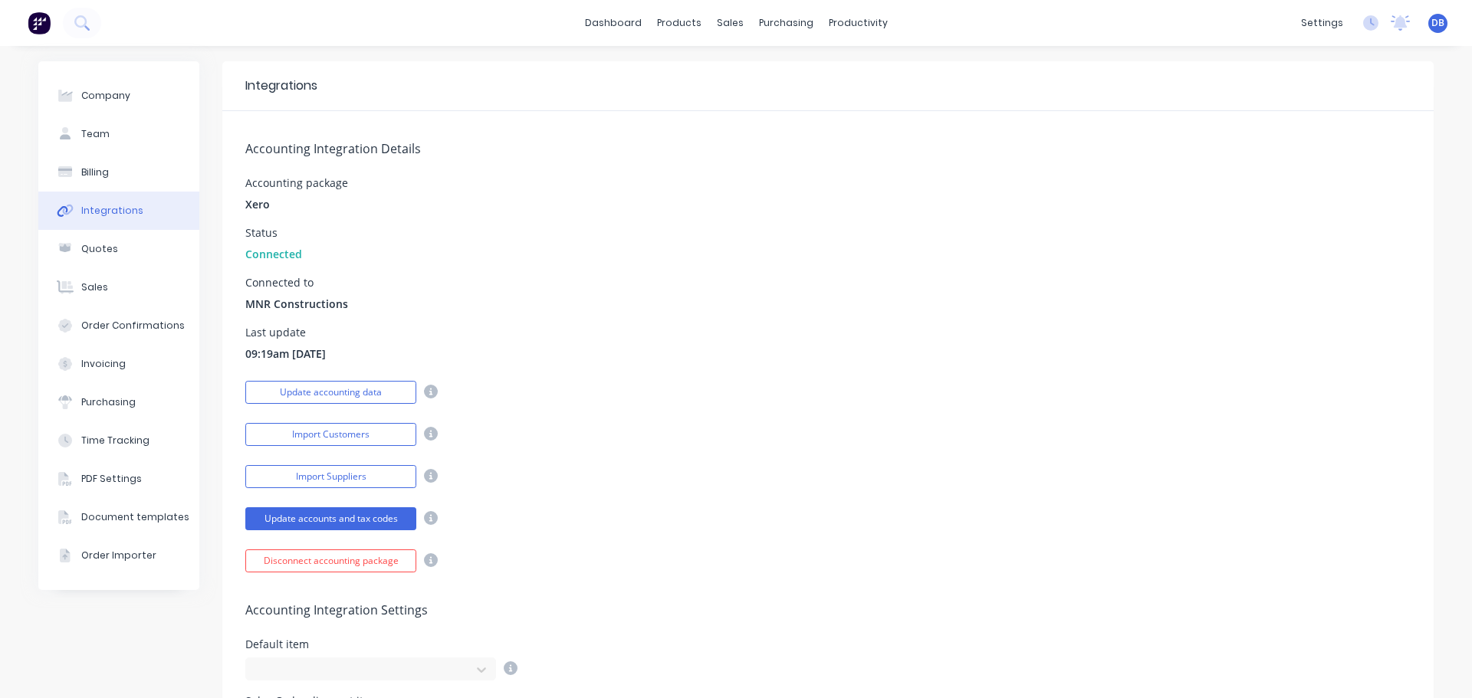
click at [649, 433] on div "Import Customers" at bounding box center [827, 432] width 1165 height 27
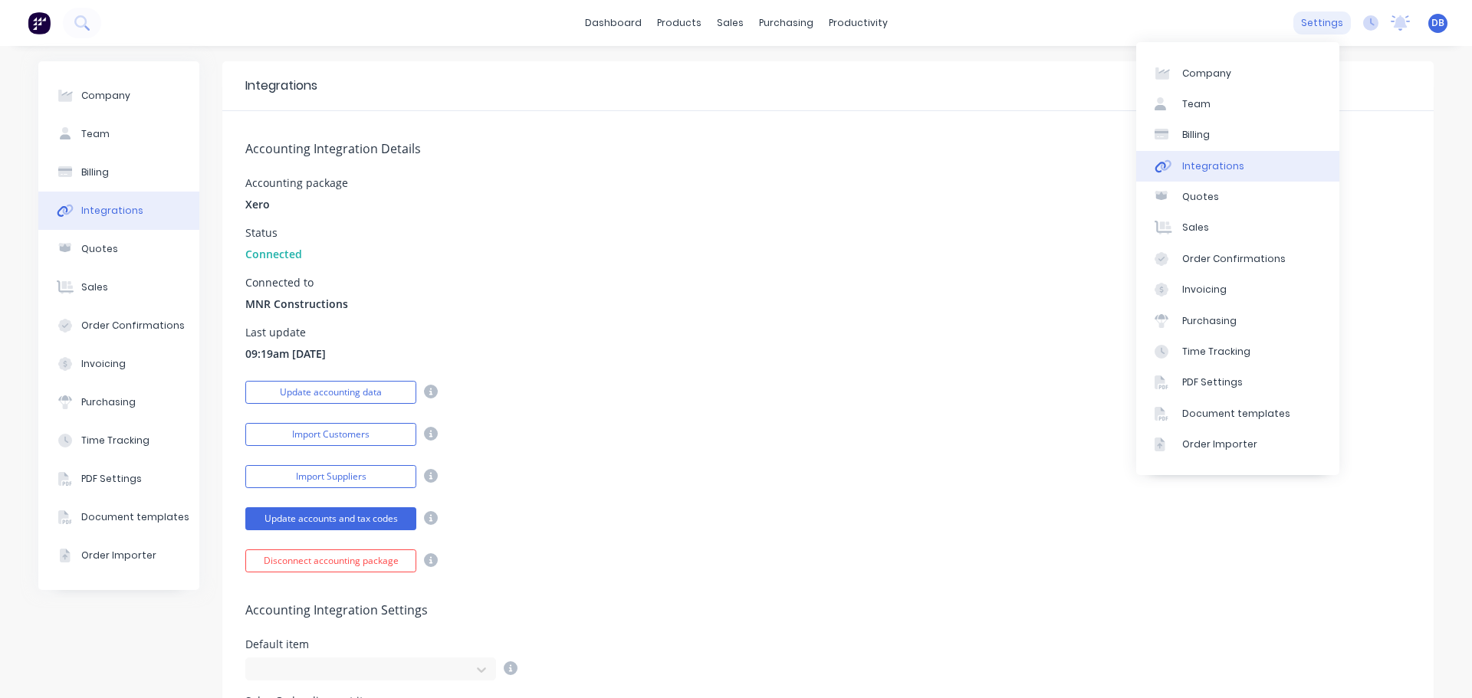
click at [1316, 22] on div "settings" at bounding box center [1322, 23] width 58 height 23
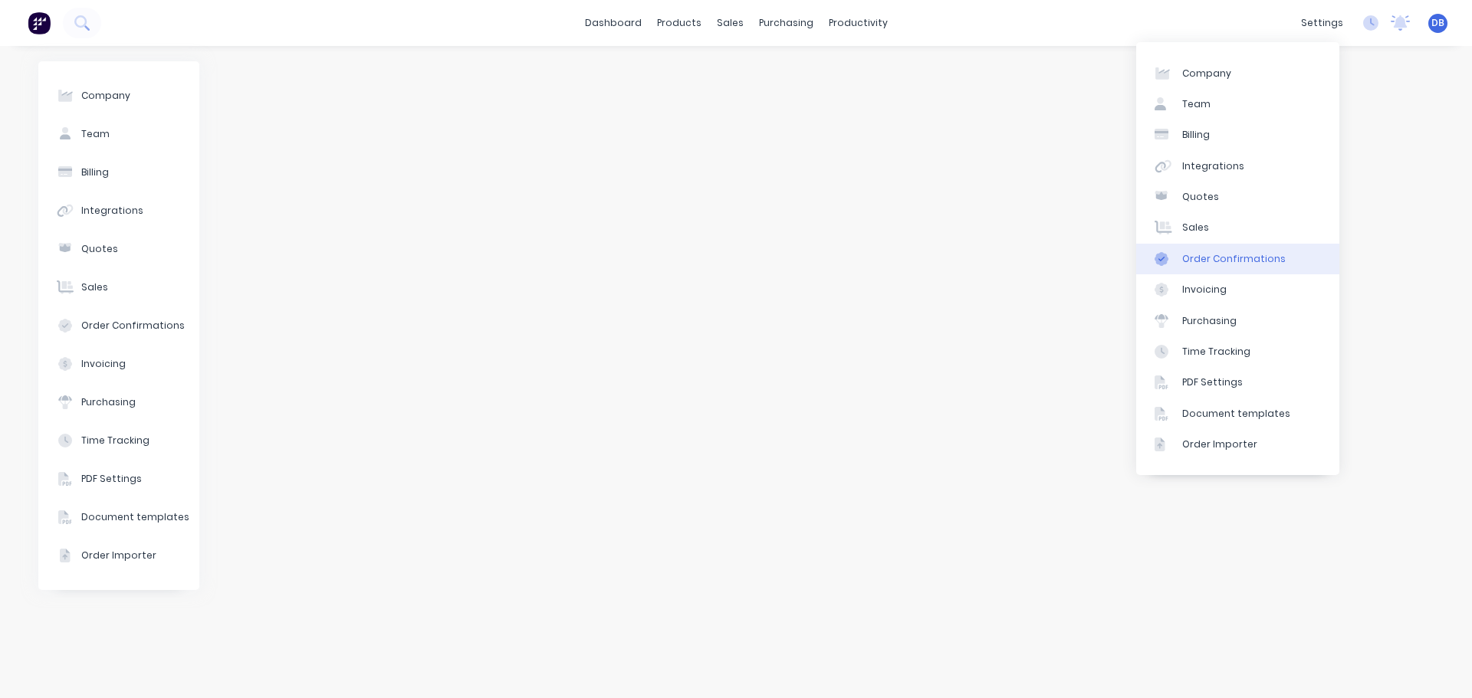
click at [1211, 257] on div "Order Confirmations" at bounding box center [1234, 259] width 104 height 14
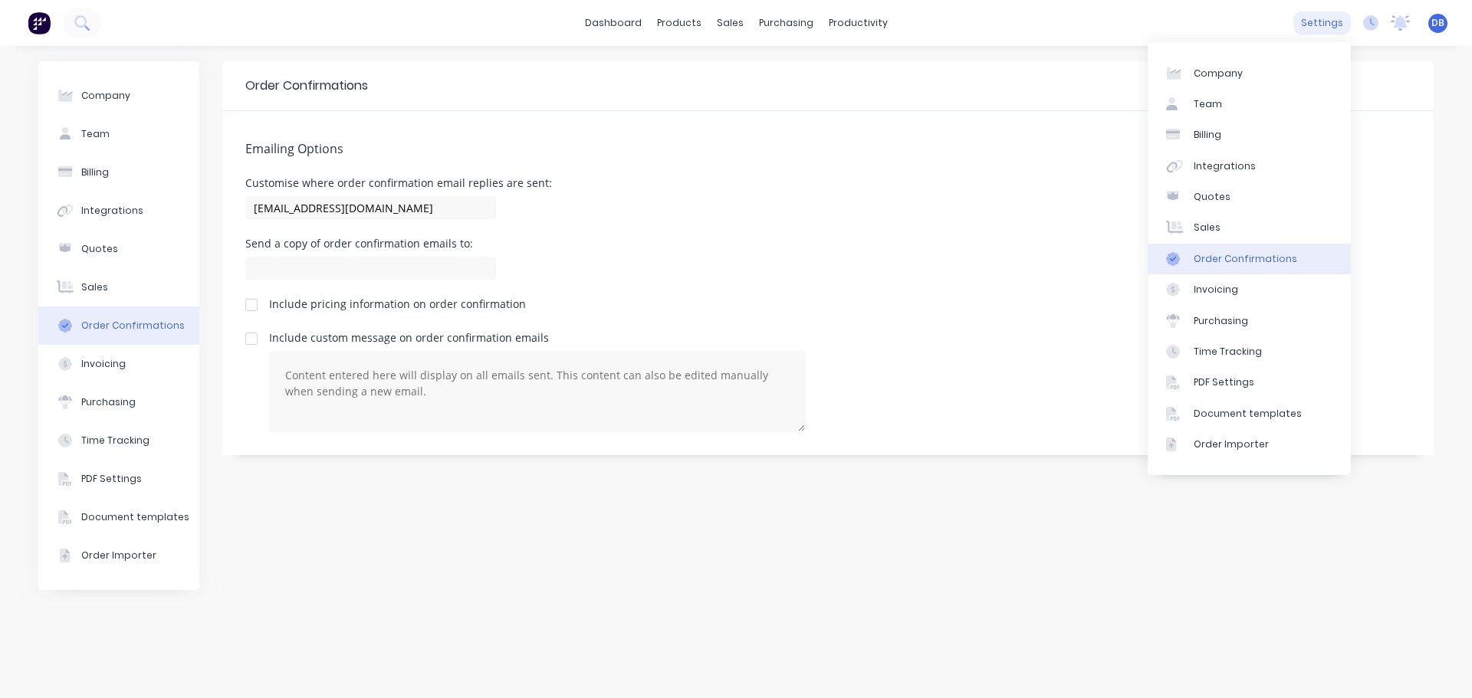
click at [1335, 25] on div "settings" at bounding box center [1322, 23] width 58 height 23
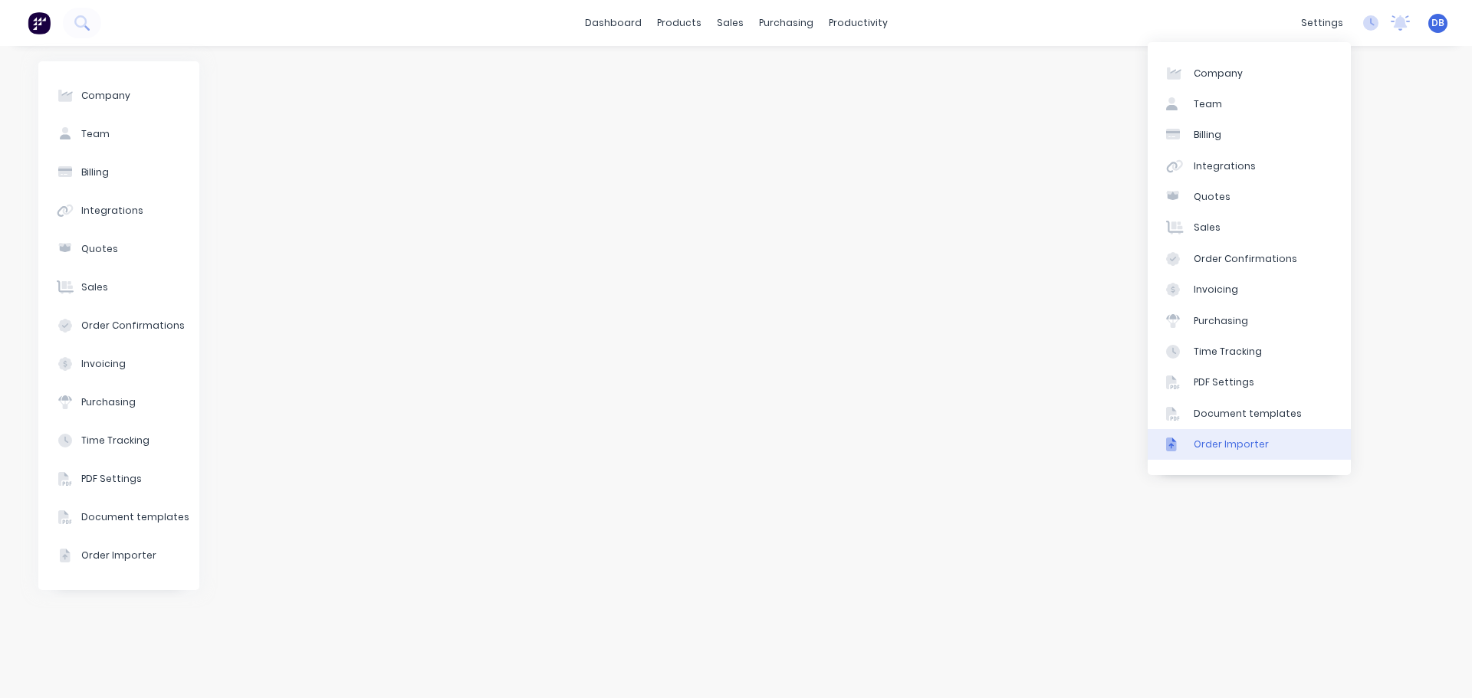
click at [1234, 446] on div "Order Importer" at bounding box center [1231, 445] width 75 height 14
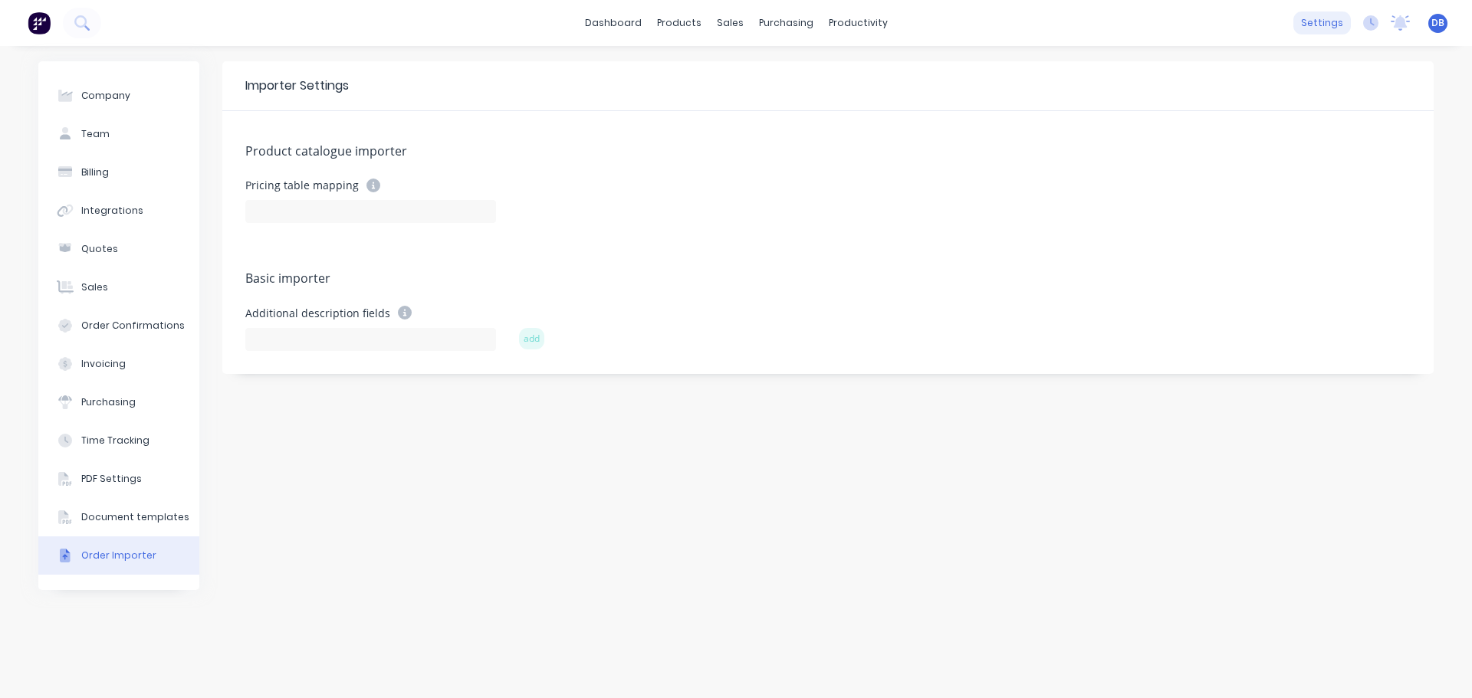
click at [1316, 25] on div "settings" at bounding box center [1322, 23] width 58 height 23
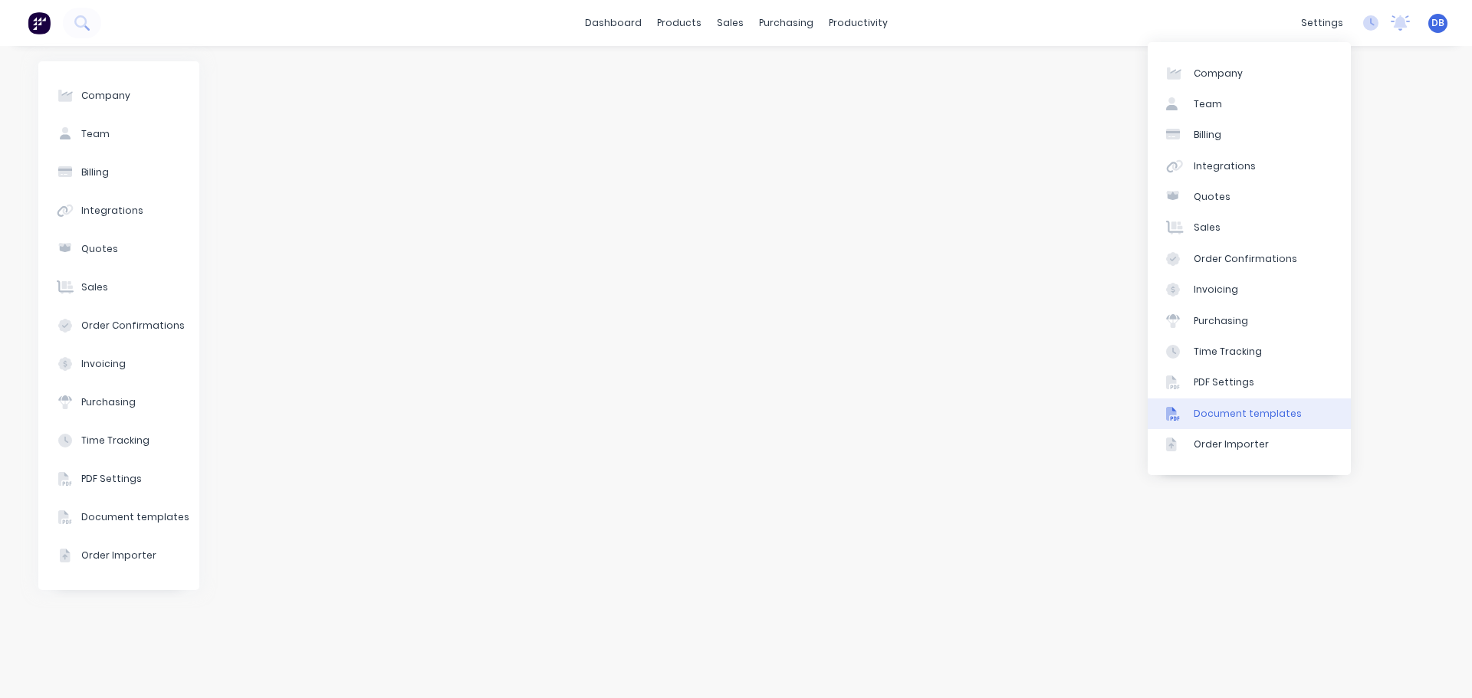
click at [1245, 408] on div "Document templates" at bounding box center [1248, 414] width 108 height 14
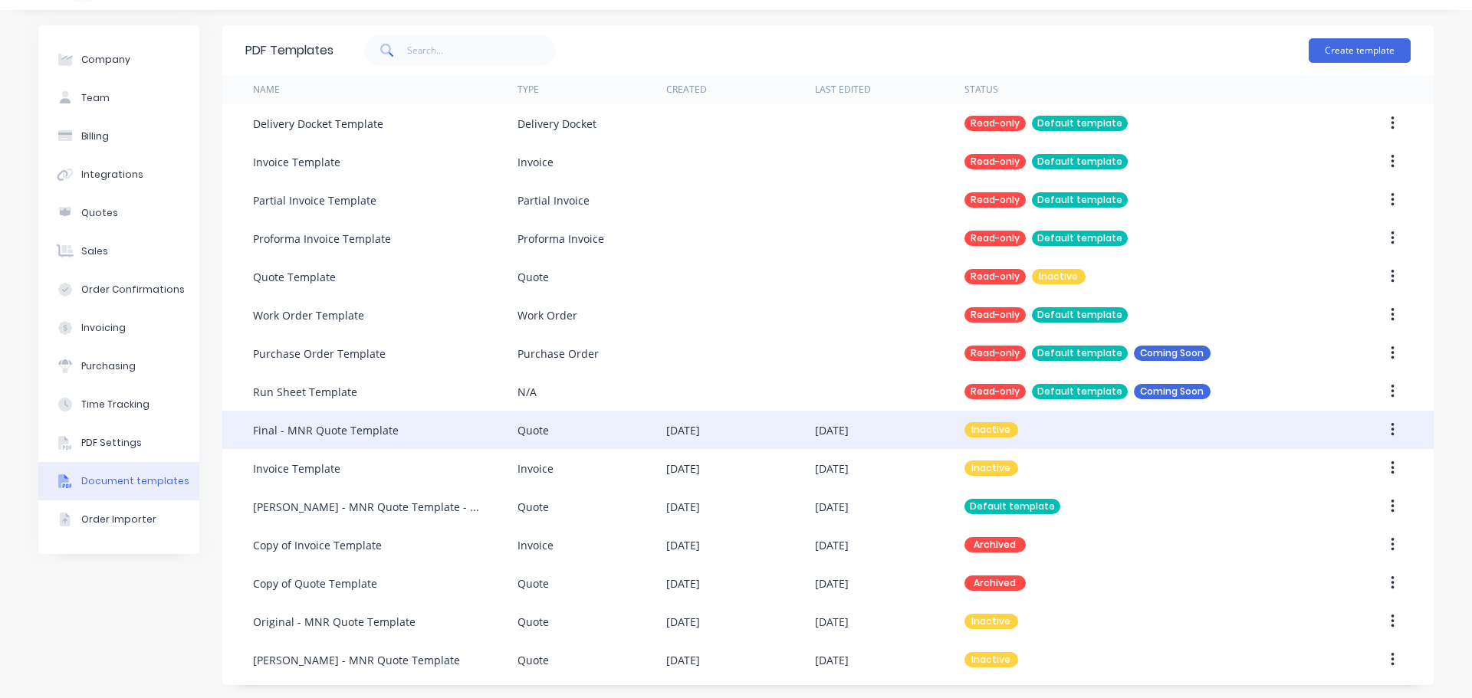
scroll to position [38, 0]
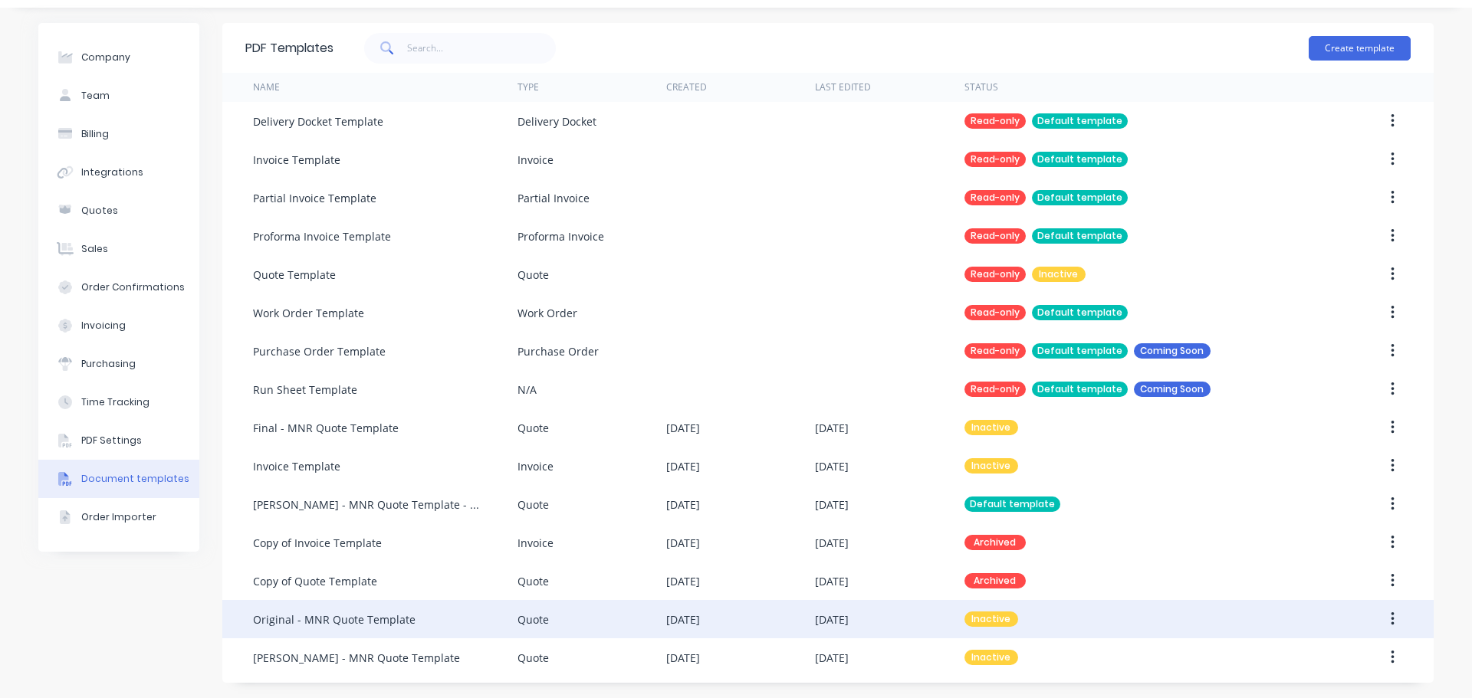
drag, startPoint x: 581, startPoint y: 456, endPoint x: 232, endPoint y: 611, distance: 382.4
click at [118, 626] on div "Company Team Billing Integrations Quotes Sales Order Confirmations Invoicing Pu…" at bounding box center [118, 353] width 161 height 660
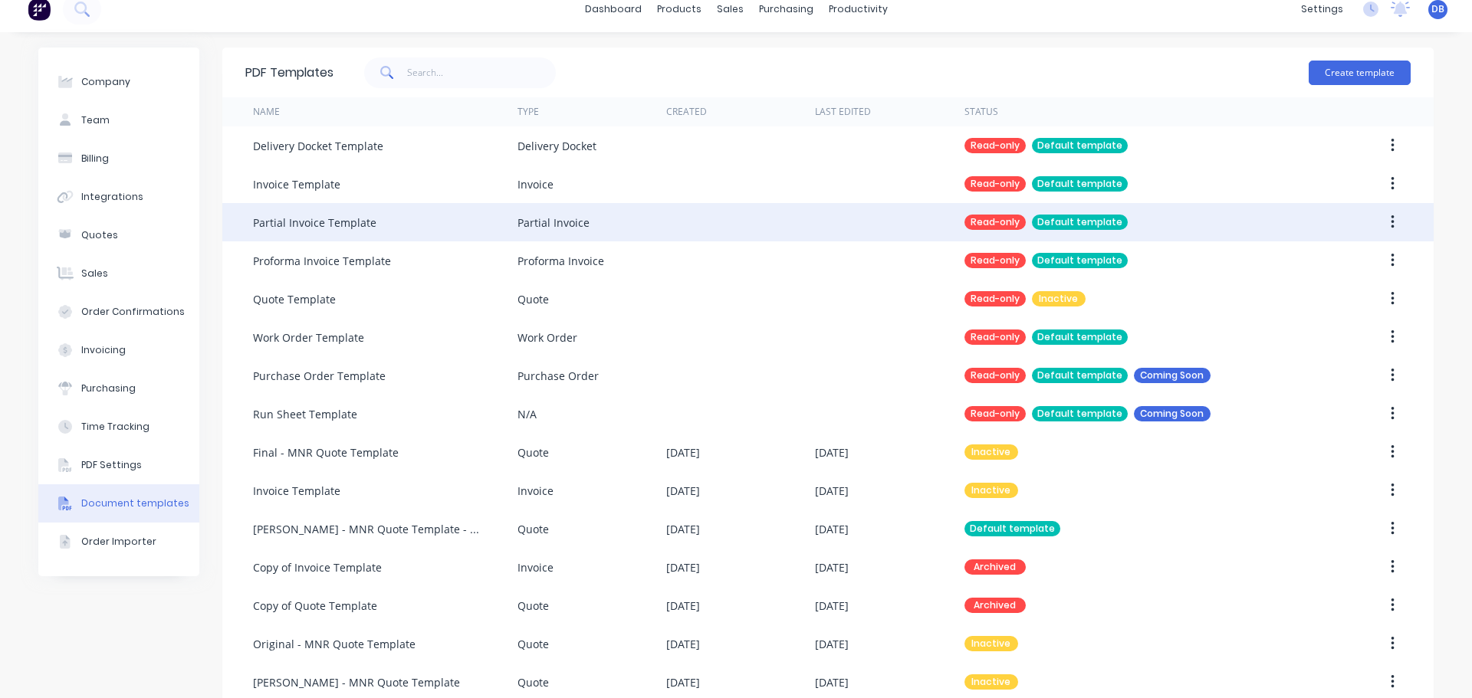
scroll to position [0, 0]
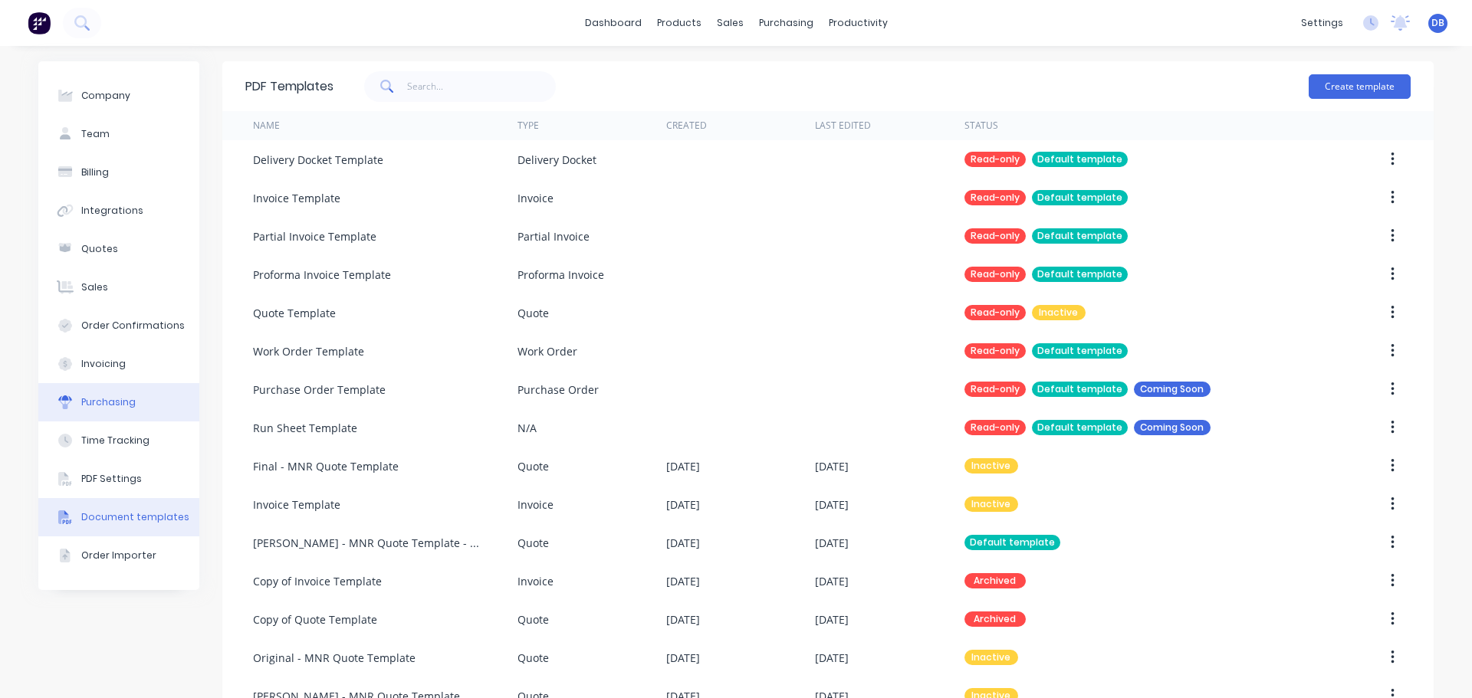
click at [130, 407] on button "Purchasing" at bounding box center [118, 402] width 161 height 38
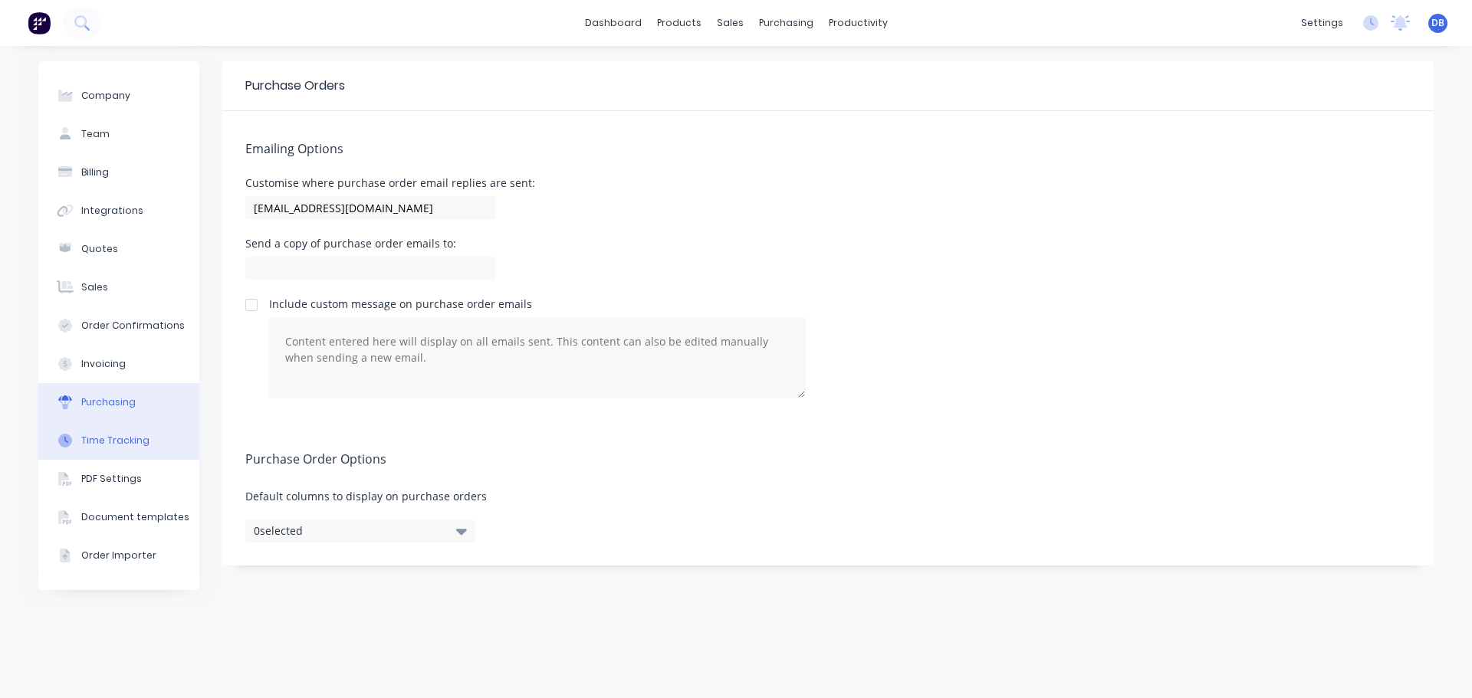
click at [122, 451] on button "Time Tracking" at bounding box center [118, 441] width 161 height 38
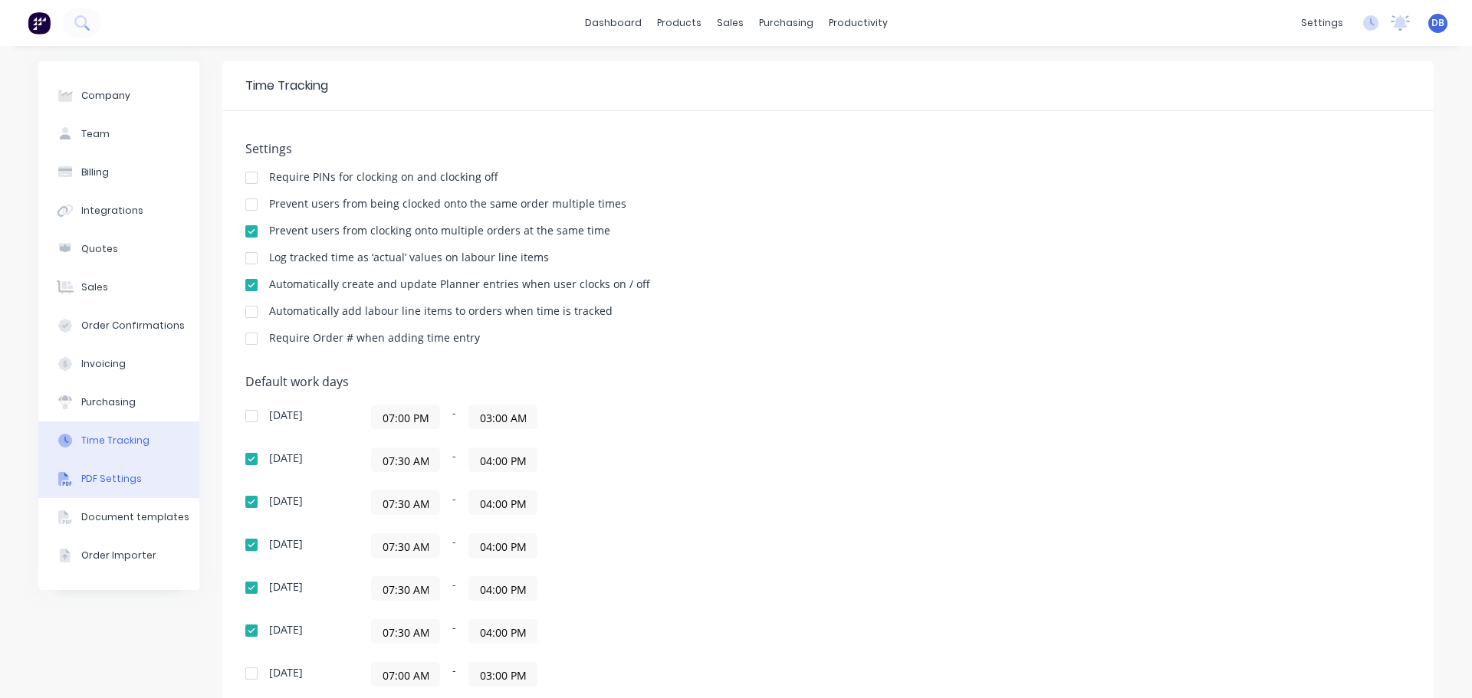
click at [123, 477] on div "PDF Settings" at bounding box center [111, 479] width 61 height 14
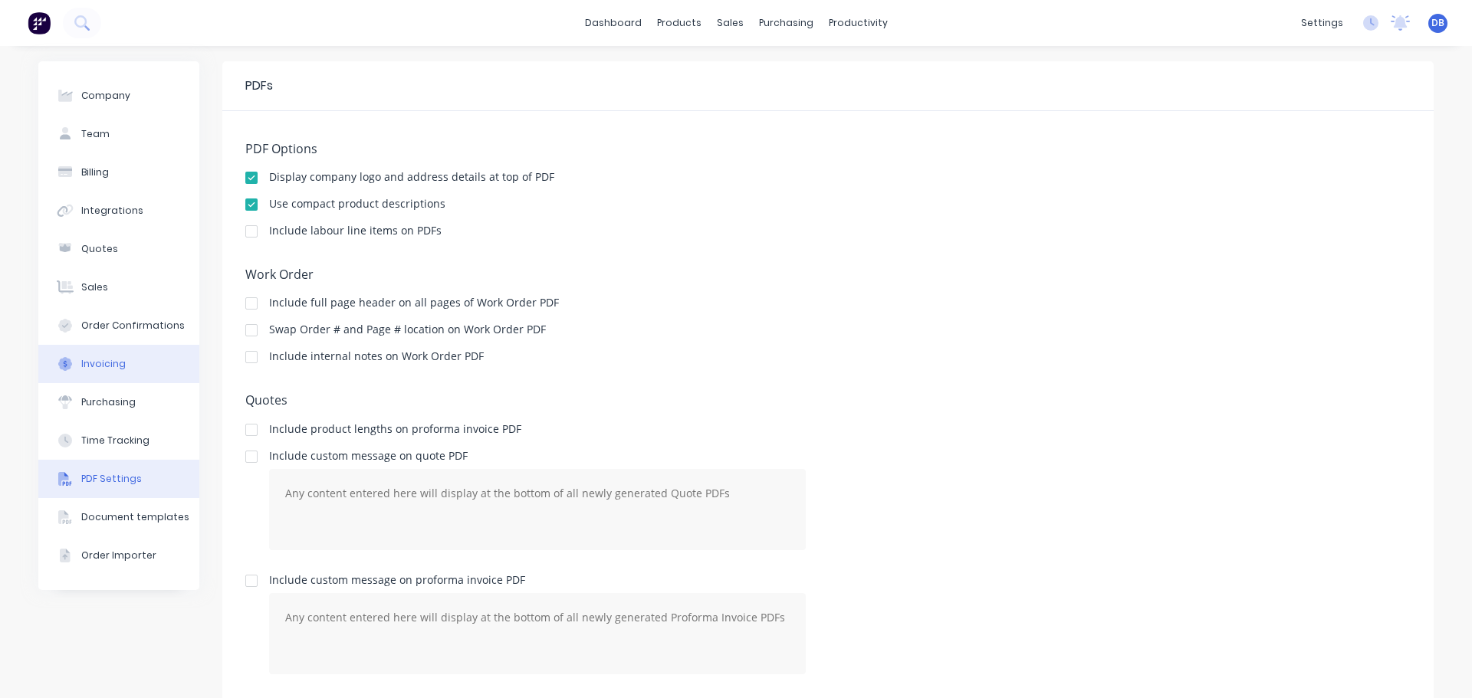
click at [102, 381] on button "Invoicing" at bounding box center [118, 364] width 161 height 38
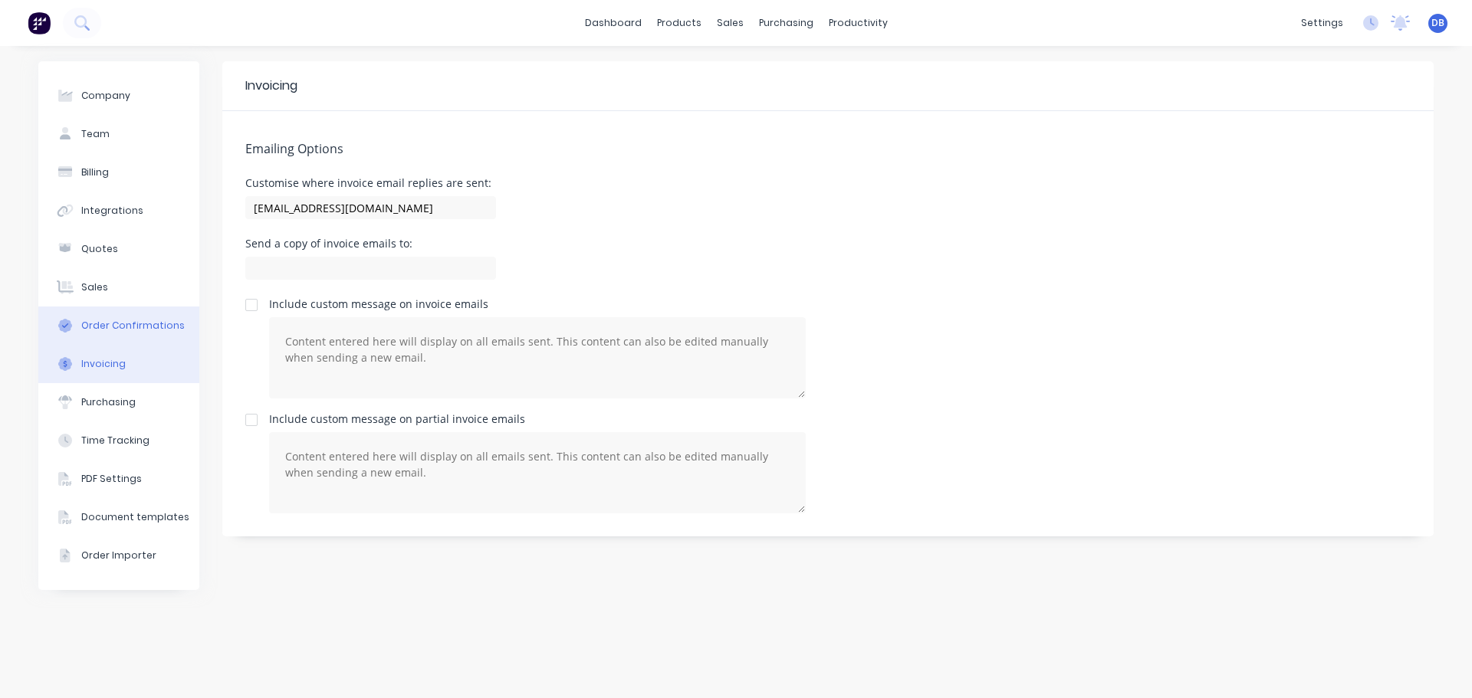
click at [103, 308] on button "Order Confirmations" at bounding box center [118, 326] width 161 height 38
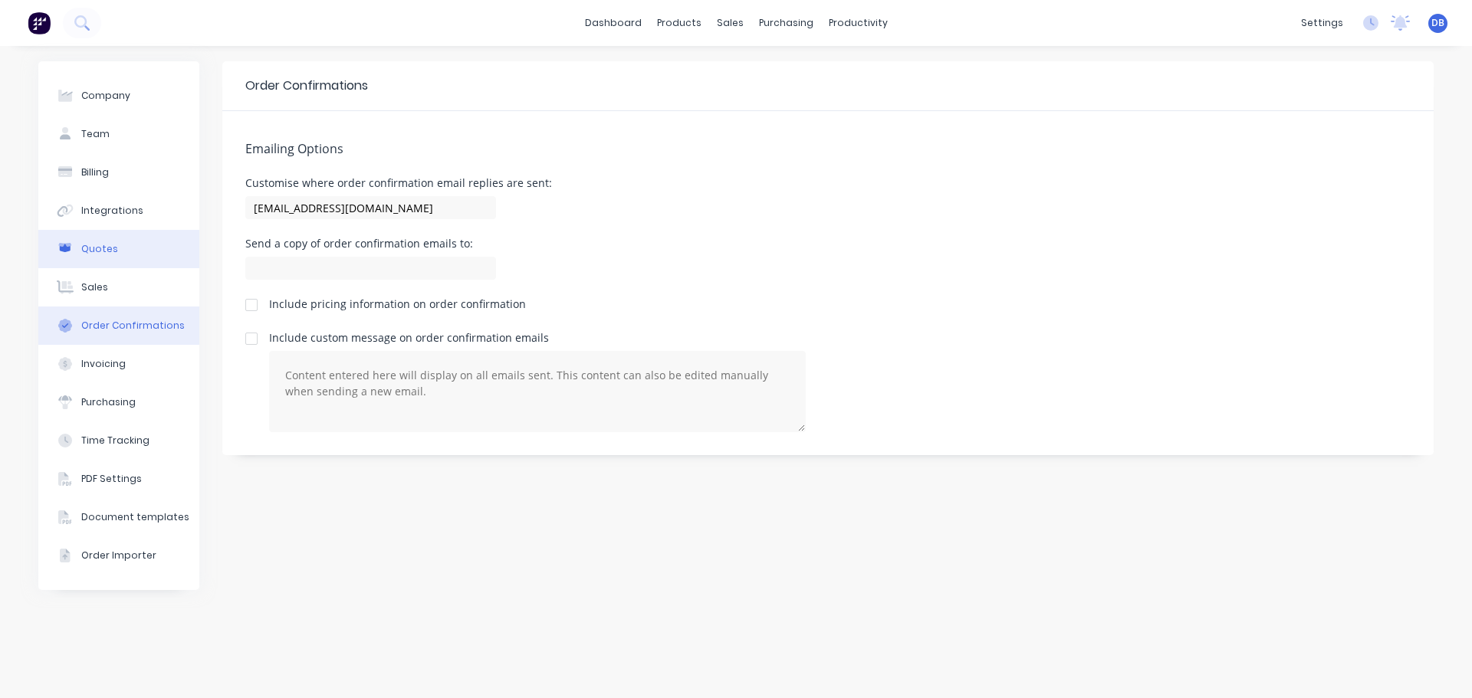
click at [117, 236] on button "Quotes" at bounding box center [118, 249] width 161 height 38
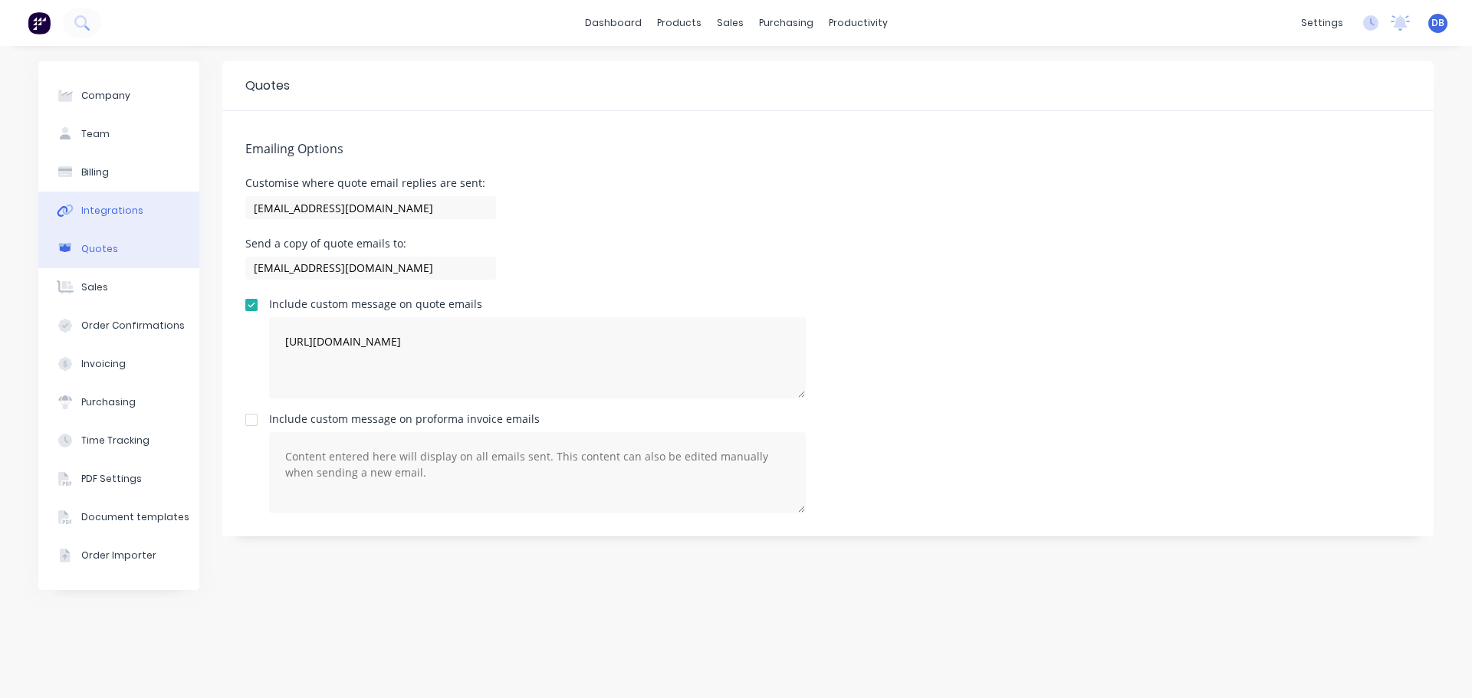
click at [143, 216] on button "Integrations" at bounding box center [118, 211] width 161 height 38
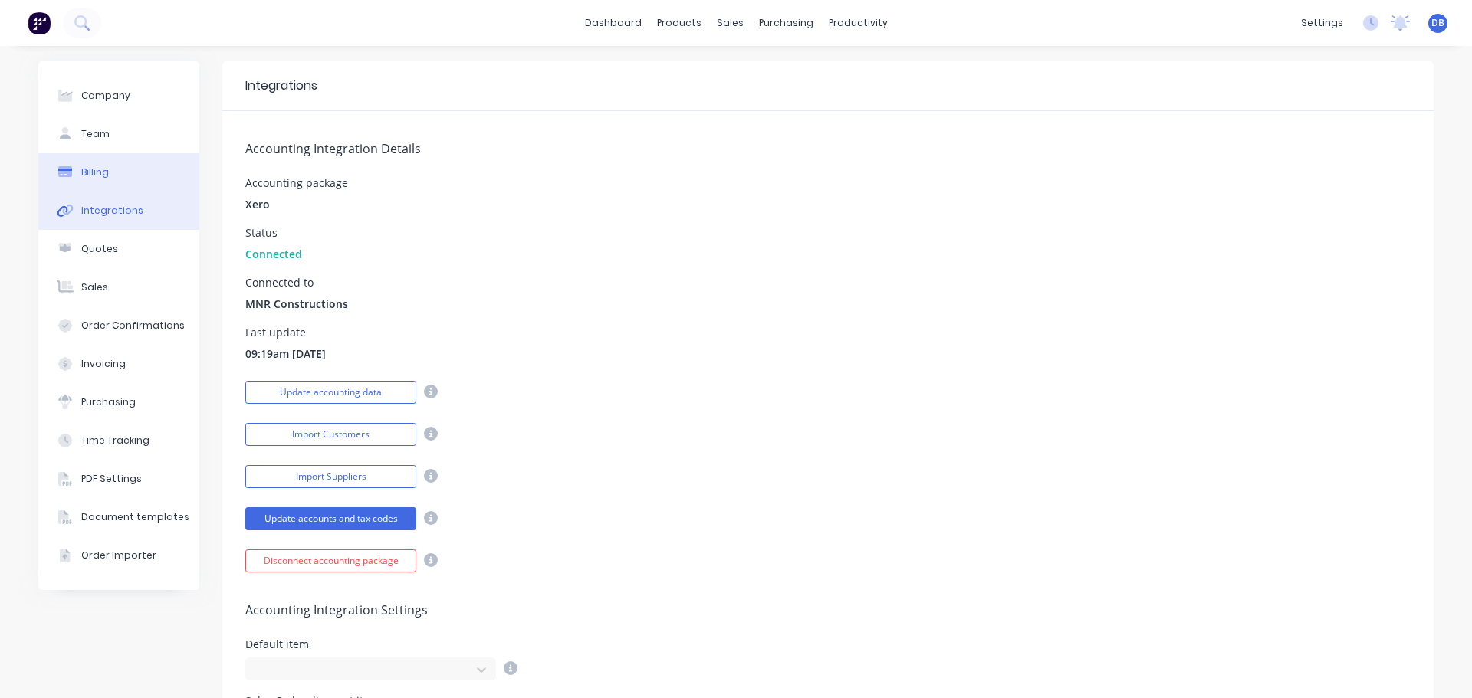
click at [138, 169] on button "Billing" at bounding box center [118, 172] width 161 height 38
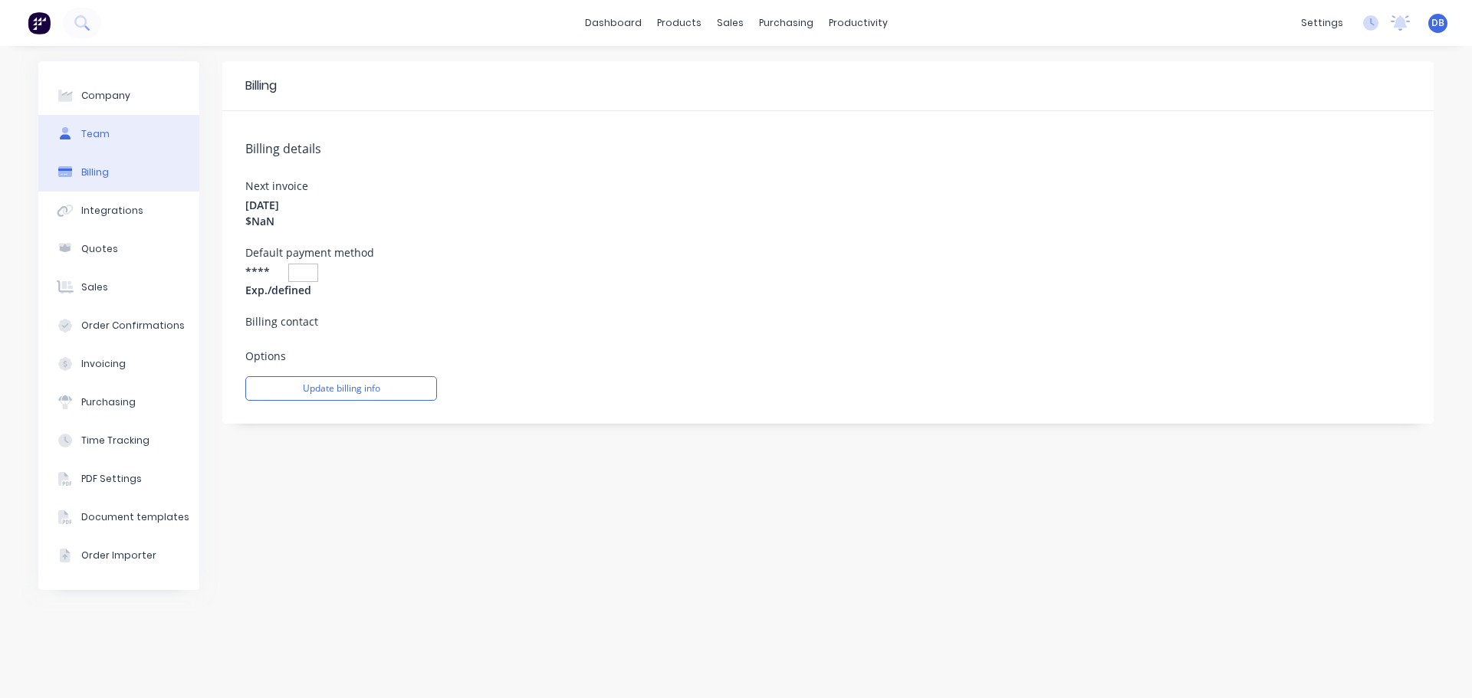
click at [117, 143] on button "Team" at bounding box center [118, 134] width 161 height 38
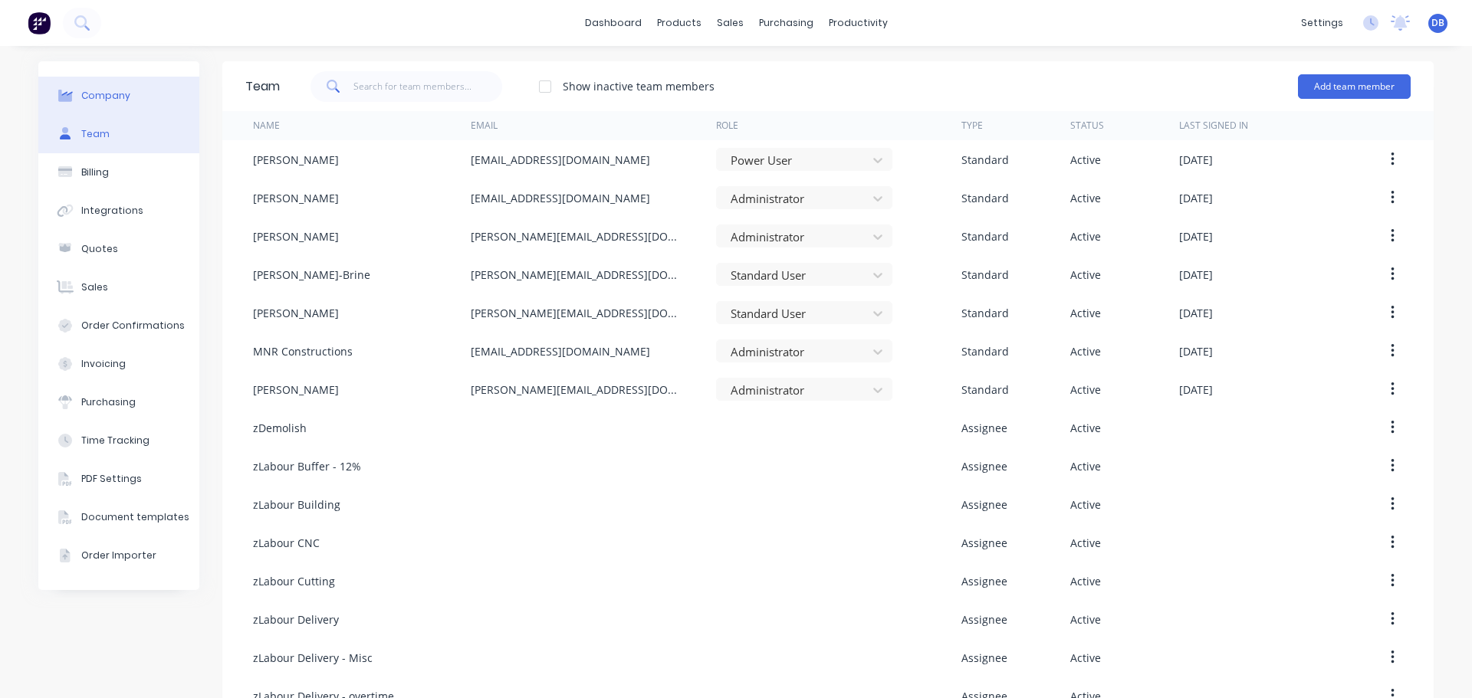
click at [140, 110] on button "Company" at bounding box center [118, 96] width 161 height 38
select select "AU"
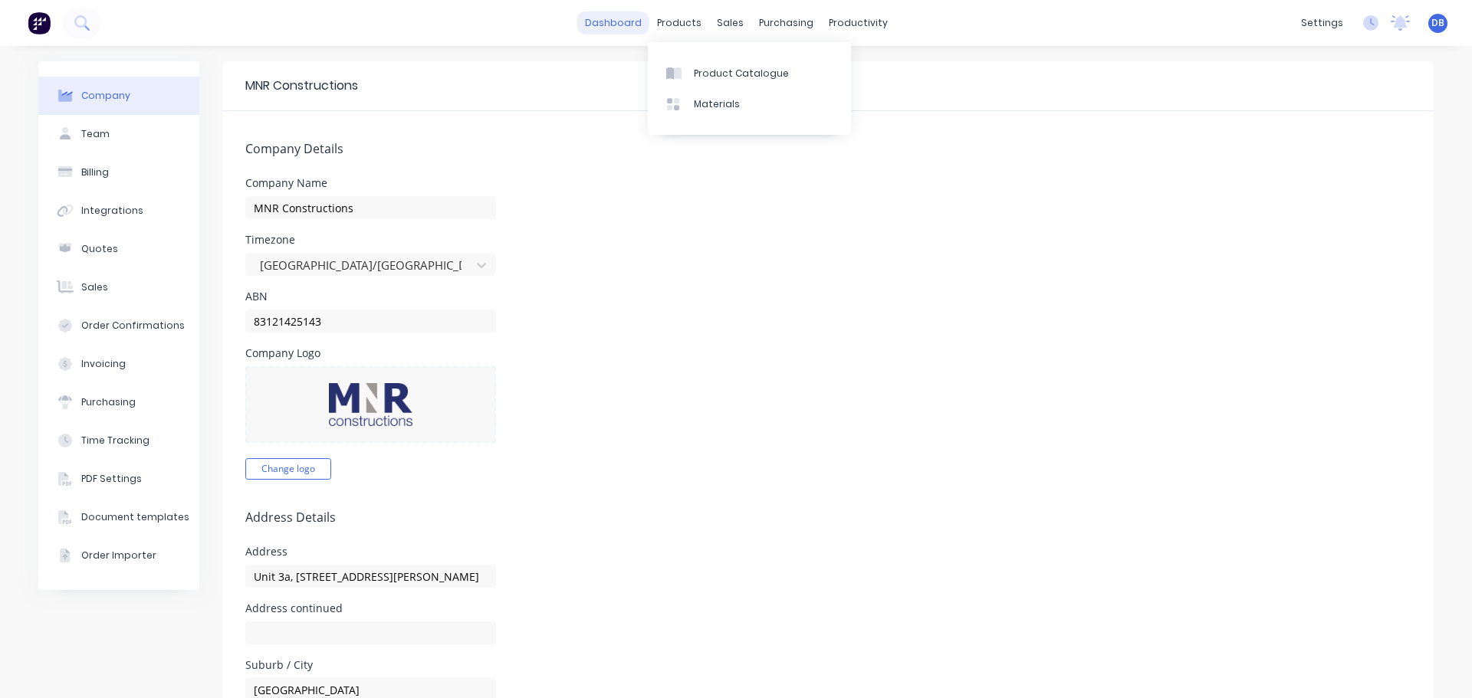
click at [637, 26] on link "dashboard" at bounding box center [613, 23] width 72 height 23
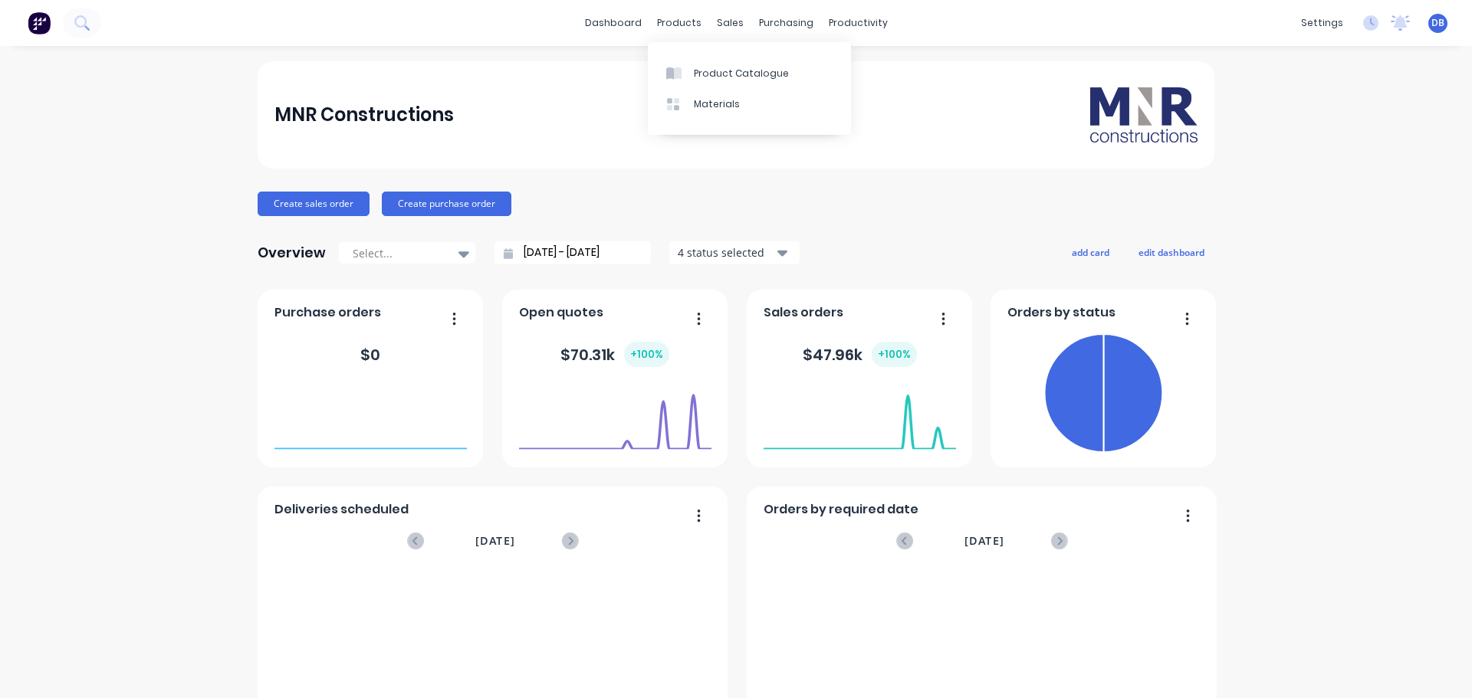
click at [564, 108] on div "MNR Constructions" at bounding box center [736, 114] width 924 height 55
click at [1049, 26] on div "dashboard products sales purchasing productivity dashboard products Product Cat…" at bounding box center [736, 23] width 1472 height 46
click at [622, 21] on link "dashboard" at bounding box center [613, 23] width 72 height 23
click at [862, 3] on div "dashboard products sales purchasing productivity dashboard products Product Cat…" at bounding box center [736, 23] width 1472 height 46
click at [846, 22] on div "productivity" at bounding box center [858, 23] width 74 height 23
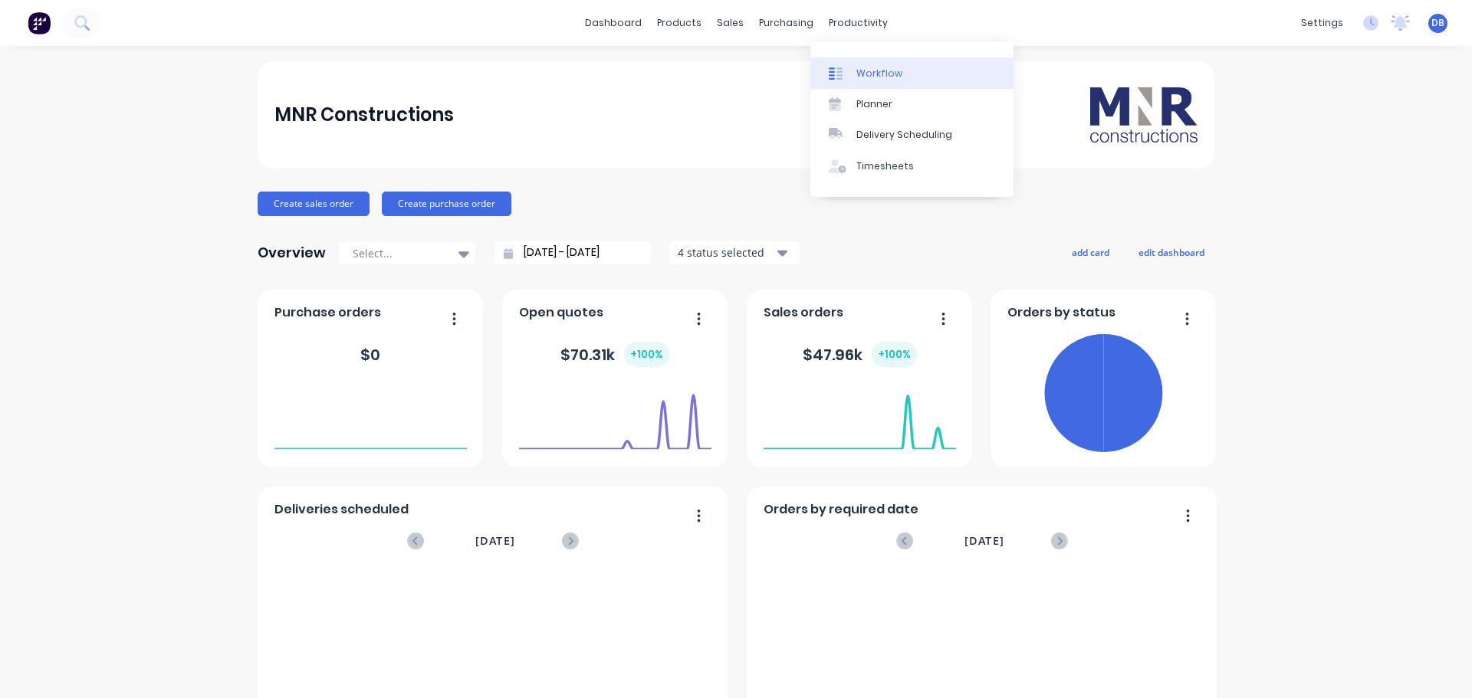
click at [865, 71] on div "Workflow" at bounding box center [879, 74] width 46 height 14
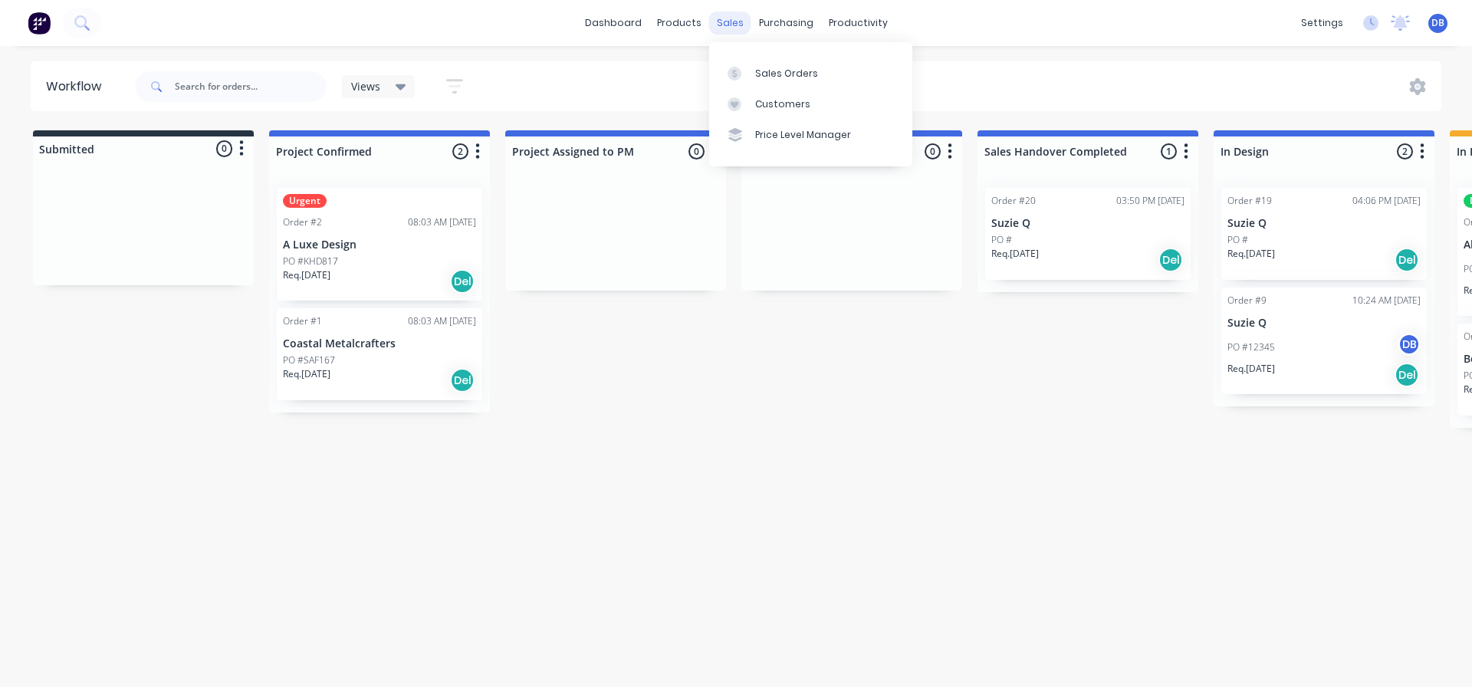
click at [741, 25] on div "sales" at bounding box center [730, 23] width 42 height 23
click at [692, 25] on div "products" at bounding box center [679, 23] width 60 height 23
click at [607, 20] on link "dashboard" at bounding box center [613, 23] width 72 height 23
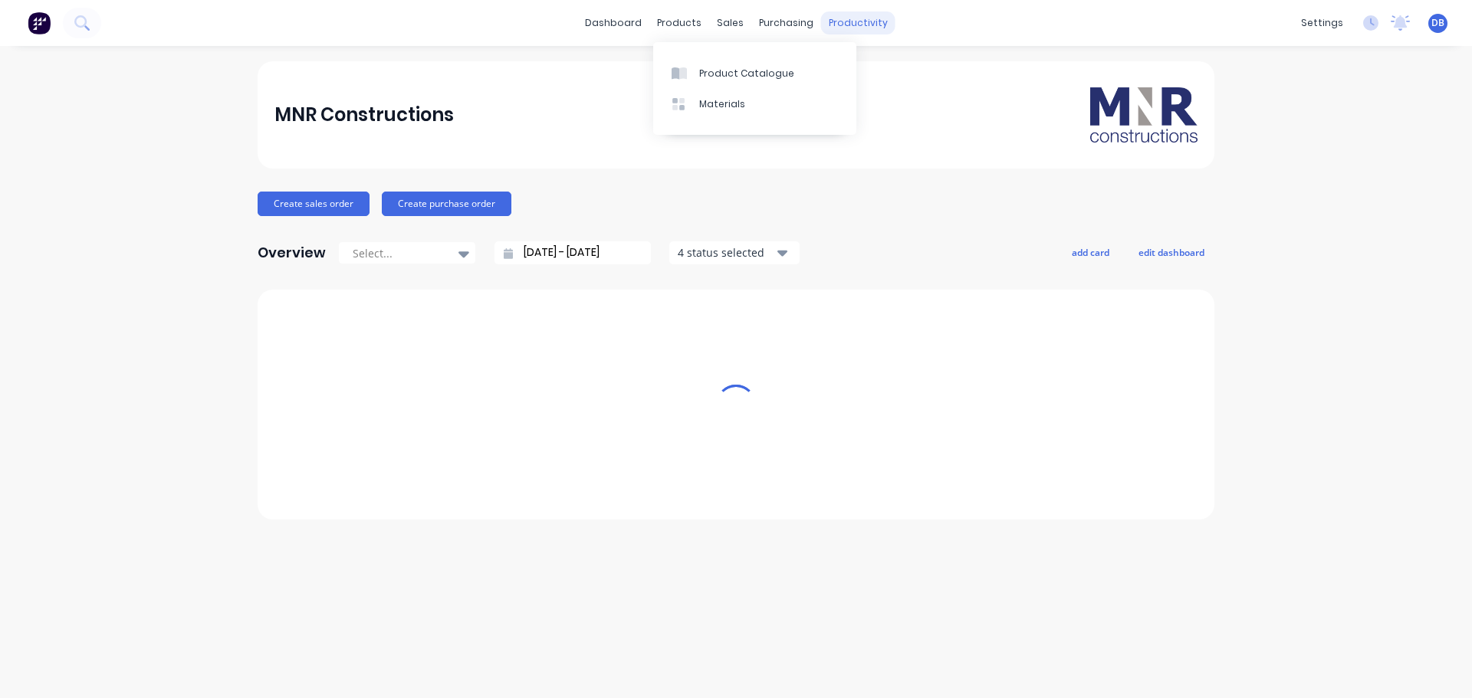
click at [800, 29] on div "purchasing" at bounding box center [786, 23] width 70 height 23
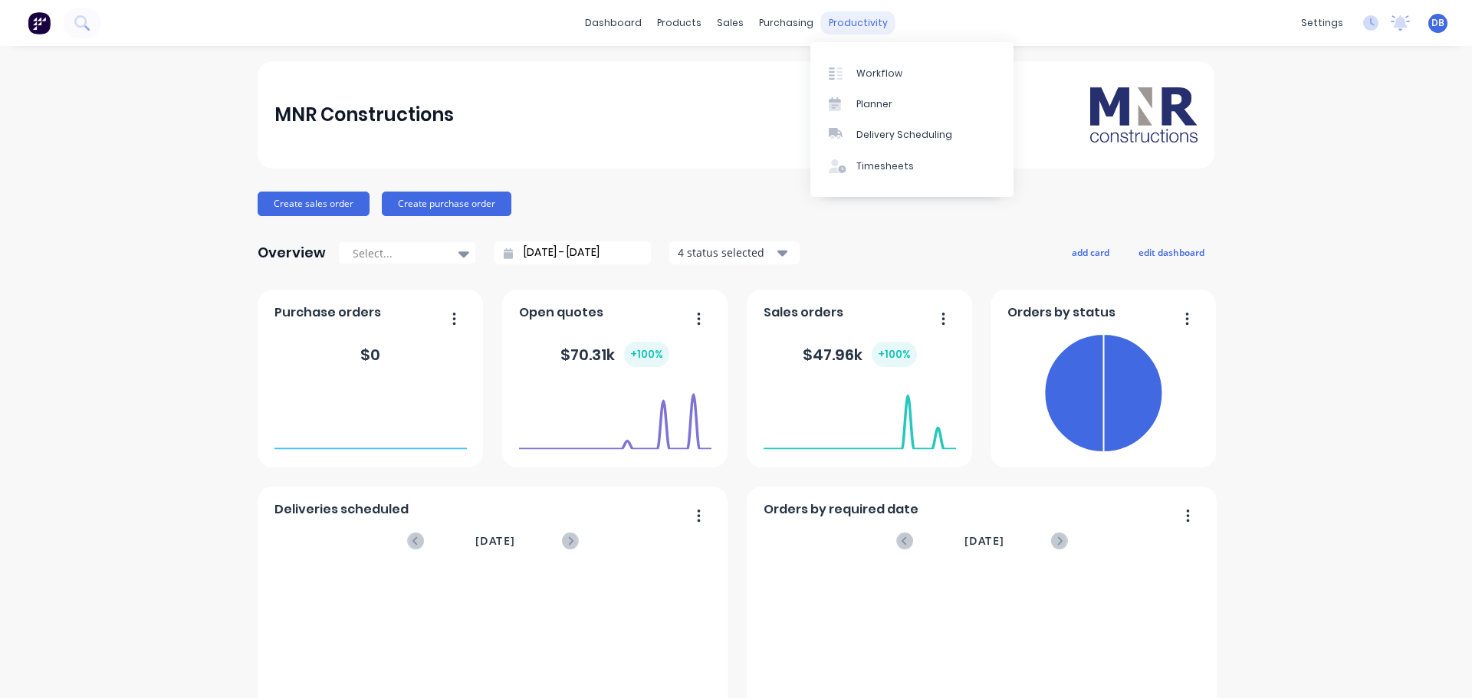
click at [854, 29] on div "productivity" at bounding box center [858, 23] width 74 height 23
click at [673, 17] on div "products" at bounding box center [679, 23] width 60 height 23
click at [603, 22] on link "dashboard" at bounding box center [613, 23] width 72 height 23
click at [722, 18] on div "sales" at bounding box center [730, 23] width 42 height 23
click at [775, 21] on div "purchasing" at bounding box center [786, 23] width 70 height 23
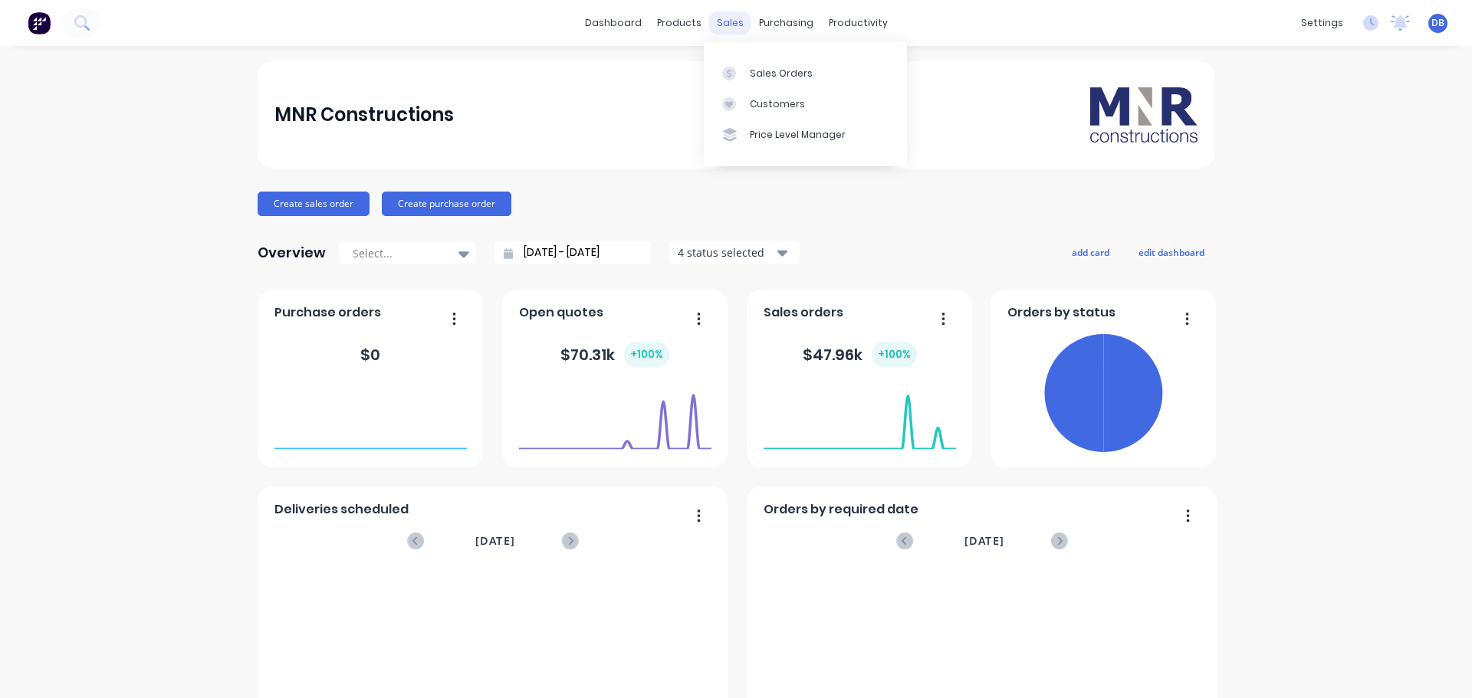
click at [718, 21] on div "sales" at bounding box center [730, 23] width 42 height 23
click at [799, 15] on div "purchasing" at bounding box center [786, 23] width 70 height 23
click at [696, 23] on div "products" at bounding box center [679, 23] width 60 height 23
click at [595, 20] on link "dashboard" at bounding box center [613, 23] width 72 height 23
click at [556, 120] on div "MNR Constructions" at bounding box center [736, 114] width 924 height 55
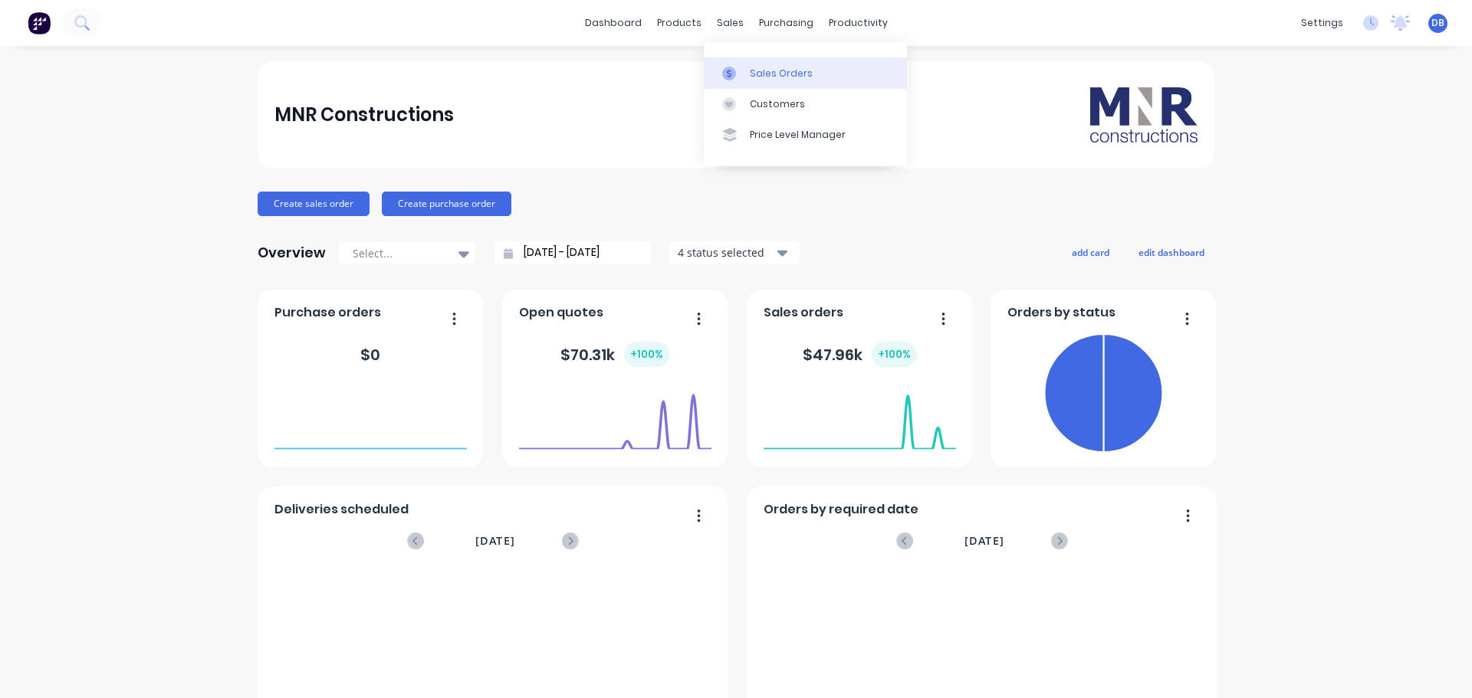
click at [740, 70] on div at bounding box center [733, 74] width 23 height 14
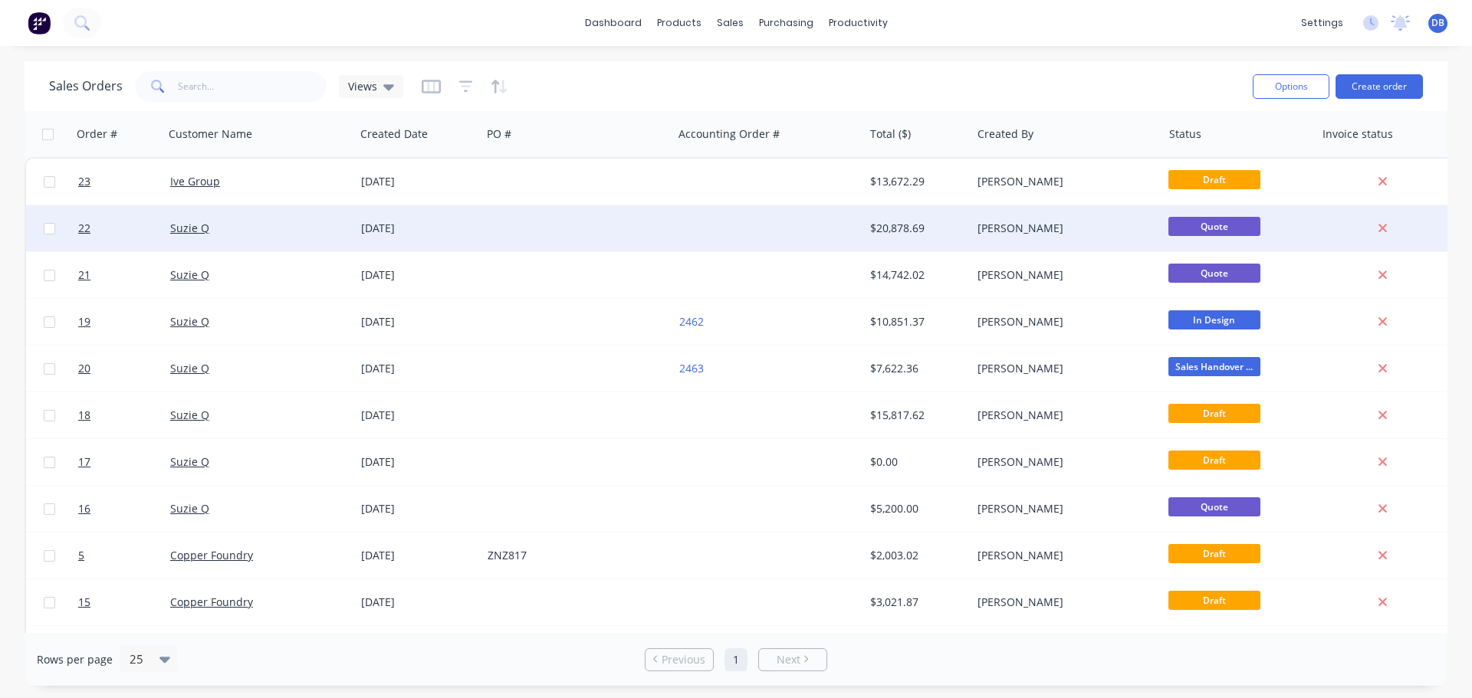
click at [271, 233] on div "Suzie Q" at bounding box center [255, 228] width 170 height 15
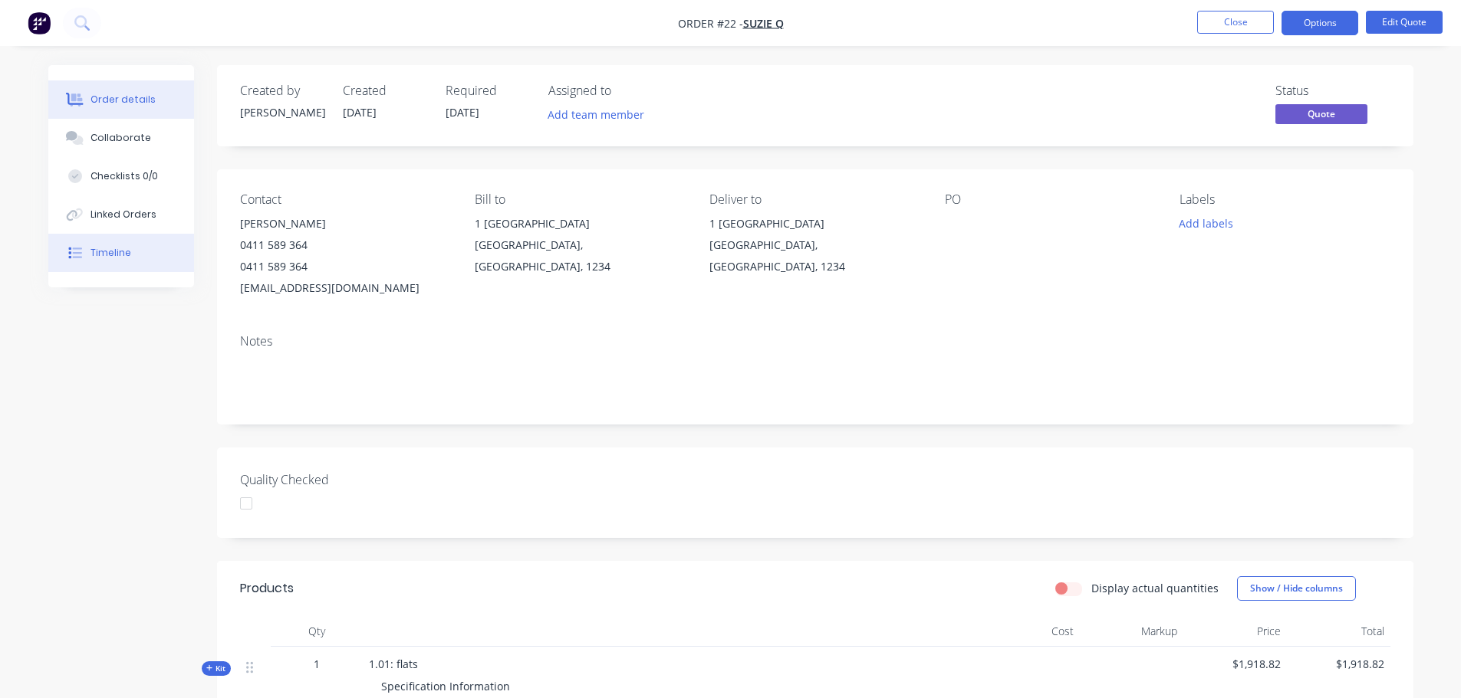
click at [113, 253] on div "Timeline" at bounding box center [110, 253] width 41 height 14
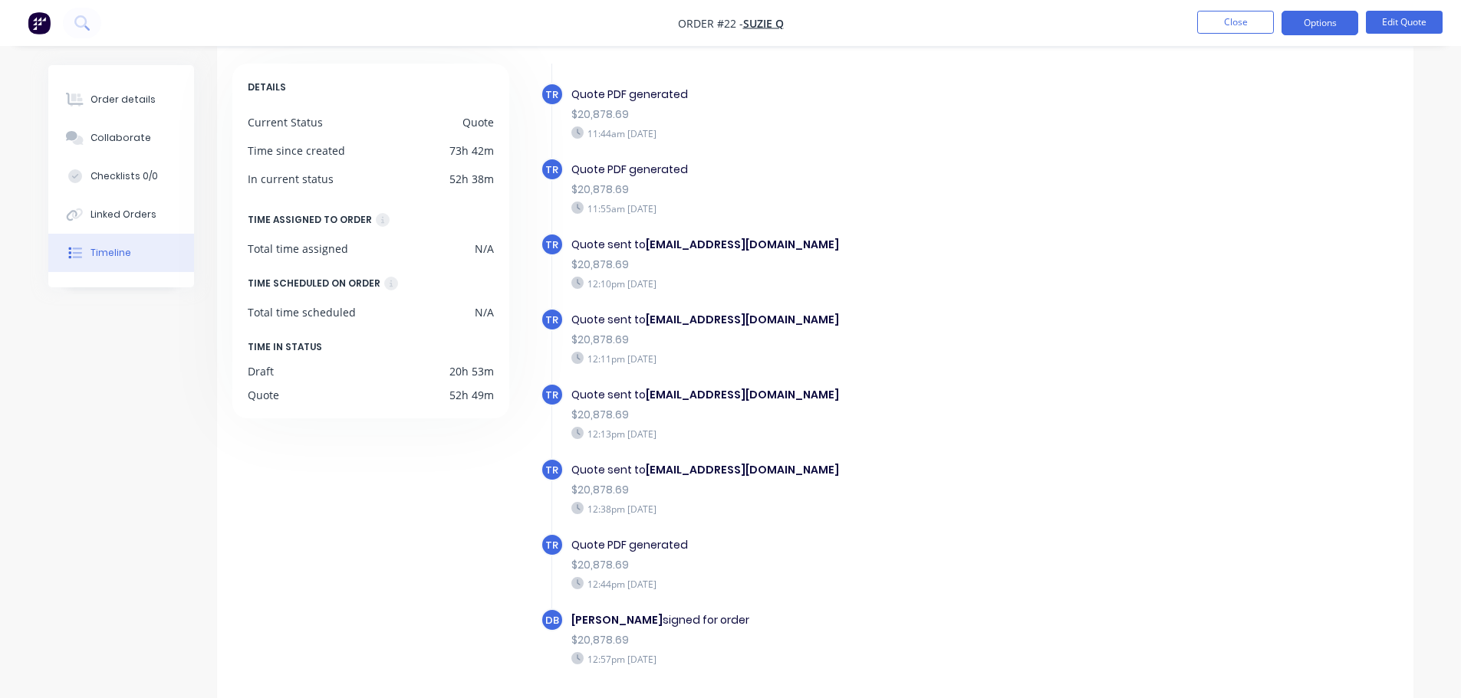
scroll to position [118, 0]
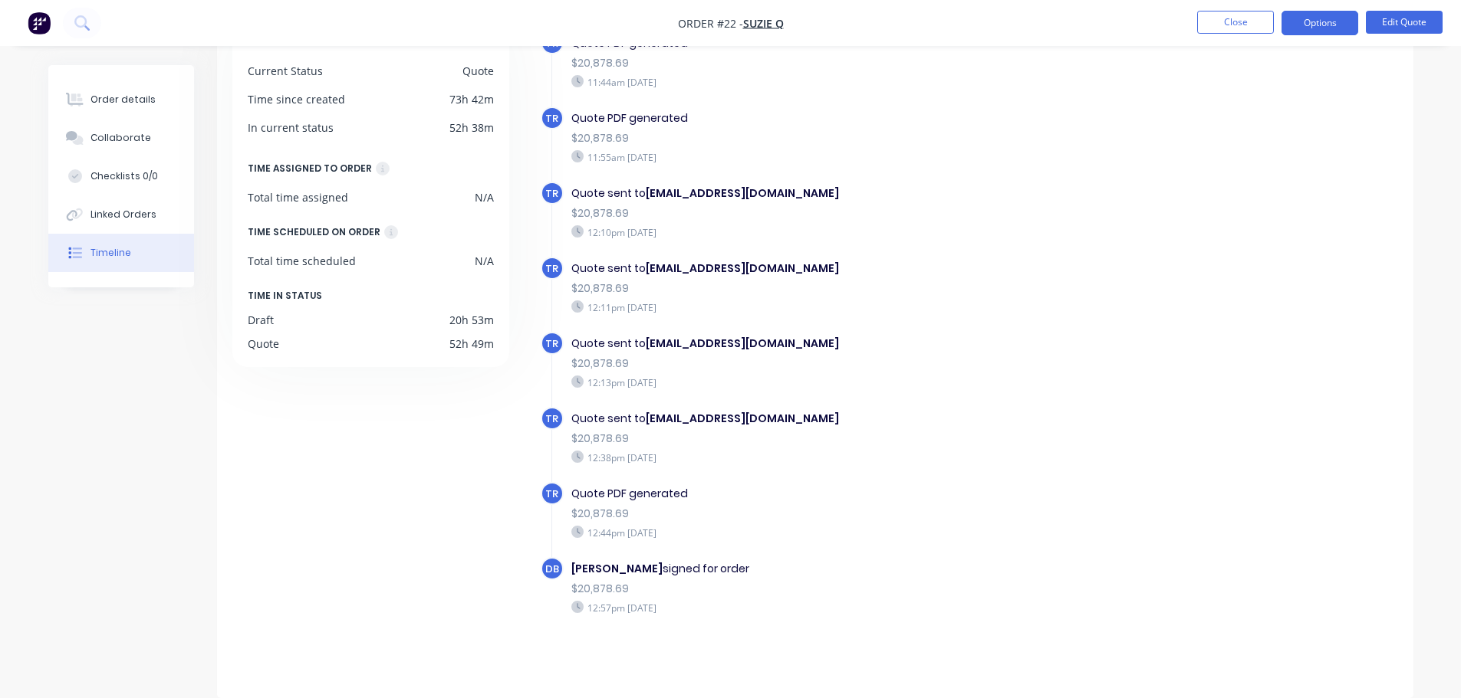
click at [991, 353] on div "Quote sent to [PERSON_NAME][EMAIL_ADDRESS][DOMAIN_NAME] $20,878.69 12:13pm [DAT…" at bounding box center [837, 362] width 546 height 61
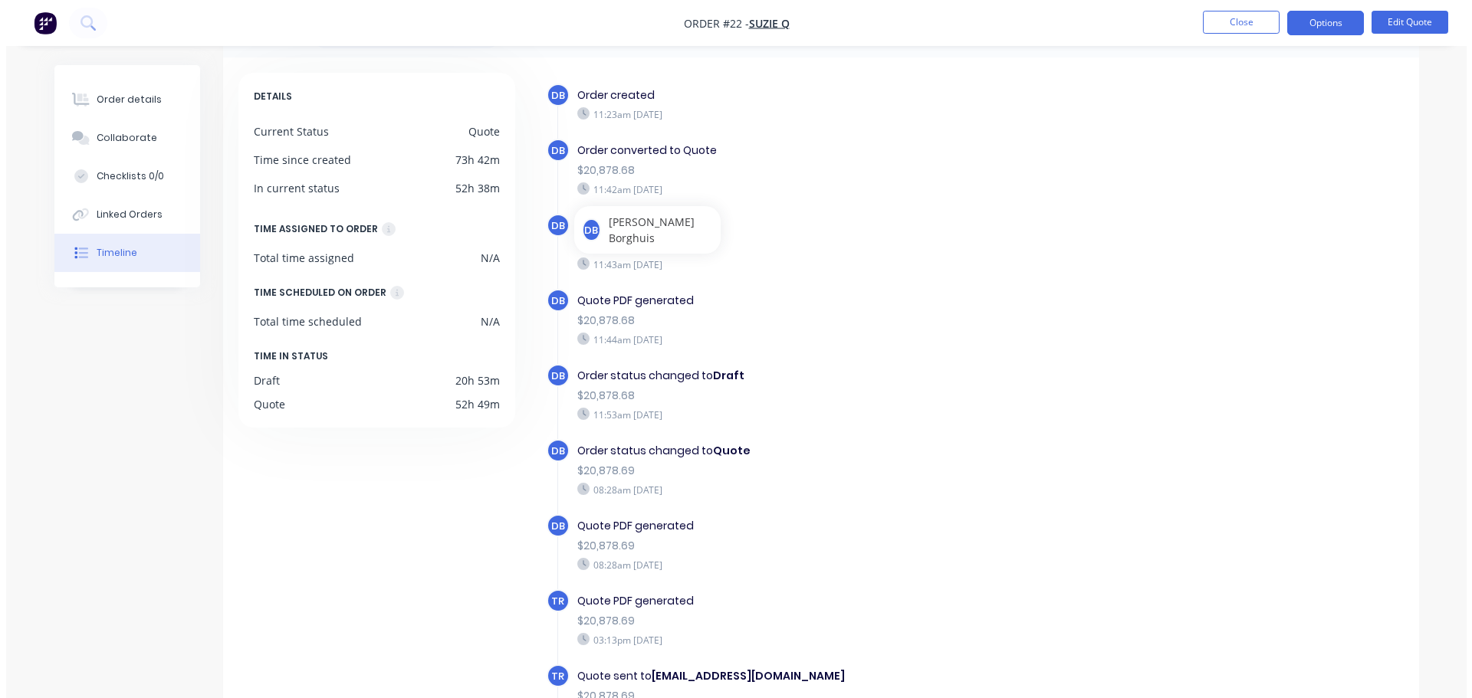
scroll to position [0, 0]
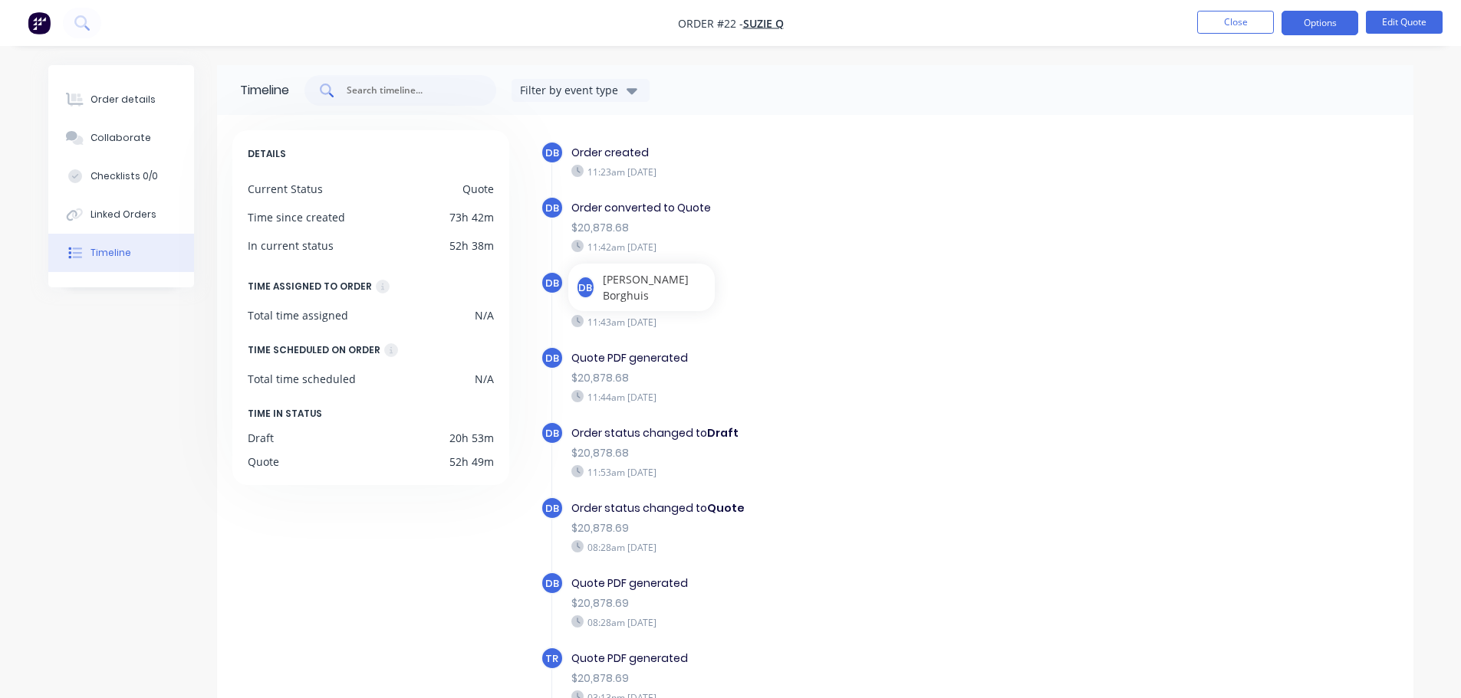
click at [374, 94] on input "text" at bounding box center [408, 90] width 127 height 15
click at [1093, 169] on div "11:23am [DATE]" at bounding box center [836, 172] width 531 height 14
click at [917, 248] on div "11:42am [DATE]" at bounding box center [836, 247] width 531 height 14
click at [980, 255] on div "Order converted to Quote $20,878.68 11:42am [DATE]" at bounding box center [837, 226] width 546 height 61
click at [1247, 35] on nav "Order #22 - Suzie Q Close Options Edit Quote" at bounding box center [730, 23] width 1461 height 46
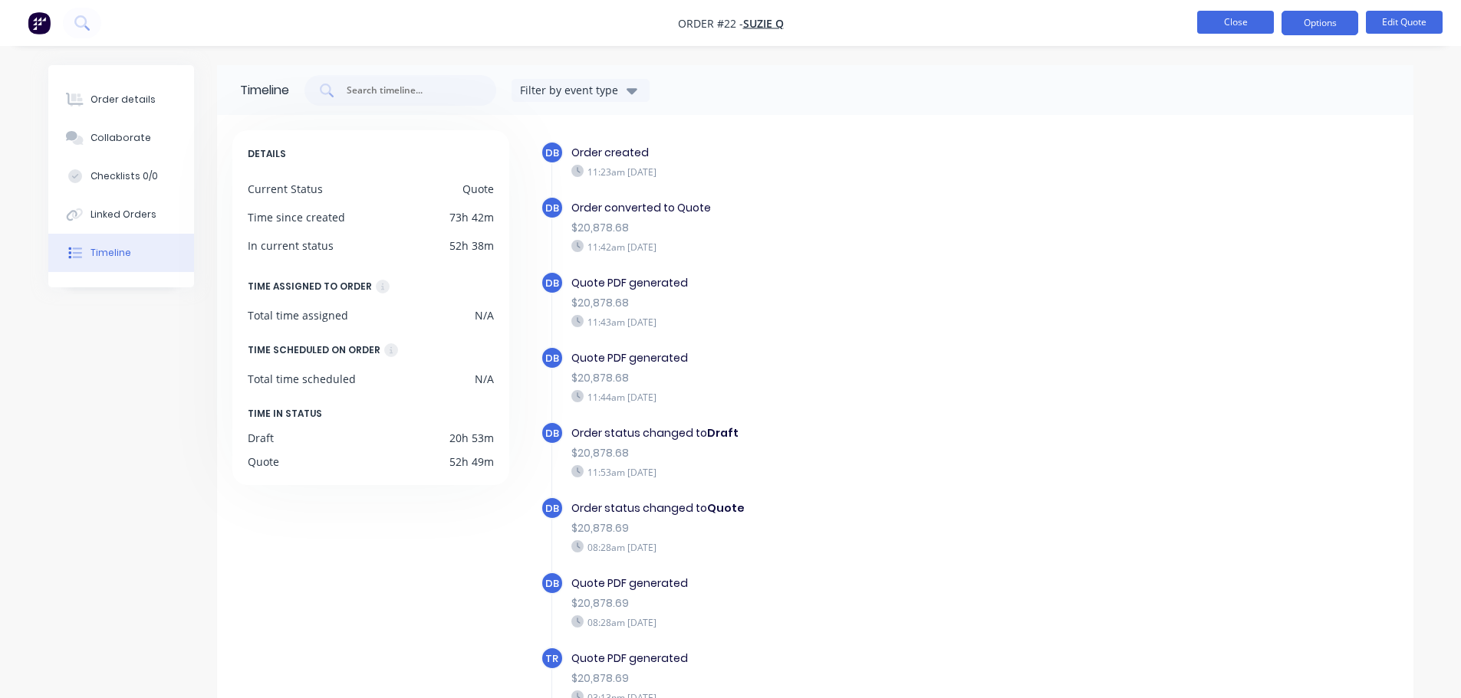
click at [1251, 22] on button "Close" at bounding box center [1235, 22] width 77 height 23
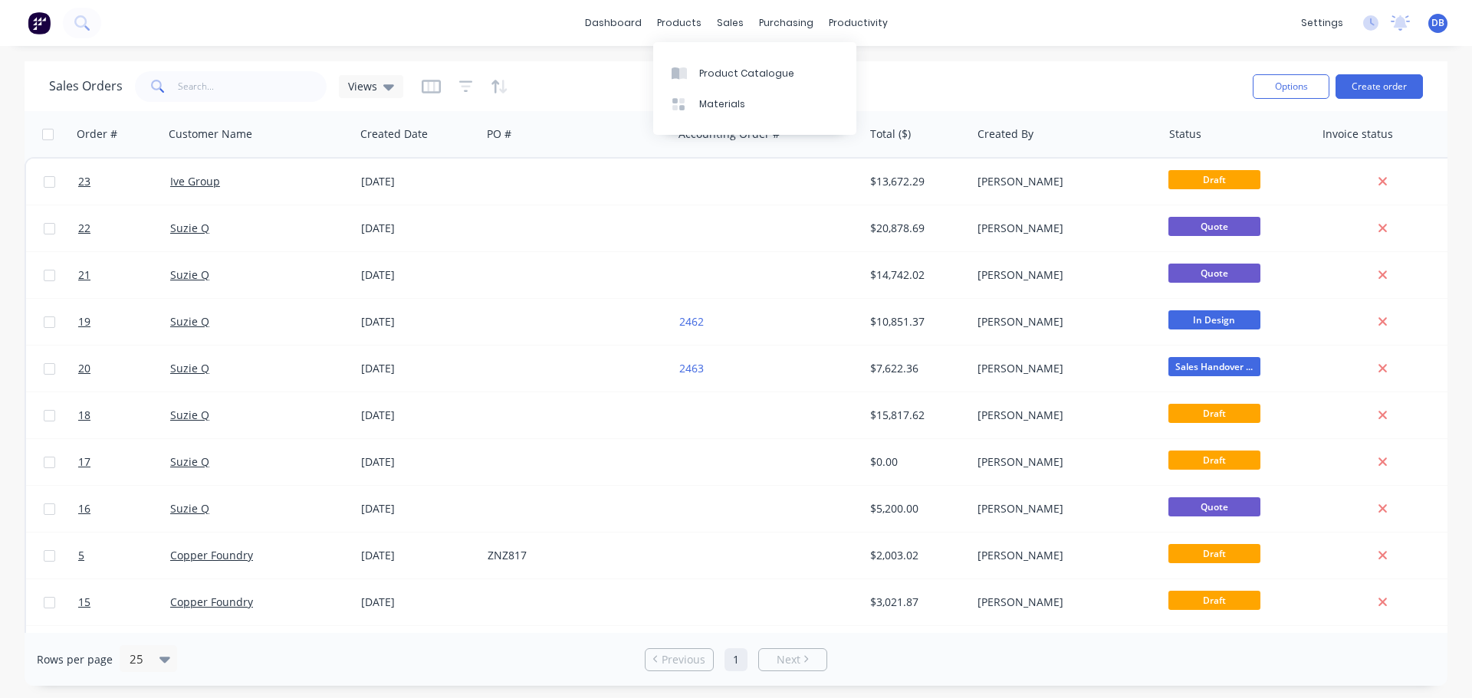
click at [583, 79] on div "Sales Orders Views" at bounding box center [645, 86] width 1192 height 38
click at [593, 77] on div "Sales Orders Views" at bounding box center [645, 86] width 1192 height 38
click at [695, 29] on div "products" at bounding box center [679, 23] width 60 height 23
click at [620, 23] on link "dashboard" at bounding box center [613, 23] width 72 height 23
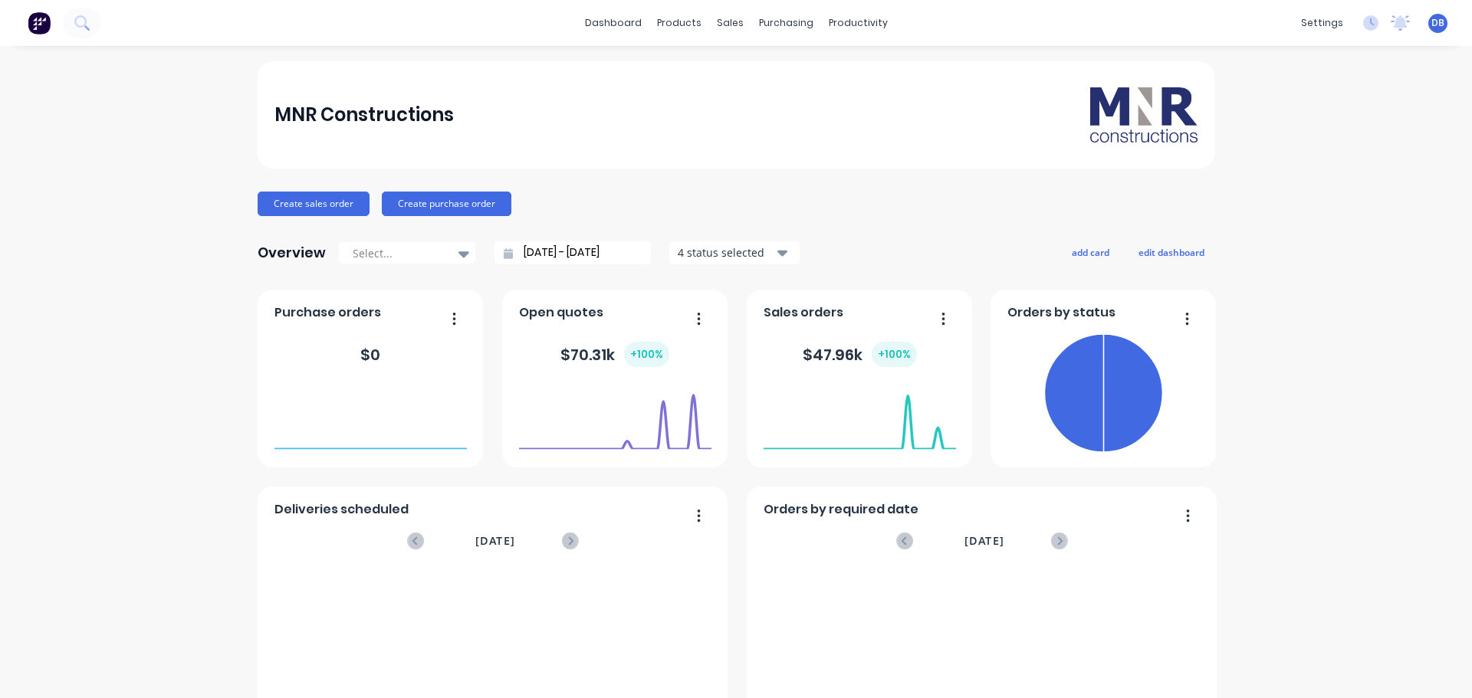
click at [674, 140] on div "MNR Constructions" at bounding box center [736, 114] width 924 height 55
click at [687, 27] on div "products" at bounding box center [679, 23] width 60 height 23
click at [634, 102] on div "MNR Constructions" at bounding box center [736, 114] width 924 height 55
click at [657, 90] on div "MNR Constructions" at bounding box center [736, 114] width 924 height 55
